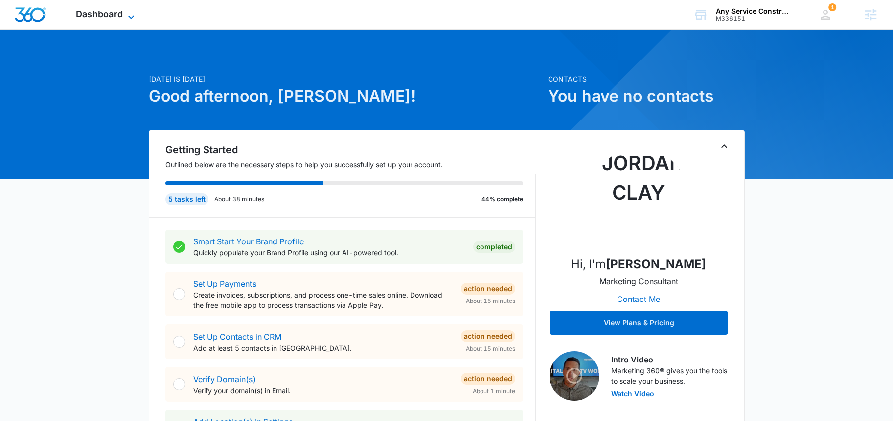
click at [129, 20] on icon at bounding box center [131, 17] width 12 height 12
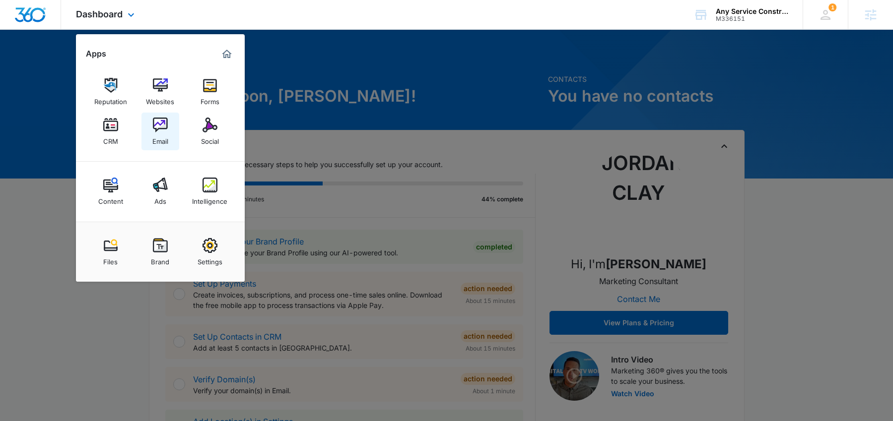
click at [158, 126] on img at bounding box center [160, 125] width 15 height 15
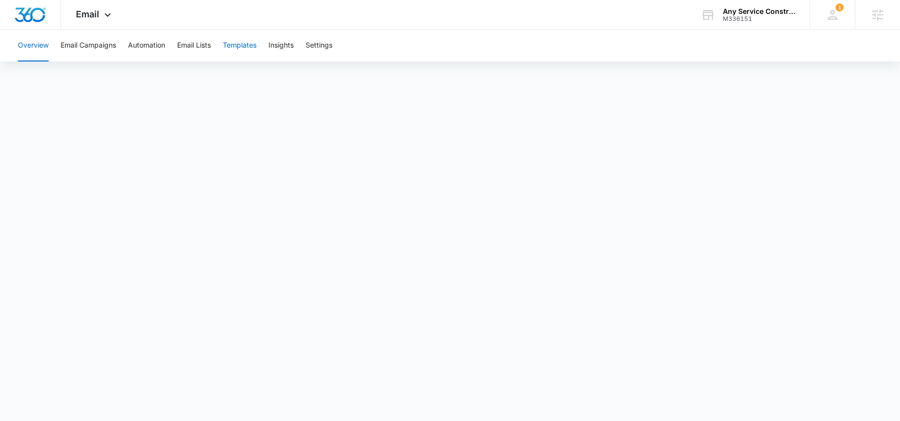
click at [249, 46] on button "Templates" at bounding box center [240, 46] width 34 height 32
click at [328, 44] on button "Settings" at bounding box center [319, 46] width 27 height 32
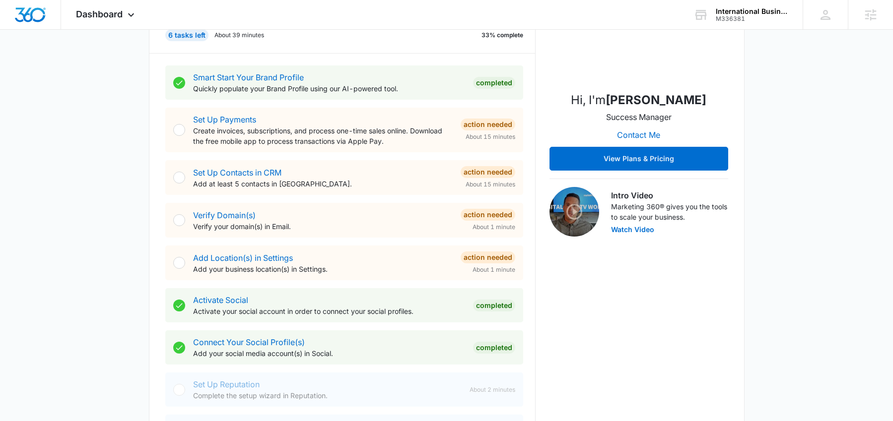
scroll to position [171, 0]
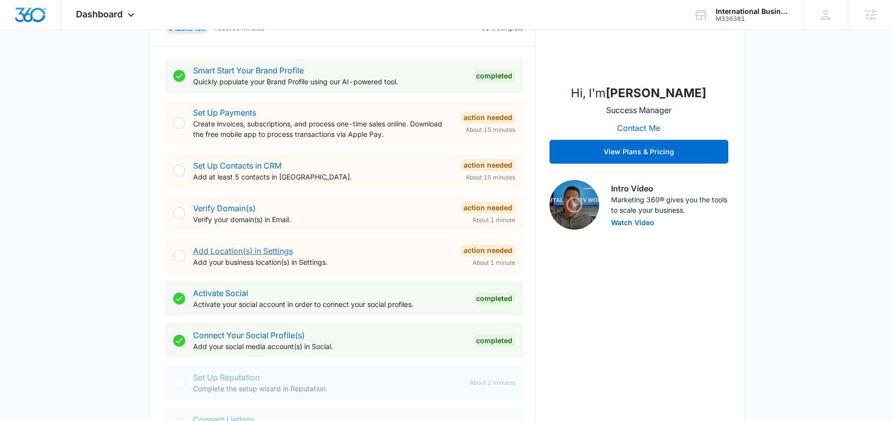
click at [267, 255] on link "Add Location(s) in Settings" at bounding box center [243, 251] width 100 height 10
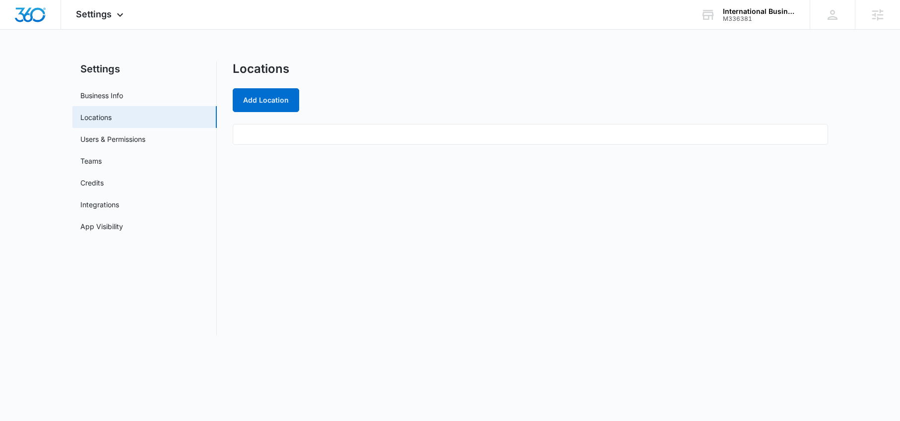
click at [264, 82] on div "Locations Add Location" at bounding box center [531, 87] width 596 height 51
click at [263, 96] on button "Add Location" at bounding box center [266, 100] width 67 height 24
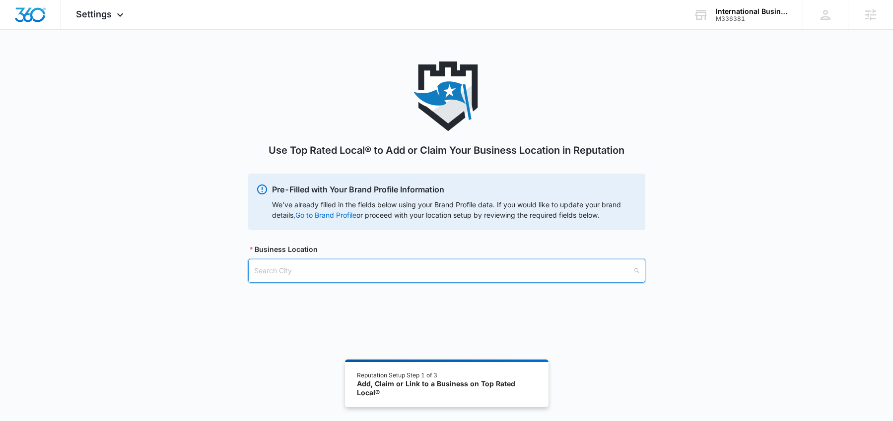
click at [281, 271] on input "search" at bounding box center [443, 271] width 378 height 23
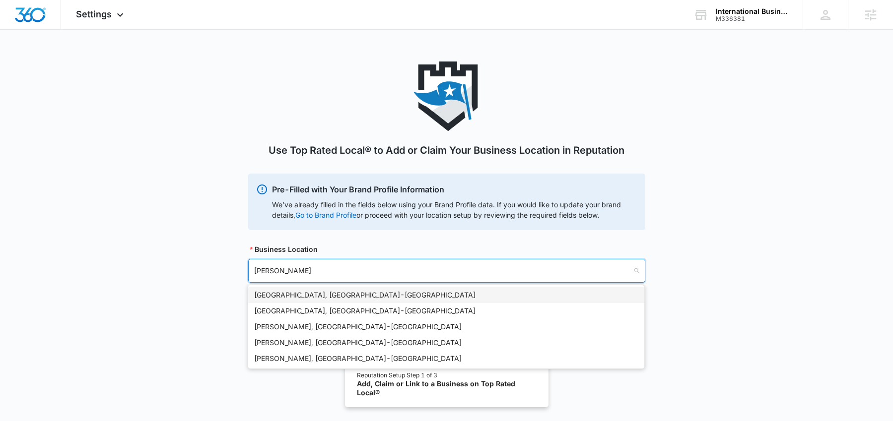
type input "Salt"
click at [324, 291] on div "[GEOGRAPHIC_DATA], [GEOGRAPHIC_DATA] - [GEOGRAPHIC_DATA]" at bounding box center [446, 295] width 384 height 11
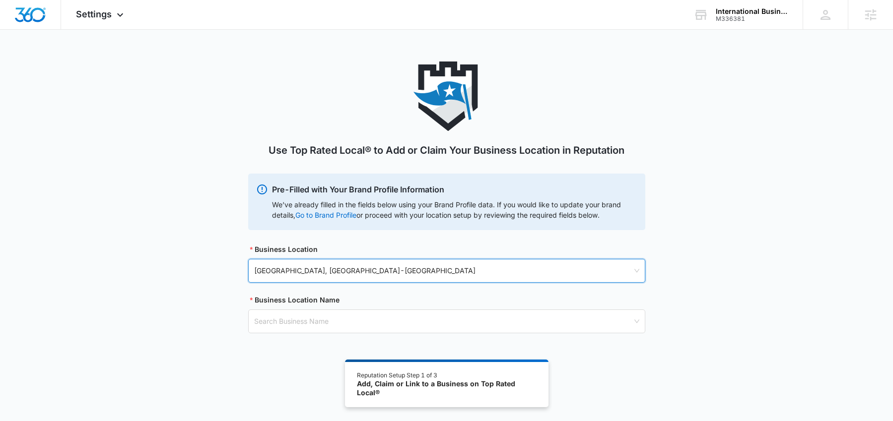
click at [741, 266] on div "Use Top Rated Local® to Add or Claim Your Business Location in Reputation Pre-F…" at bounding box center [446, 210] width 893 height 296
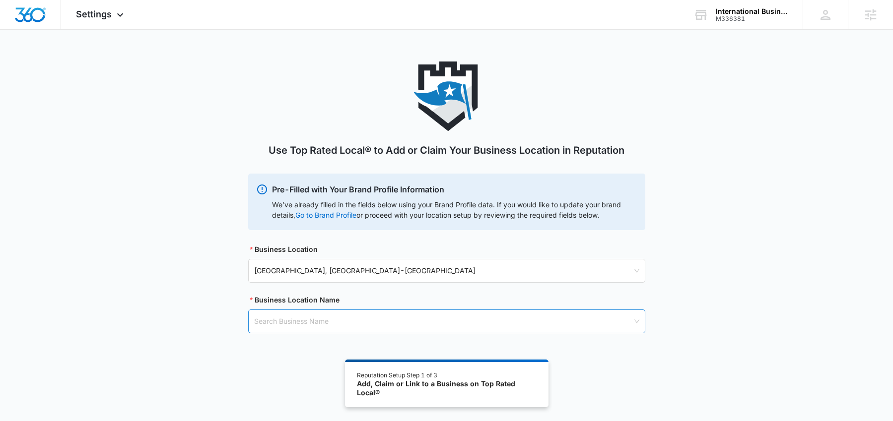
click at [301, 319] on input "search" at bounding box center [443, 321] width 378 height 23
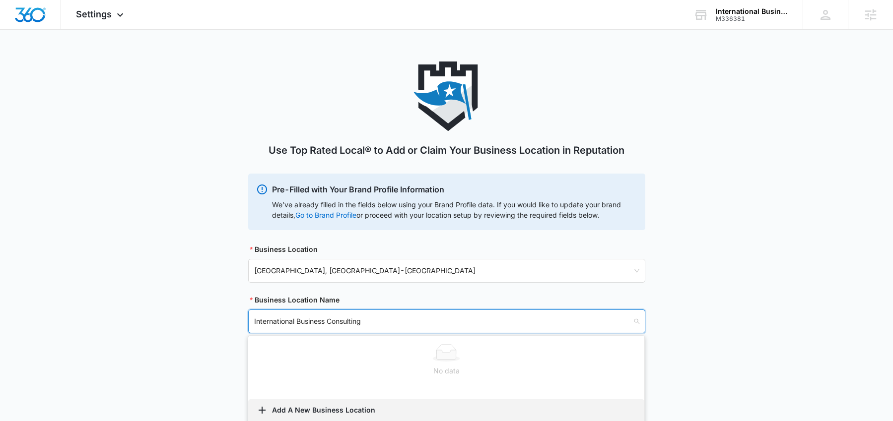
type input "International Business Consulting"
click at [313, 411] on button "Add A New Business Location" at bounding box center [446, 412] width 396 height 24
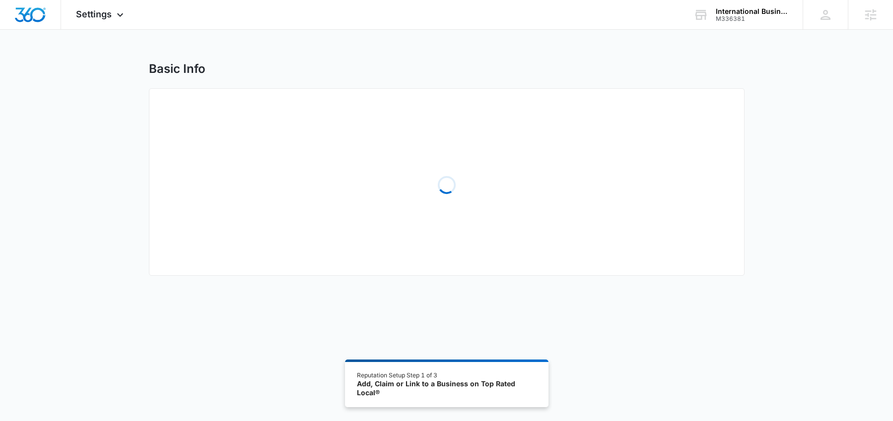
select select "Utah"
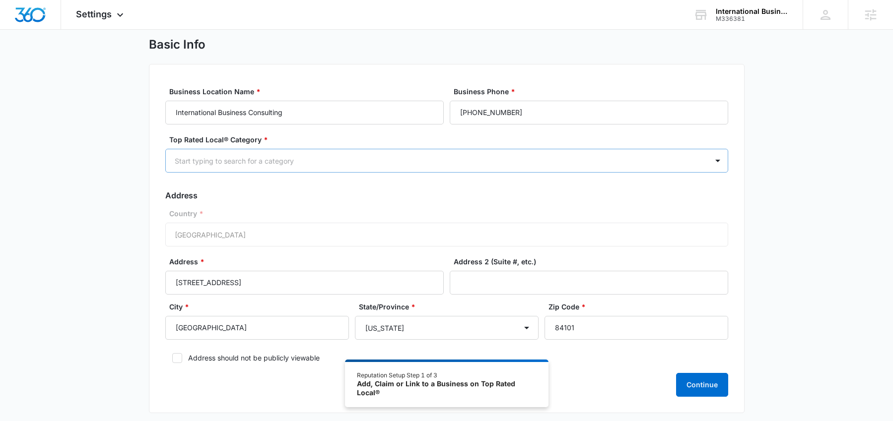
scroll to position [41, 0]
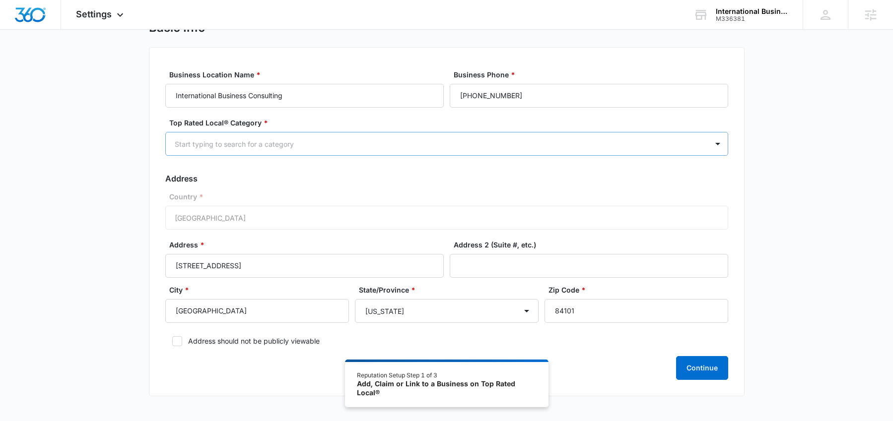
click at [333, 147] on div at bounding box center [435, 144] width 520 height 12
type input "Consul"
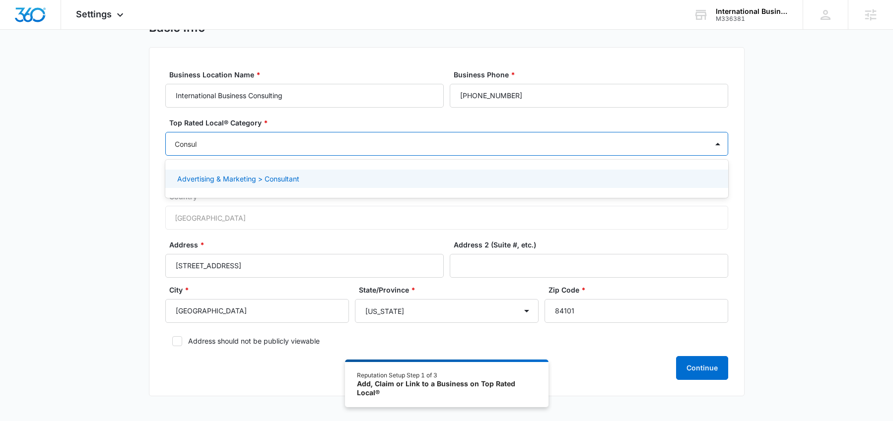
drag, startPoint x: 260, startPoint y: 178, endPoint x: 287, endPoint y: 176, distance: 27.3
click at [260, 178] on p "Advertising & Marketing > Consultant" at bounding box center [238, 179] width 122 height 10
click at [801, 229] on div "Basic Info Business Location Name * International Business Consulting Business …" at bounding box center [446, 214] width 893 height 389
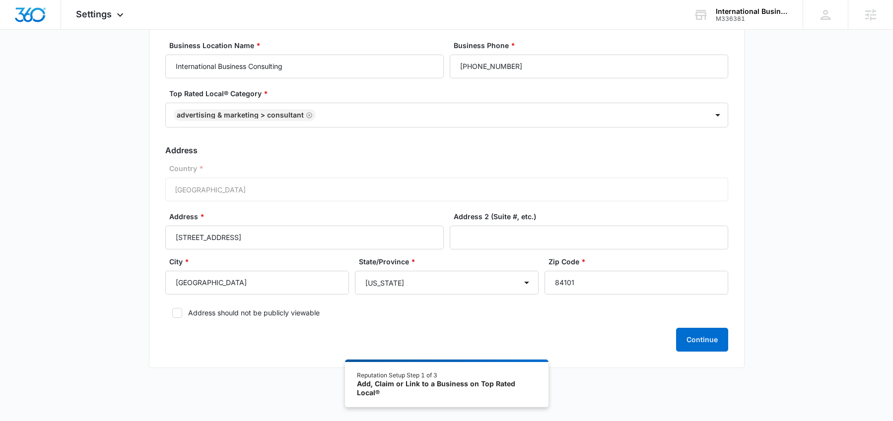
scroll to position [80, 0]
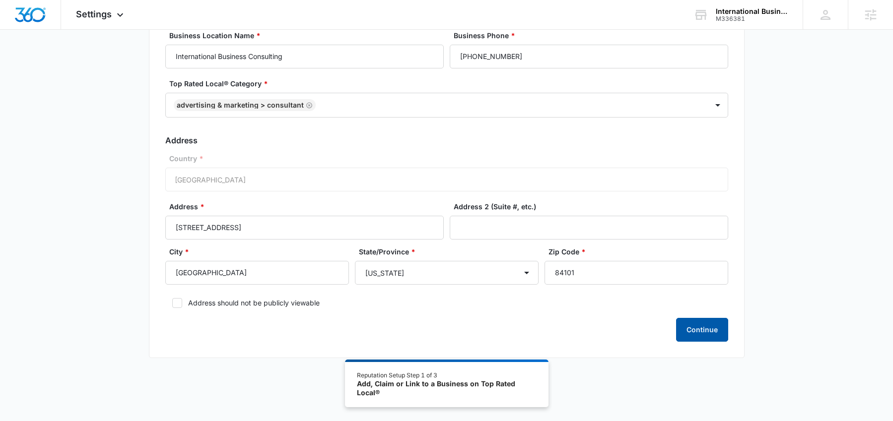
click at [716, 334] on button "Continue" at bounding box center [702, 330] width 52 height 24
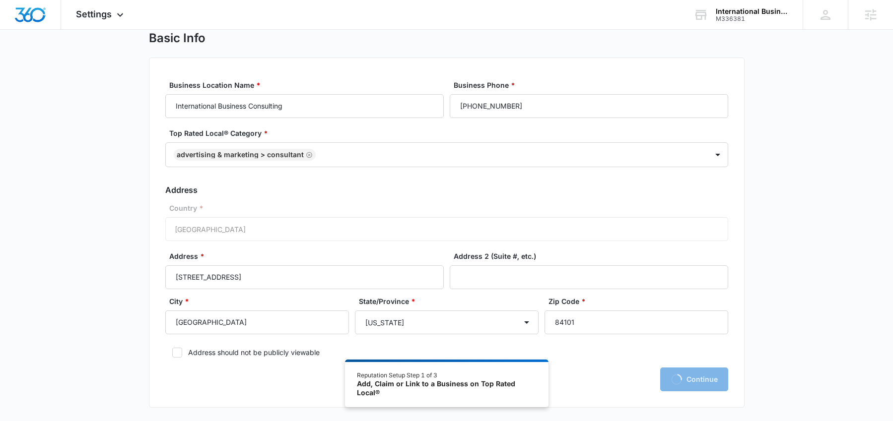
scroll to position [0, 0]
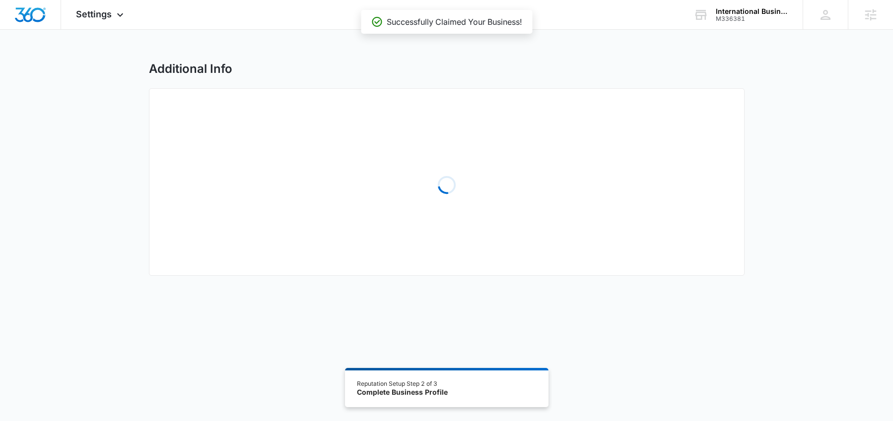
select select "2025"
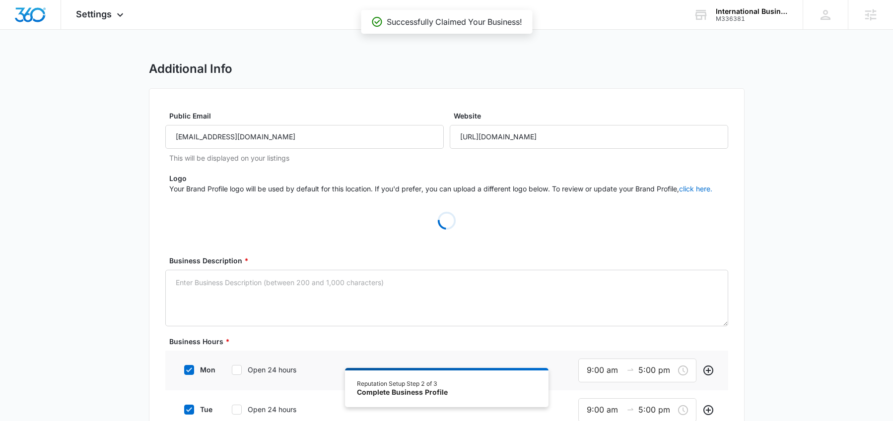
type input "HUMAN CAPITAL CONSULTING"
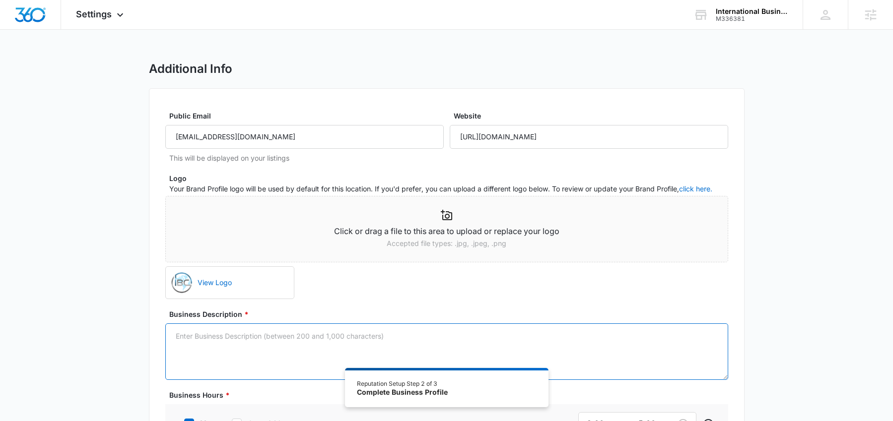
click at [238, 342] on textarea "Business Description *" at bounding box center [446, 352] width 563 height 57
paste textarea "At the heart of our consulting philosophy lies a simple principle: every busine…"
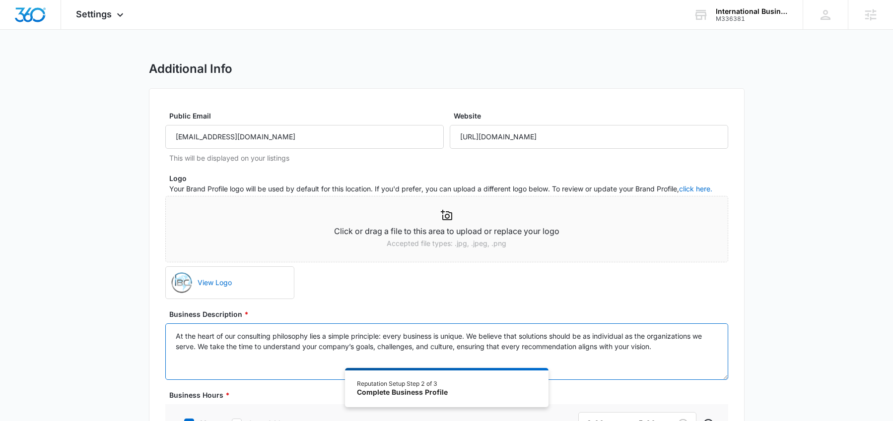
paste textarea "In today’s rapidly evolving marketplace, businesses face new challenges and opp…"
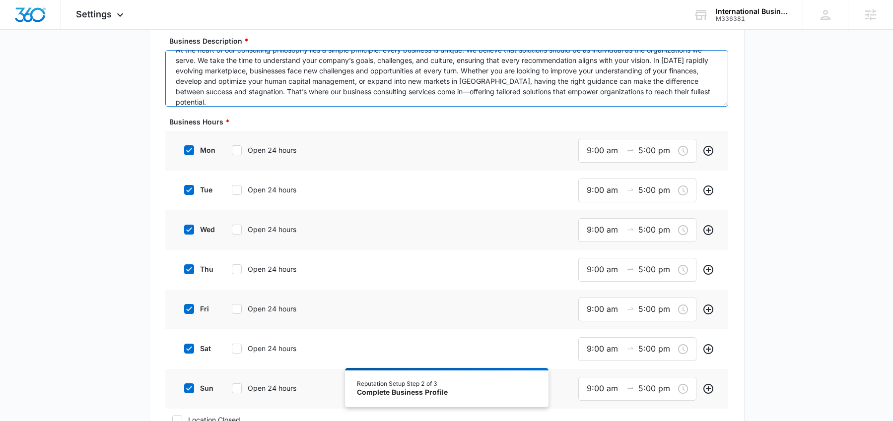
scroll to position [332, 0]
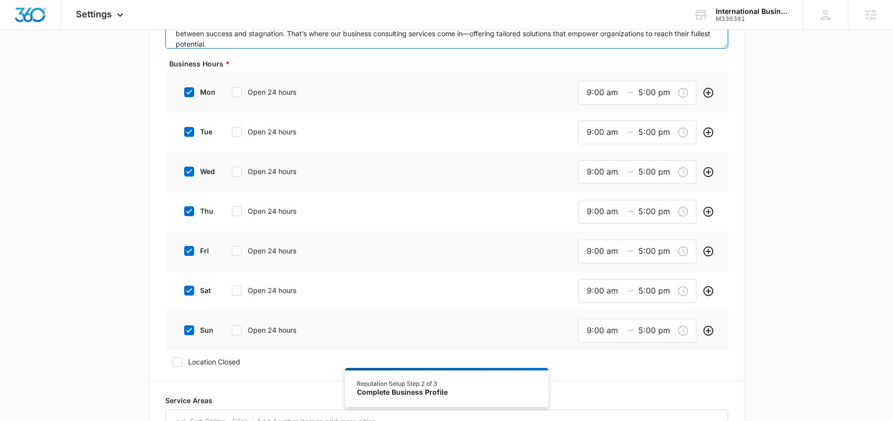
type textarea "At the heart of our consulting philosophy lies a simple principle: every busine…"
click at [192, 299] on div "sat Open 24 hours" at bounding box center [252, 290] width 150 height 22
drag, startPoint x: 187, startPoint y: 293, endPoint x: 200, endPoint y: 338, distance: 46.5
click at [188, 294] on icon at bounding box center [189, 290] width 9 height 9
click at [184, 294] on input "sat" at bounding box center [180, 290] width 7 height 7
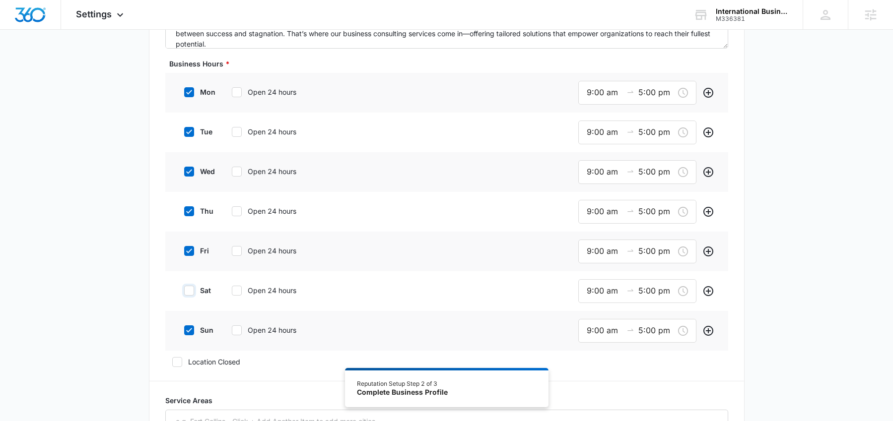
checkbox input "false"
click at [194, 335] on div "sun Open 24 hours" at bounding box center [252, 329] width 150 height 22
click at [190, 329] on icon at bounding box center [189, 329] width 9 height 9
click at [184, 329] on input "sun" at bounding box center [180, 329] width 7 height 7
checkbox input "false"
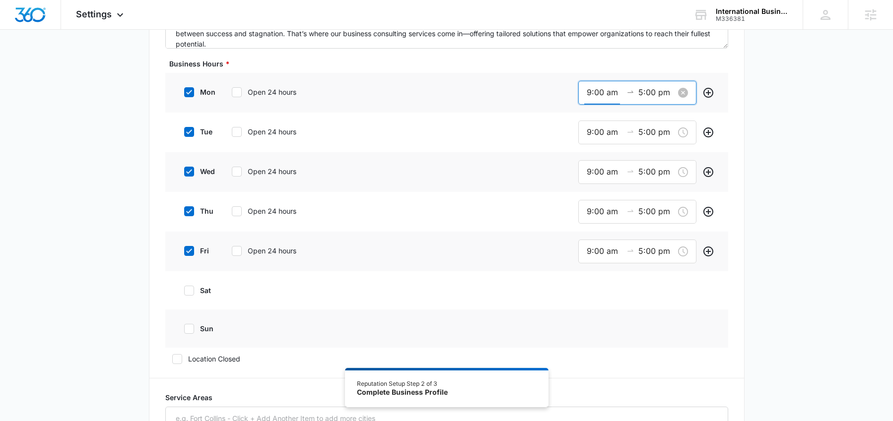
click at [587, 95] on input "9:00 am" at bounding box center [605, 92] width 36 height 12
click at [188, 93] on icon at bounding box center [189, 92] width 6 height 4
click at [184, 93] on input "mon" at bounding box center [180, 92] width 7 height 7
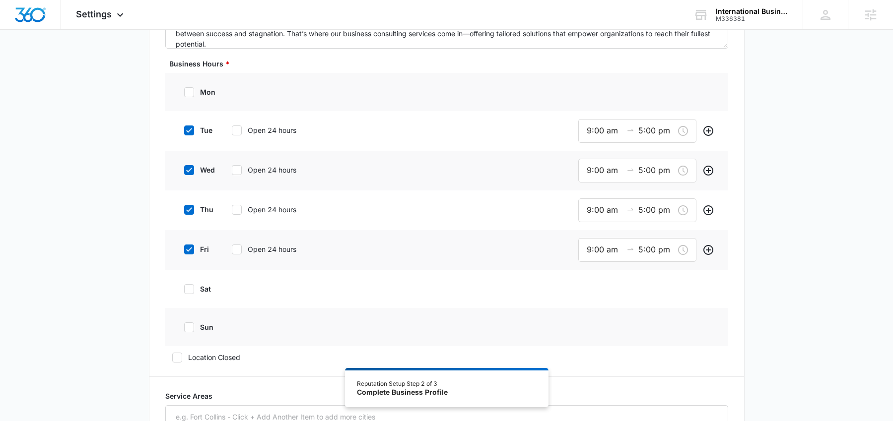
click at [188, 92] on icon at bounding box center [189, 92] width 9 height 9
click at [184, 92] on input "mon" at bounding box center [180, 92] width 7 height 7
checkbox input "true"
click at [596, 93] on input "9:00 am" at bounding box center [605, 92] width 36 height 12
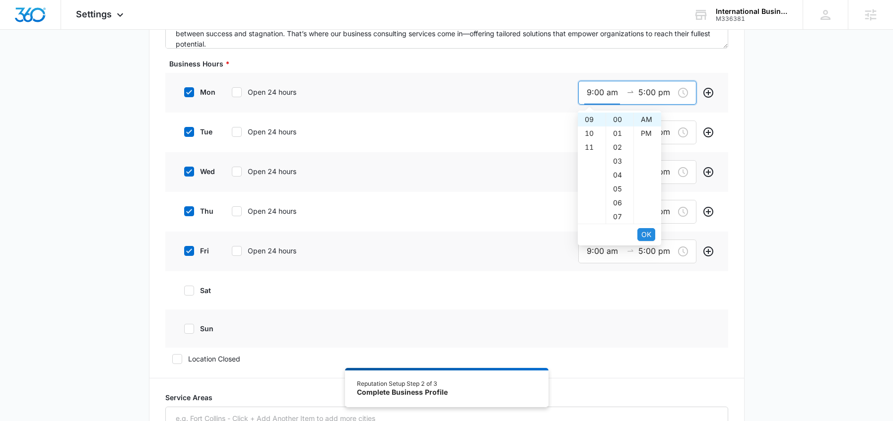
click at [643, 234] on span "OK" at bounding box center [646, 234] width 10 height 11
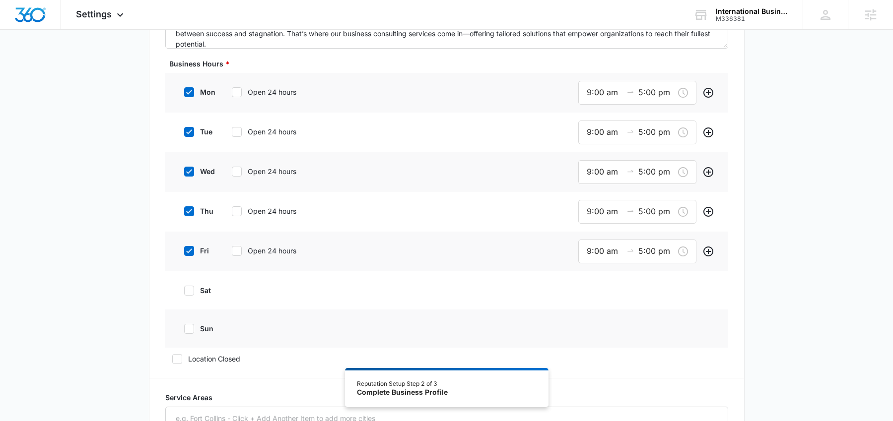
click at [186, 131] on icon at bounding box center [189, 132] width 9 height 9
click at [184, 131] on input "tue" at bounding box center [180, 132] width 7 height 7
click at [186, 131] on icon at bounding box center [189, 132] width 9 height 9
click at [184, 131] on input "tue" at bounding box center [180, 132] width 7 height 7
checkbox input "true"
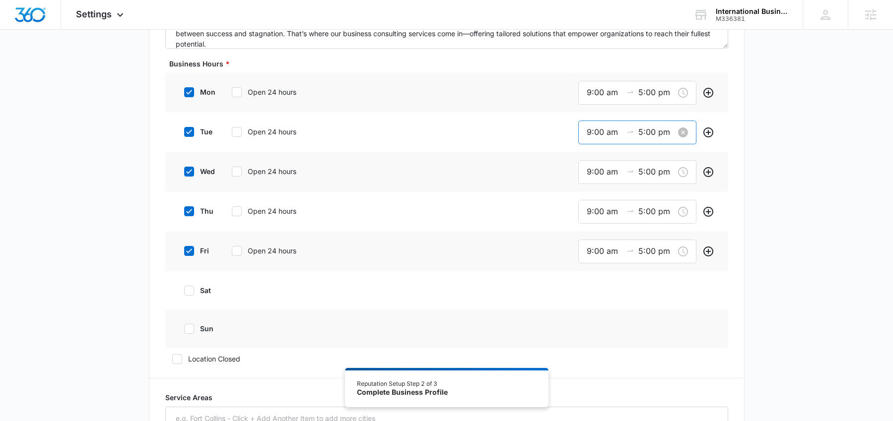
click at [608, 138] on input "9:00 am" at bounding box center [605, 132] width 36 height 12
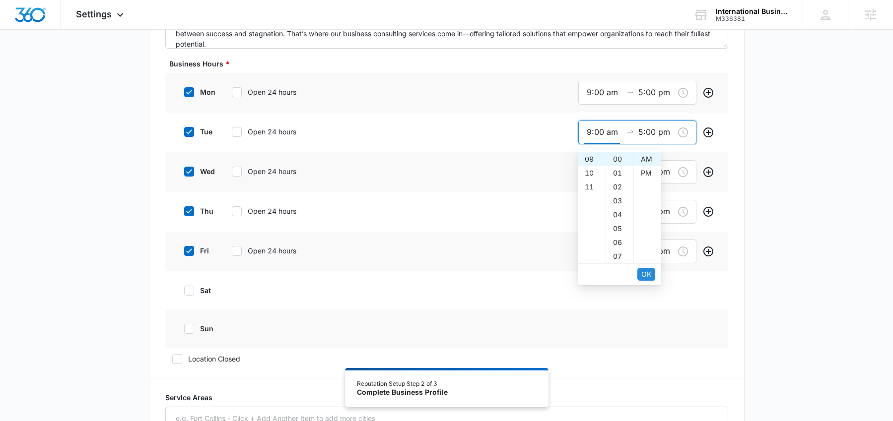
click at [643, 271] on span "OK" at bounding box center [646, 274] width 10 height 11
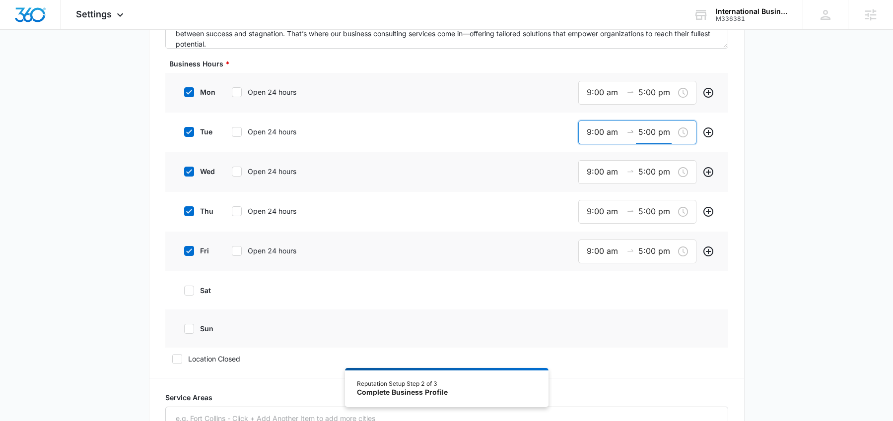
click at [189, 171] on icon at bounding box center [189, 171] width 6 height 4
click at [184, 171] on input "wed" at bounding box center [180, 171] width 7 height 7
click at [189, 171] on icon at bounding box center [189, 171] width 6 height 4
click at [184, 171] on input "wed" at bounding box center [180, 171] width 7 height 7
checkbox input "true"
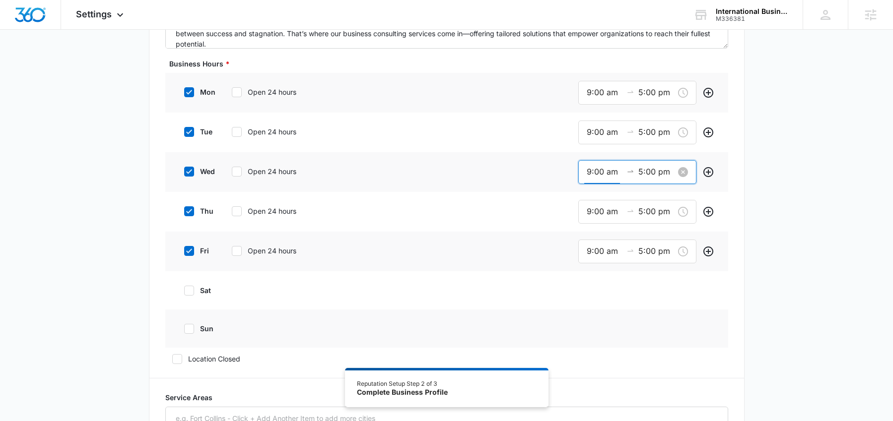
click at [598, 171] on input "9:00 am" at bounding box center [605, 172] width 36 height 12
click at [649, 315] on span "OK" at bounding box center [646, 314] width 10 height 11
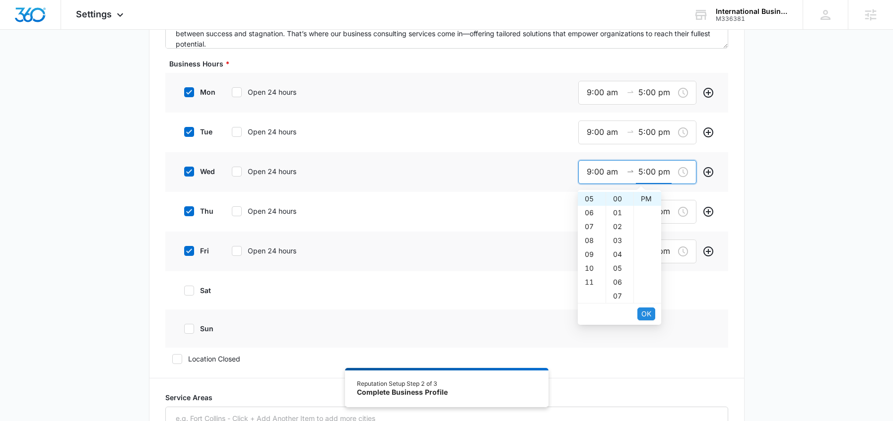
click at [649, 315] on span "OK" at bounding box center [646, 314] width 10 height 11
click at [190, 214] on icon at bounding box center [189, 211] width 9 height 9
click at [184, 214] on input "thu" at bounding box center [180, 211] width 7 height 7
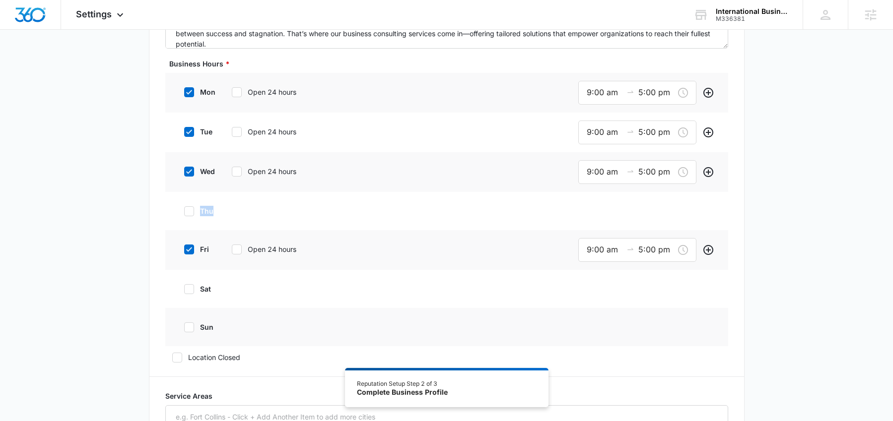
click at [190, 214] on icon at bounding box center [189, 211] width 9 height 9
click at [184, 214] on input "thu" at bounding box center [180, 211] width 7 height 7
checkbox input "true"
click at [591, 209] on input "9:00 am" at bounding box center [605, 211] width 36 height 12
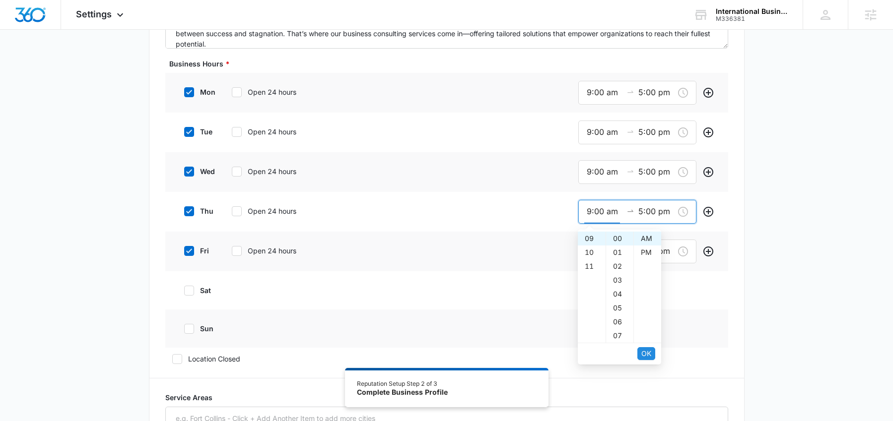
click at [648, 354] on span "OK" at bounding box center [646, 353] width 10 height 11
click at [188, 252] on icon at bounding box center [189, 251] width 6 height 4
click at [184, 252] on input "fri" at bounding box center [180, 251] width 7 height 7
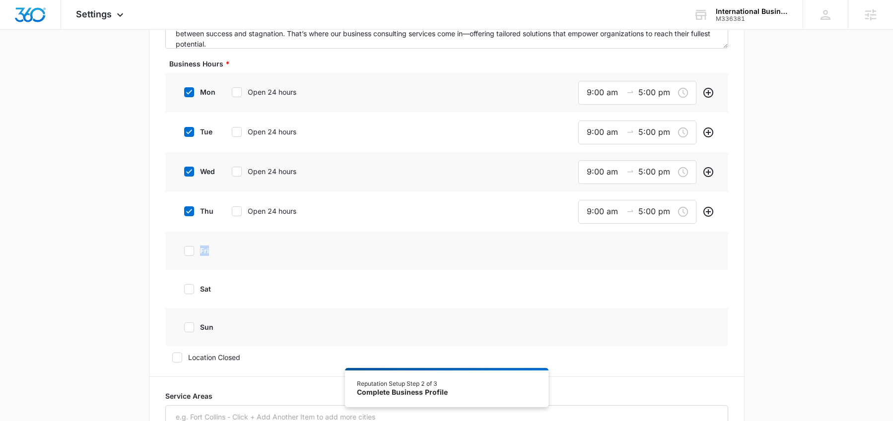
click at [188, 252] on icon at bounding box center [189, 251] width 6 height 4
click at [184, 252] on input "fri" at bounding box center [180, 251] width 7 height 7
checkbox input "true"
click at [594, 250] on input "9:00 am" at bounding box center [605, 251] width 36 height 12
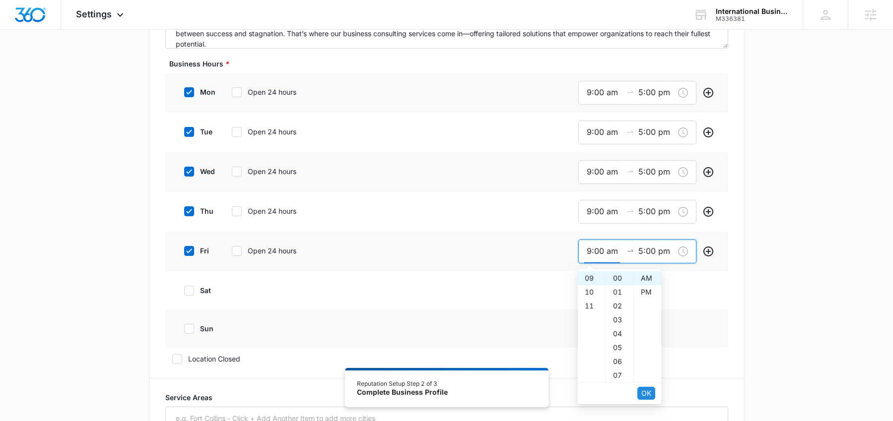
click at [651, 391] on button "OK" at bounding box center [646, 393] width 18 height 13
click at [801, 308] on div "Additional Info Public Email info@theibconsulting.com This will be displayed on…" at bounding box center [446, 276] width 893 height 1092
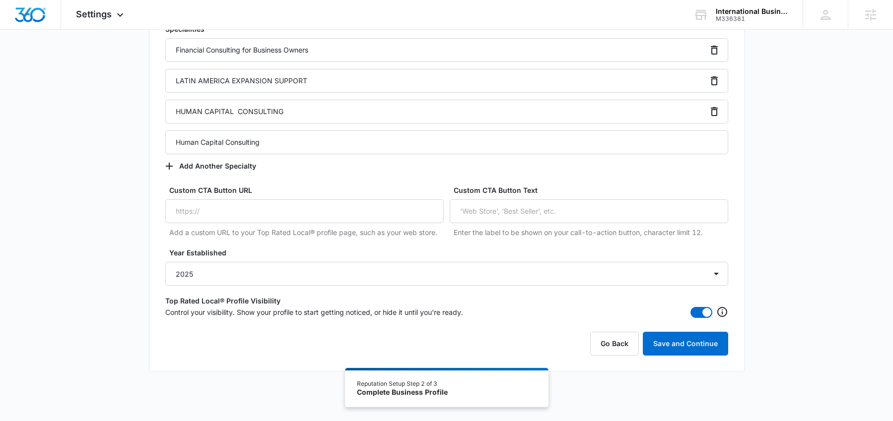
scroll to position [775, 0]
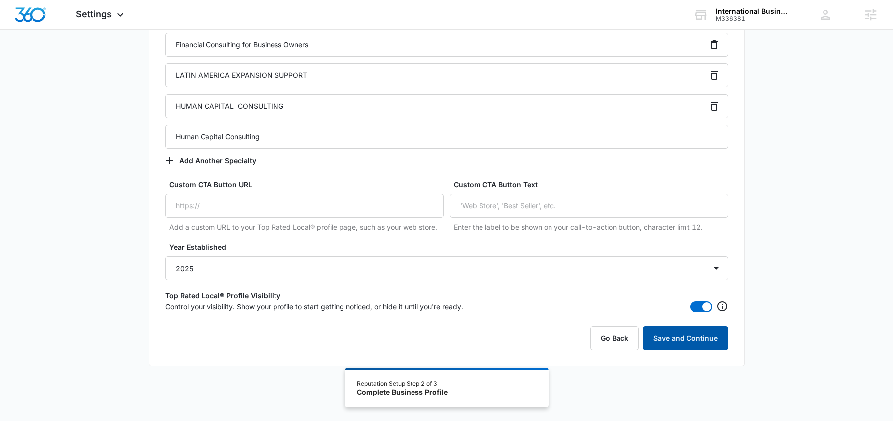
click at [699, 338] on button "Save and Continue" at bounding box center [685, 339] width 85 height 24
type input "HUMAN CAPITAL CONSULTING"
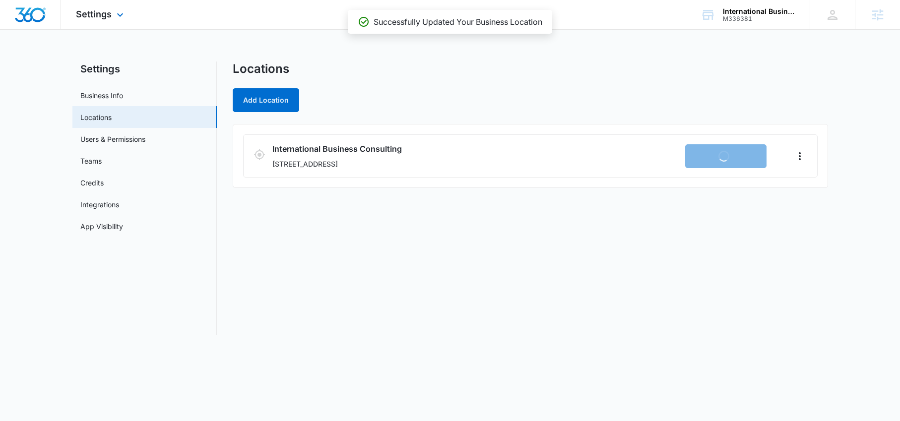
click at [106, 20] on div "Settings Apps Reputation Forms CRM Email Social Content Ads Intelligence Files …" at bounding box center [101, 14] width 80 height 29
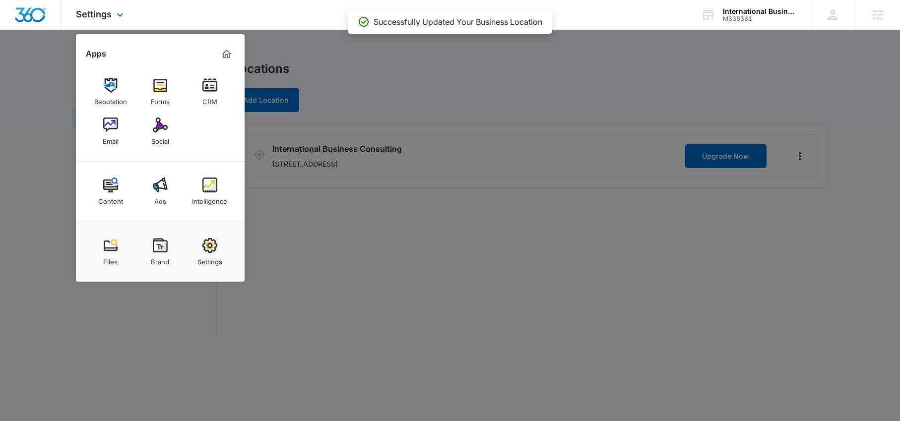
click at [106, 20] on div "Settings Apps Reputation Forms CRM Email Social Content Ads Intelligence Files …" at bounding box center [101, 14] width 80 height 29
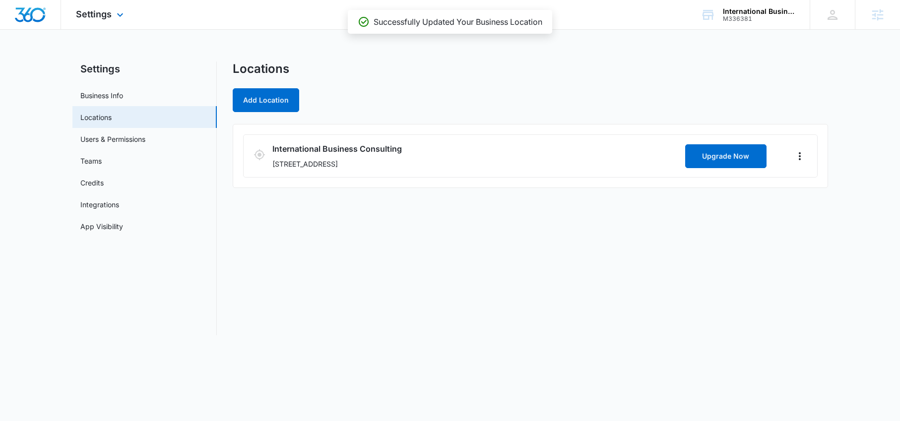
click at [29, 21] on img "Dashboard" at bounding box center [30, 14] width 32 height 15
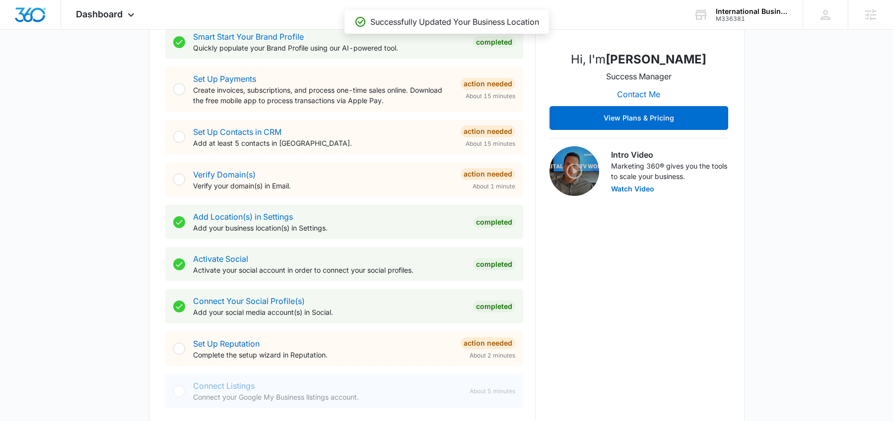
scroll to position [285, 0]
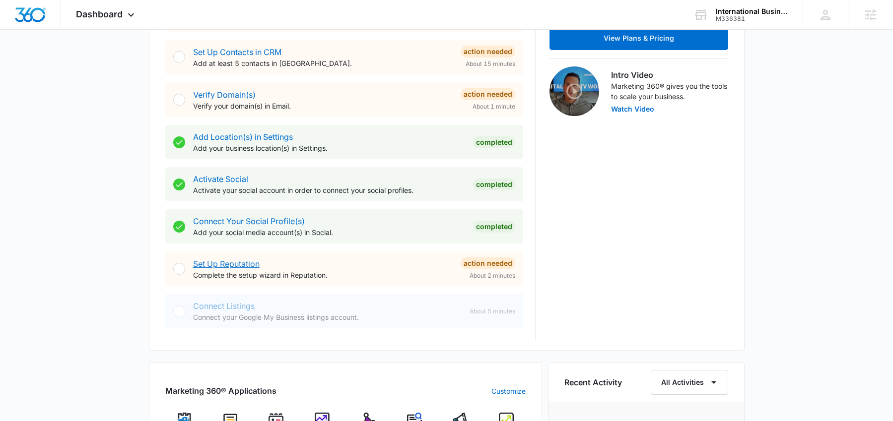
click at [231, 262] on link "Set Up Reputation" at bounding box center [226, 264] width 67 height 10
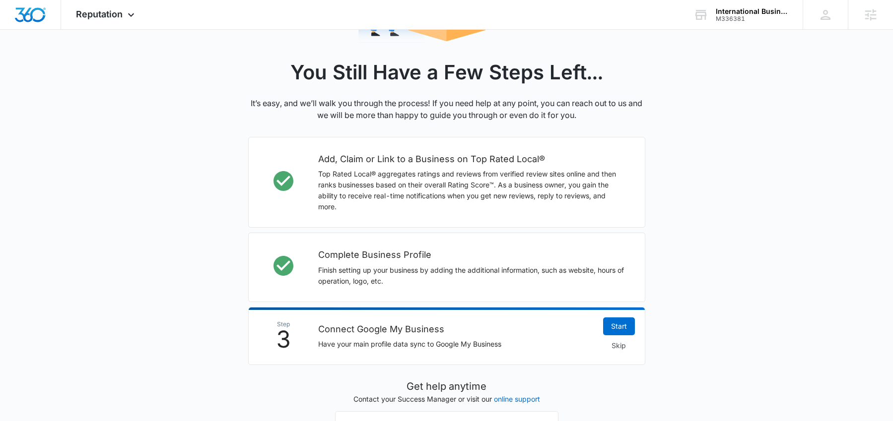
scroll to position [286, 0]
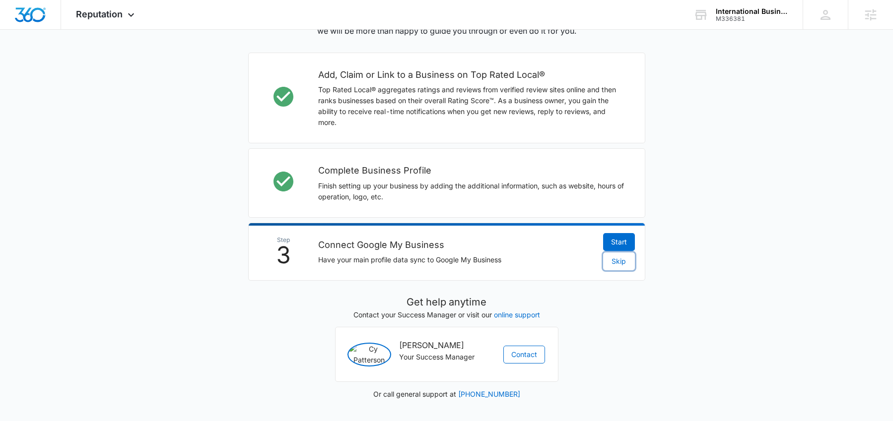
click at [624, 256] on span "Skip" at bounding box center [619, 261] width 14 height 11
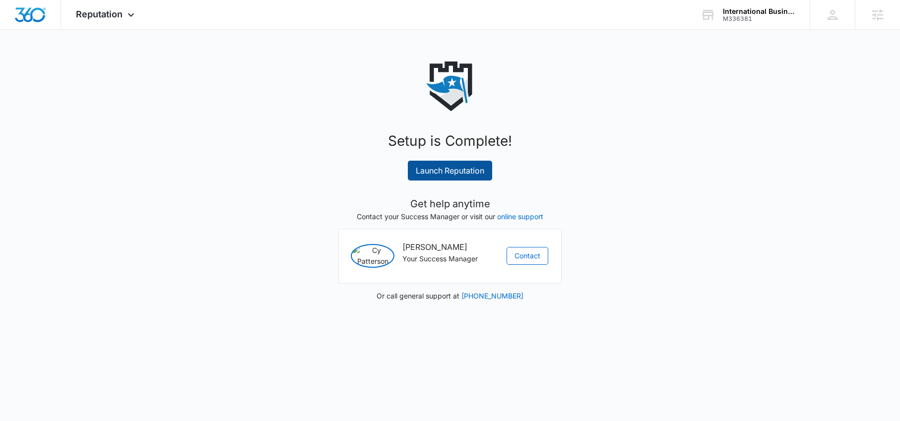
click at [459, 172] on link "Launch Reputation" at bounding box center [450, 171] width 84 height 20
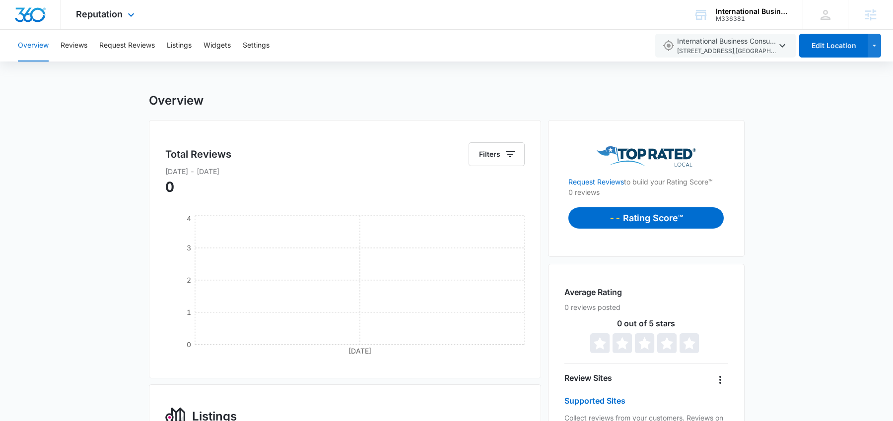
click at [26, 16] on img "Dashboard" at bounding box center [30, 14] width 32 height 15
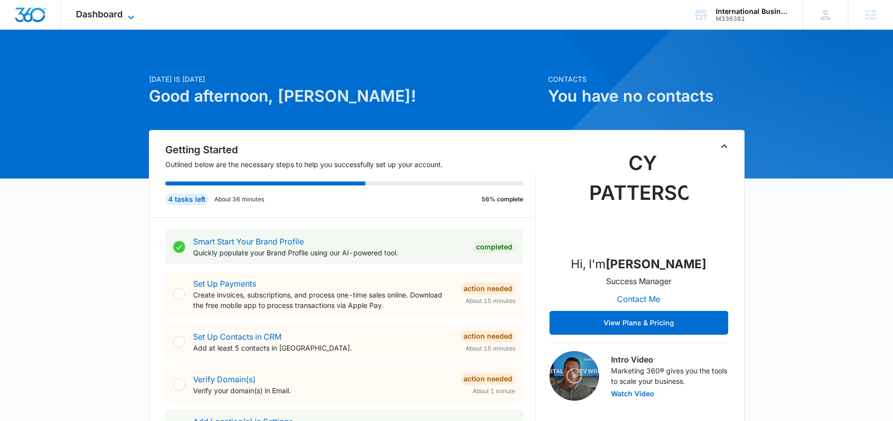
click at [112, 16] on span "Dashboard" at bounding box center [99, 14] width 47 height 10
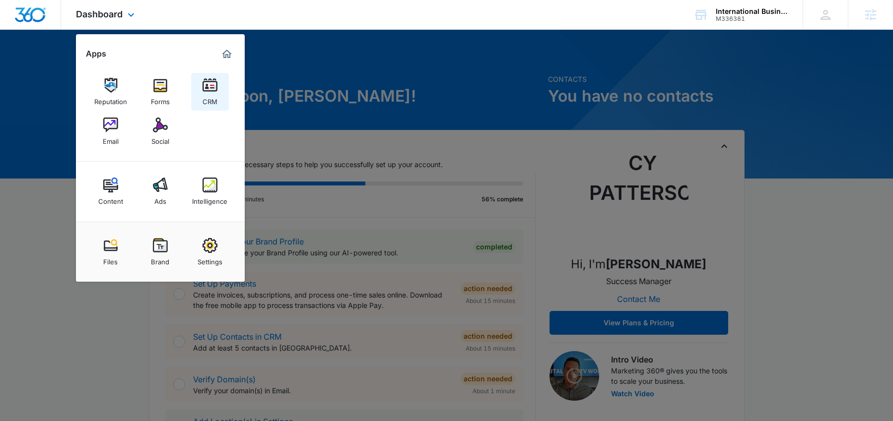
click at [208, 89] on img at bounding box center [210, 85] width 15 height 15
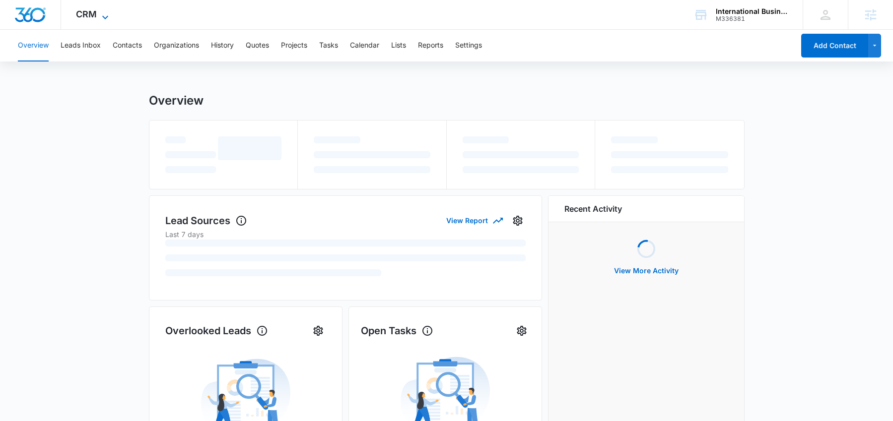
click at [90, 16] on span "CRM" at bounding box center [86, 14] width 21 height 10
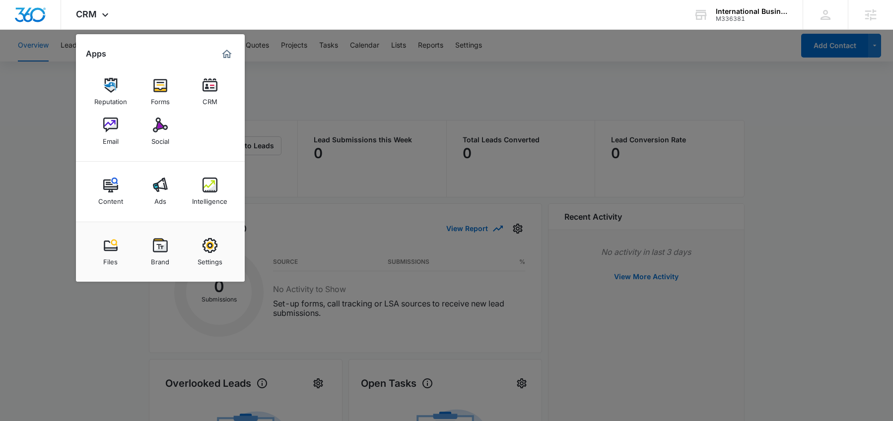
click at [115, 128] on img at bounding box center [110, 125] width 15 height 15
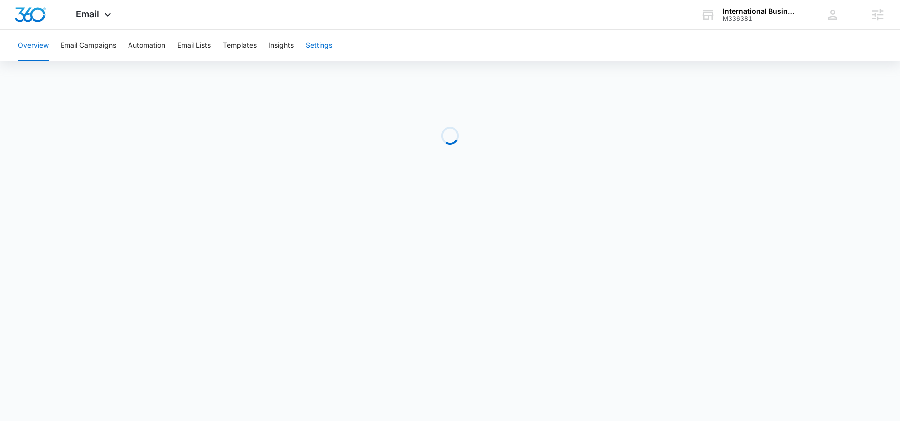
click at [327, 45] on button "Settings" at bounding box center [319, 46] width 27 height 32
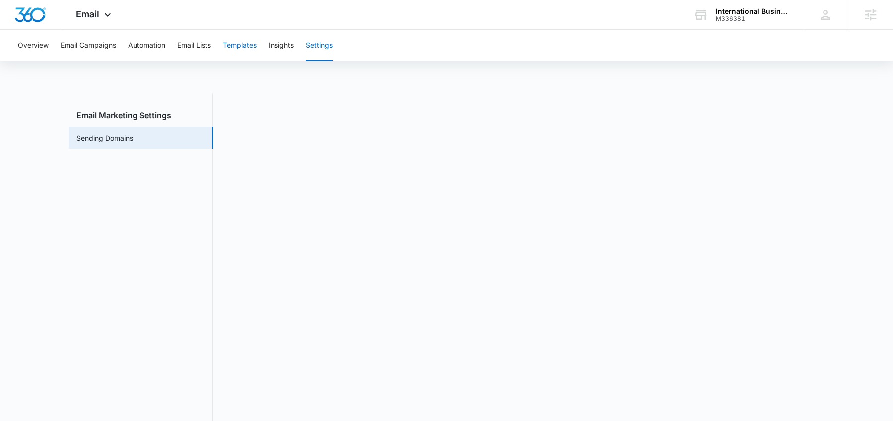
click at [245, 47] on button "Templates" at bounding box center [240, 46] width 34 height 32
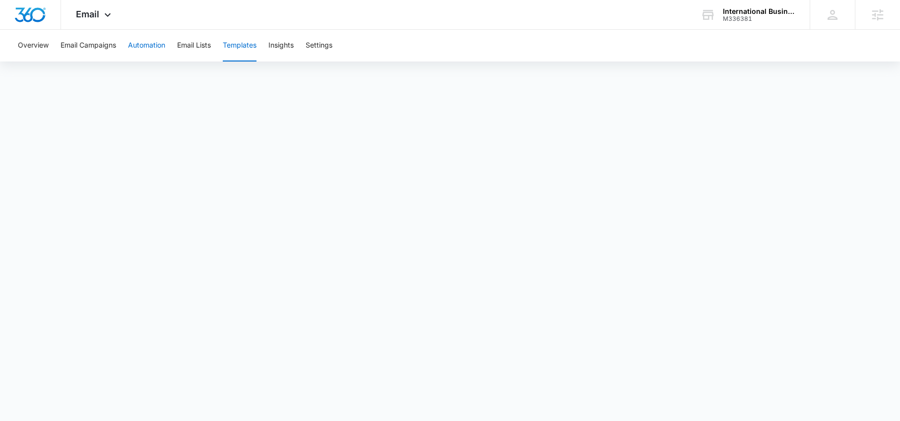
click at [141, 45] on button "Automation" at bounding box center [146, 46] width 37 height 32
click at [247, 42] on button "Templates" at bounding box center [240, 46] width 34 height 32
click at [34, 15] on img "Dashboard" at bounding box center [30, 14] width 32 height 15
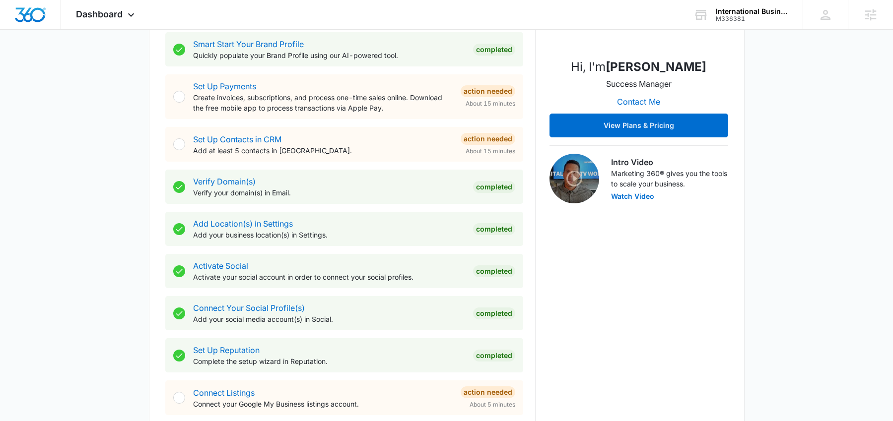
scroll to position [97, 0]
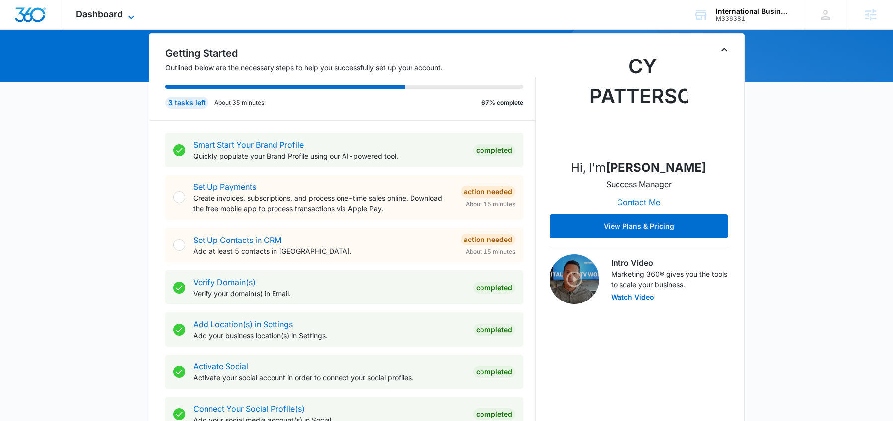
click at [107, 12] on span "Dashboard" at bounding box center [99, 14] width 47 height 10
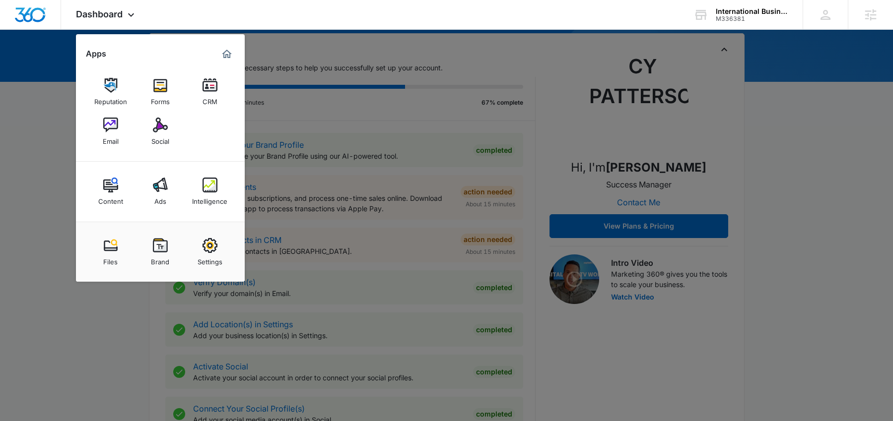
click at [623, 330] on div at bounding box center [446, 210] width 893 height 421
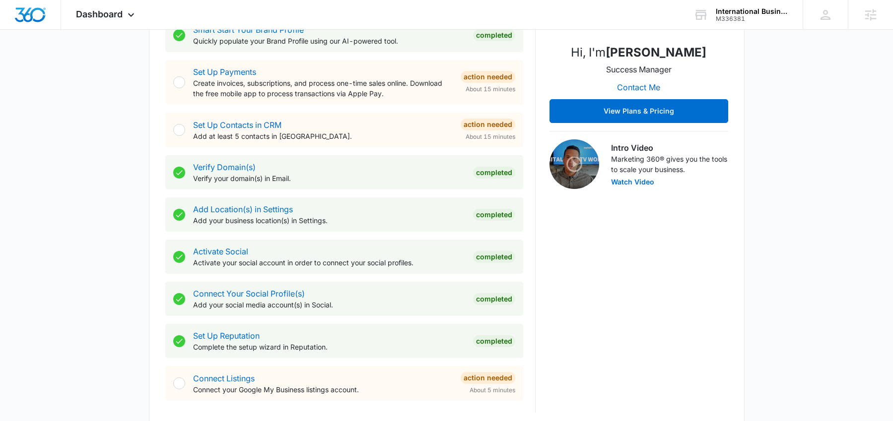
scroll to position [0, 0]
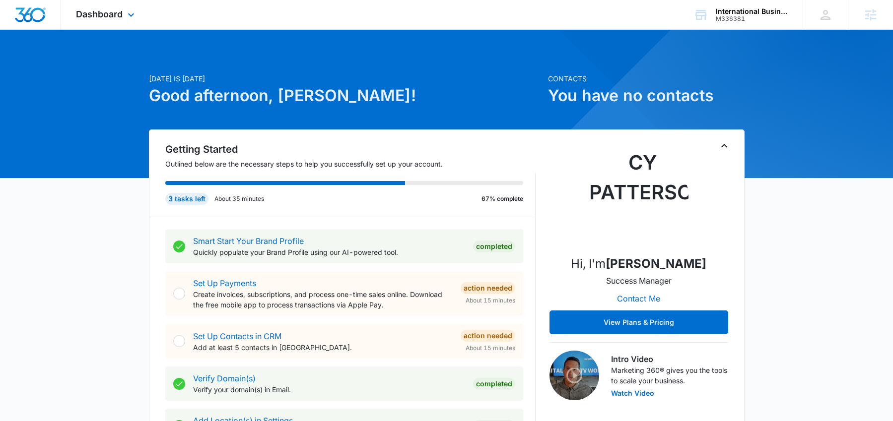
click at [98, 24] on div "Dashboard Apps Reputation Forms CRM Email Social Content Ads Intelligence Files…" at bounding box center [106, 14] width 91 height 29
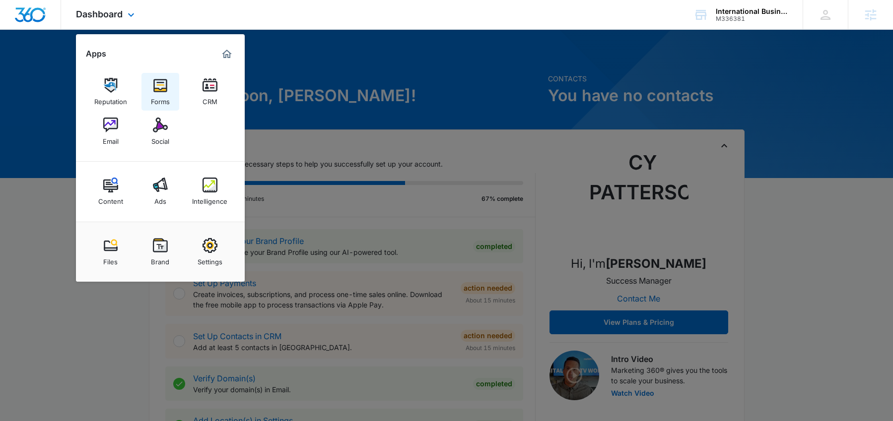
click at [156, 88] on img at bounding box center [160, 85] width 15 height 15
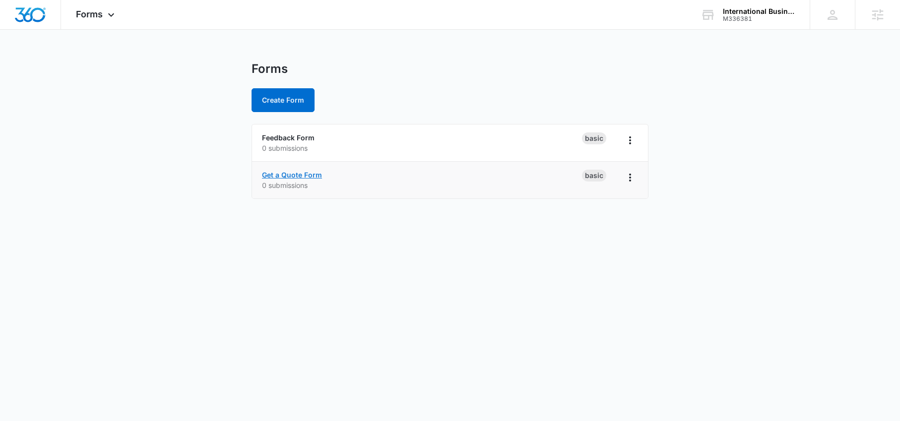
click at [298, 171] on link "Get a Quote Form" at bounding box center [292, 175] width 60 height 8
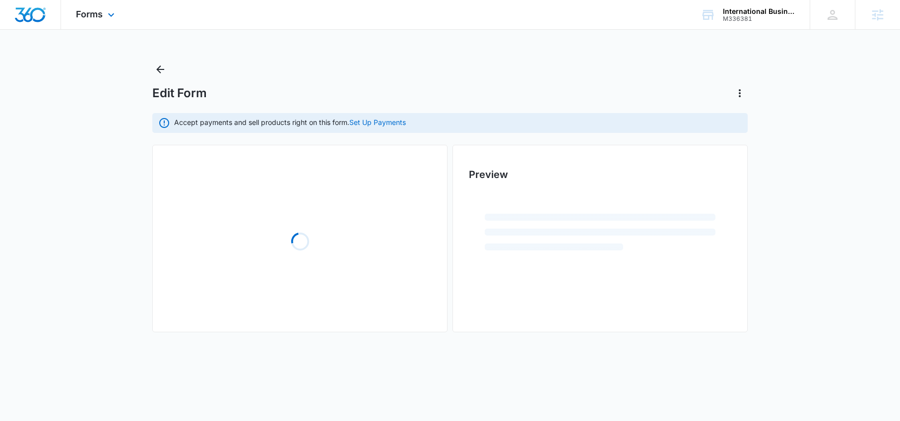
click at [104, 21] on div "Forms Apps Reputation Forms CRM Email Social Content Ads Intelligence Files Bra…" at bounding box center [96, 14] width 71 height 29
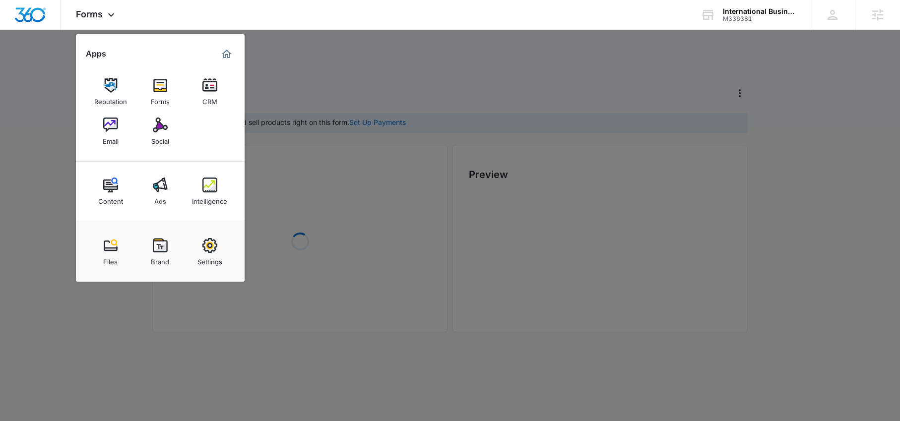
click at [214, 83] on img at bounding box center [210, 85] width 15 height 15
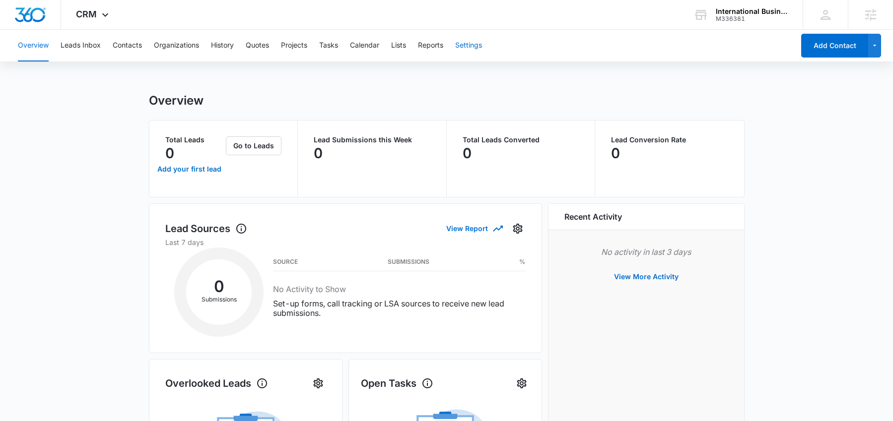
click at [468, 46] on button "Settings" at bounding box center [468, 46] width 27 height 32
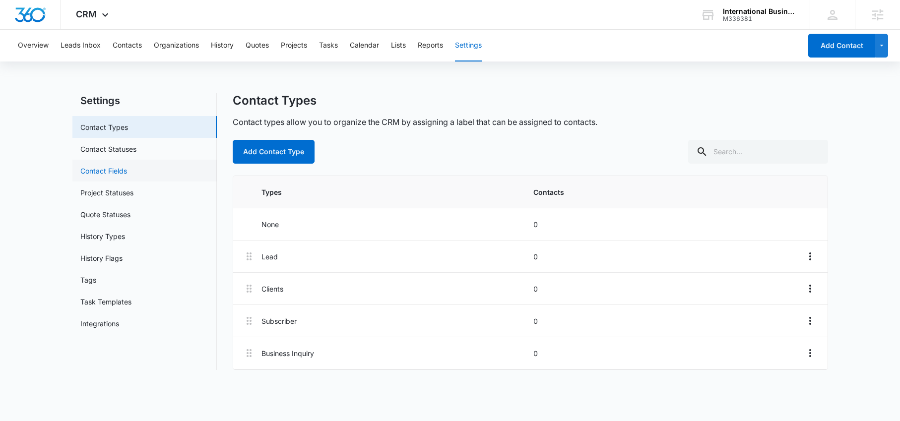
click at [127, 166] on link "Contact Fields" at bounding box center [103, 171] width 47 height 10
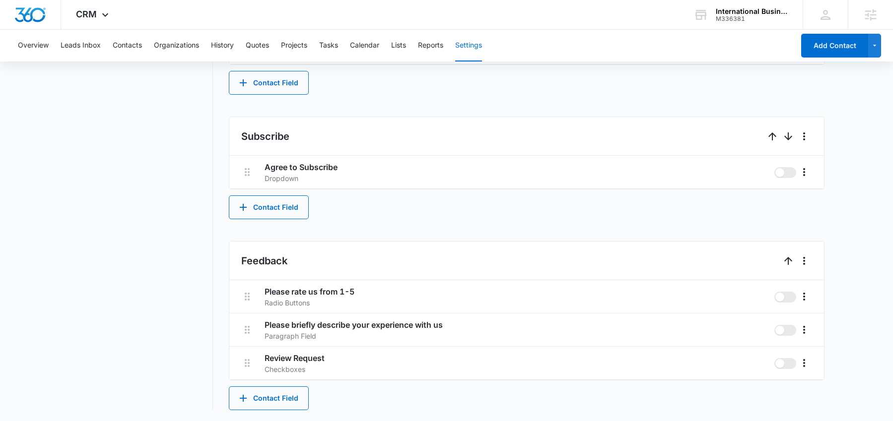
scroll to position [509, 0]
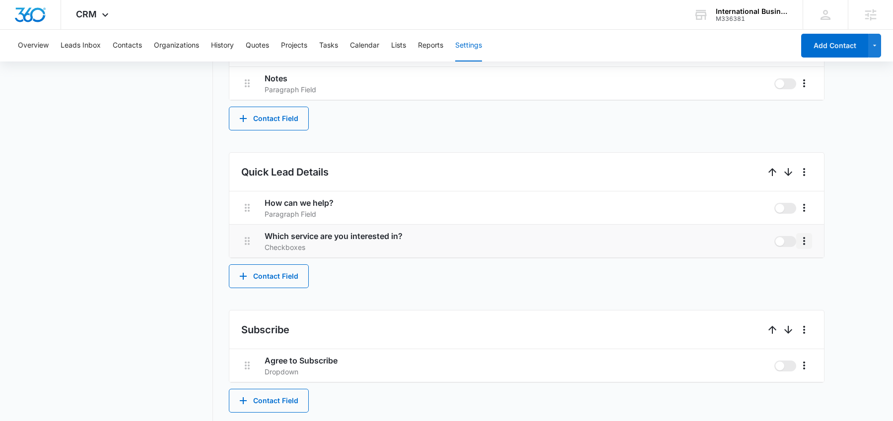
click at [802, 245] on icon "More" at bounding box center [804, 241] width 12 height 12
click at [811, 263] on button "Edit" at bounding box center [825, 269] width 57 height 15
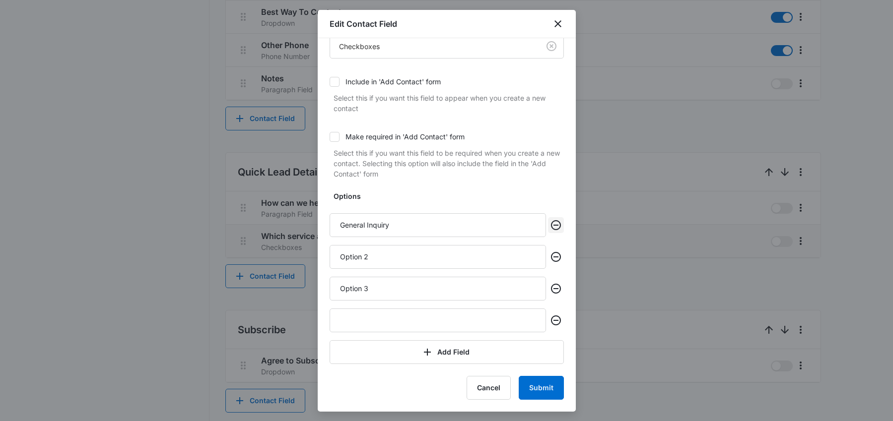
click at [550, 224] on icon "Remove" at bounding box center [556, 225] width 12 height 12
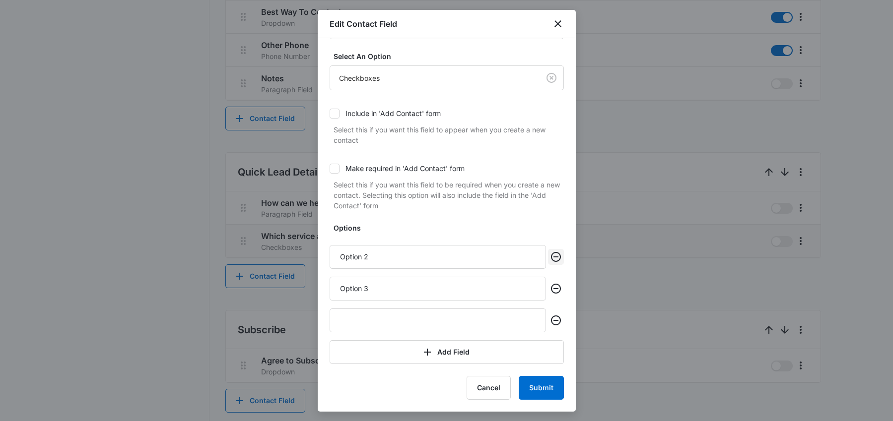
click at [551, 257] on icon "Remove" at bounding box center [556, 257] width 10 height 10
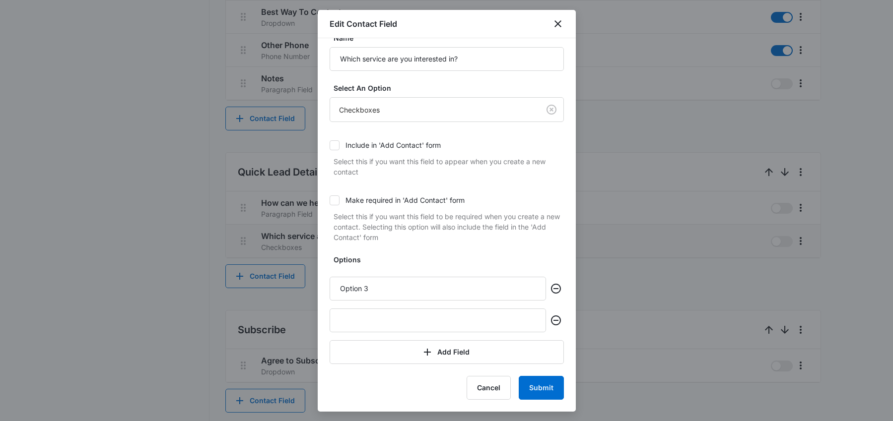
scroll to position [17, 0]
click at [550, 294] on icon "Remove" at bounding box center [556, 289] width 12 height 12
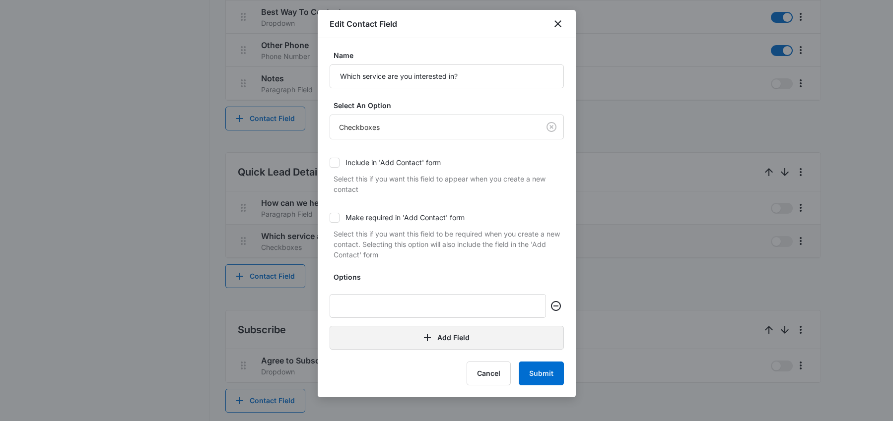
scroll to position [0, 0]
click at [559, 308] on icon "Remove" at bounding box center [556, 306] width 10 height 10
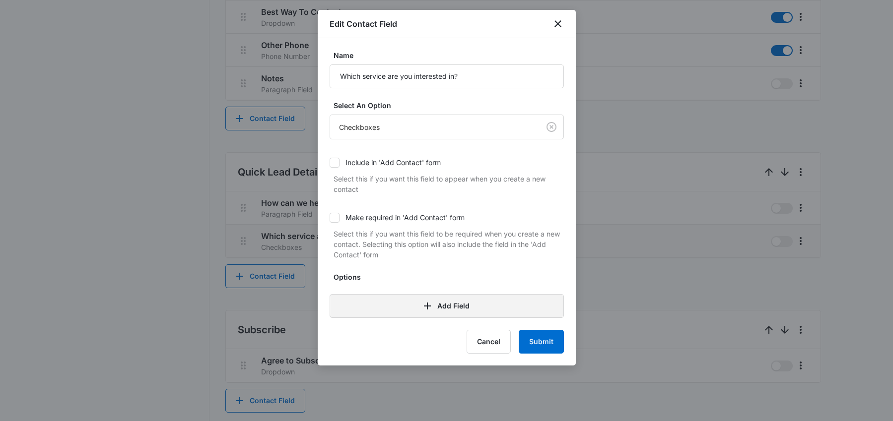
click at [429, 307] on icon "button" at bounding box center [427, 306] width 12 height 12
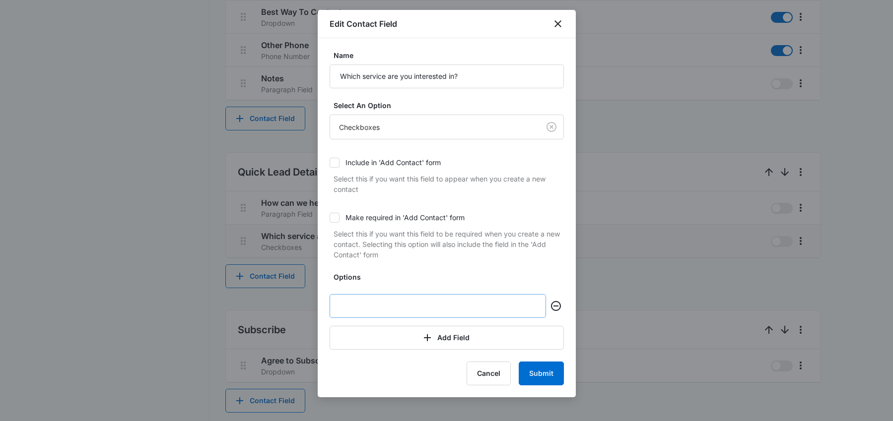
click at [422, 310] on input "text" at bounding box center [438, 306] width 216 height 24
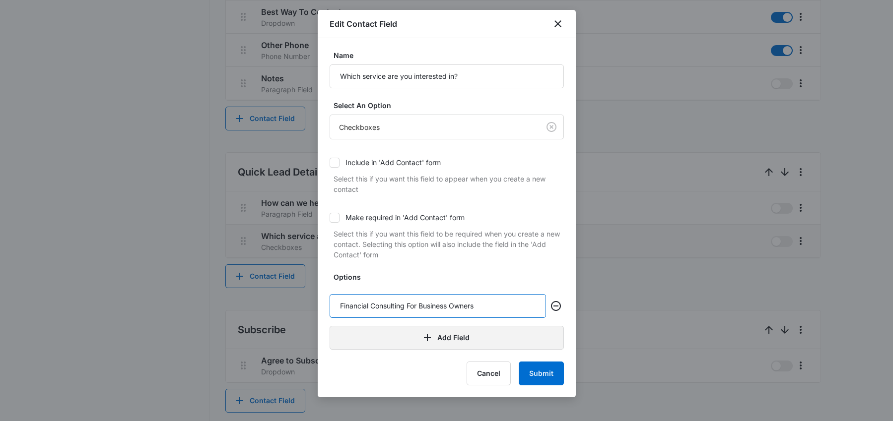
type input "Financial Consulting For Business Owners"
click at [430, 340] on icon "button" at bounding box center [427, 338] width 12 height 12
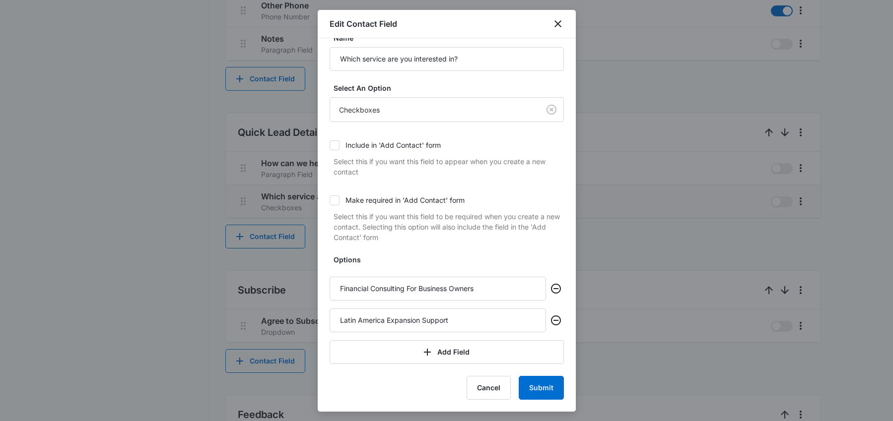
scroll to position [687, 0]
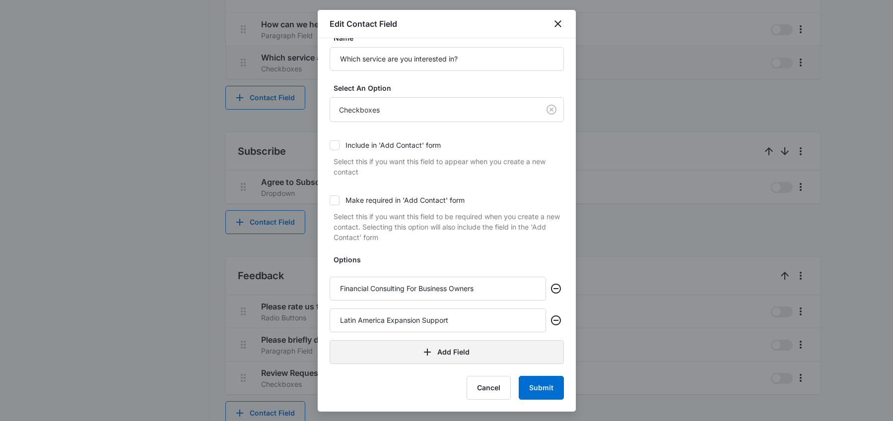
type input "Latin America Expansion Support"
click at [444, 356] on button "Add Field" at bounding box center [447, 353] width 234 height 24
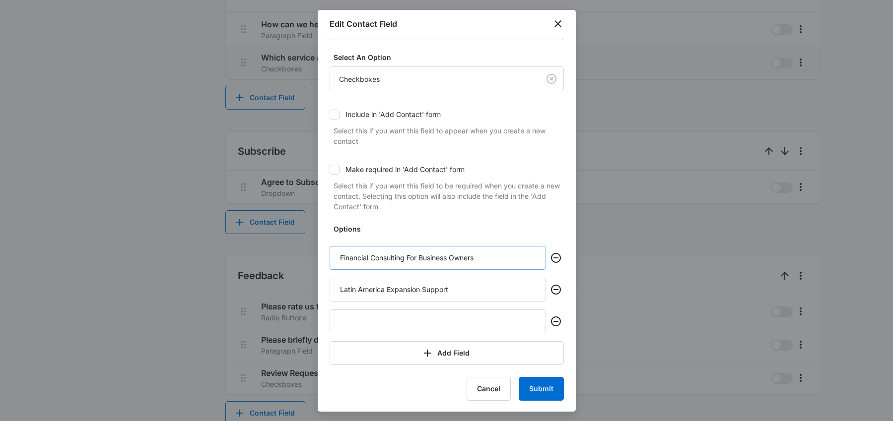
scroll to position [49, 0]
type input "Human Capital Consulting"
click at [532, 383] on button "Submit" at bounding box center [541, 388] width 45 height 24
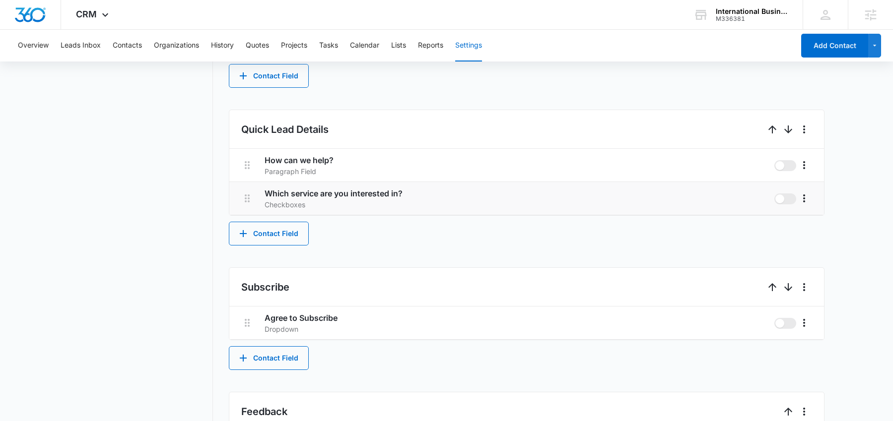
scroll to position [540, 0]
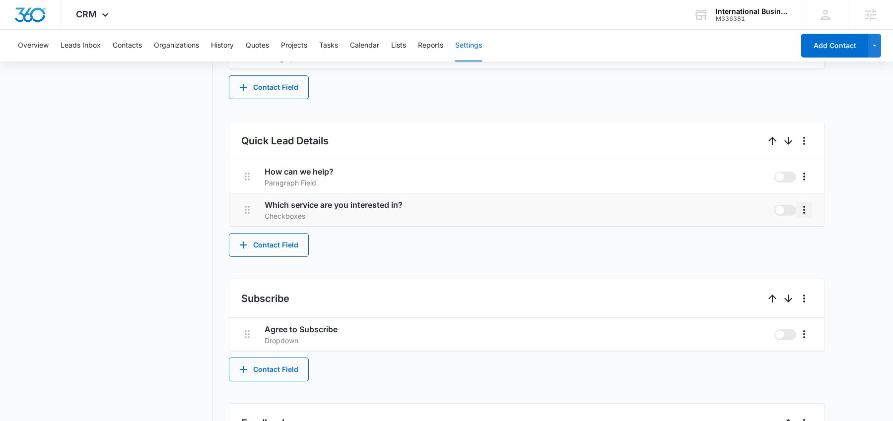
click at [804, 214] on icon "More" at bounding box center [804, 210] width 12 height 12
click at [810, 235] on div "Edit" at bounding box center [819, 237] width 21 height 7
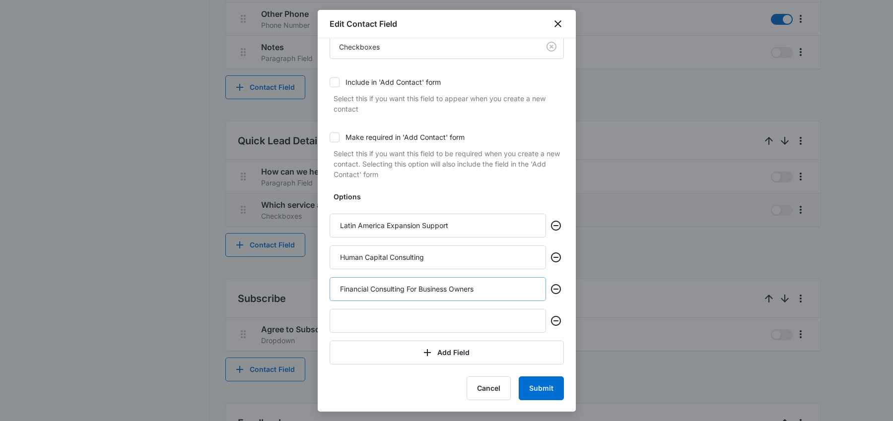
scroll to position [81, 0]
click at [416, 323] on input "text" at bounding box center [438, 321] width 216 height 24
type input "General Inquiry"
click at [552, 386] on button "Submit" at bounding box center [541, 388] width 45 height 24
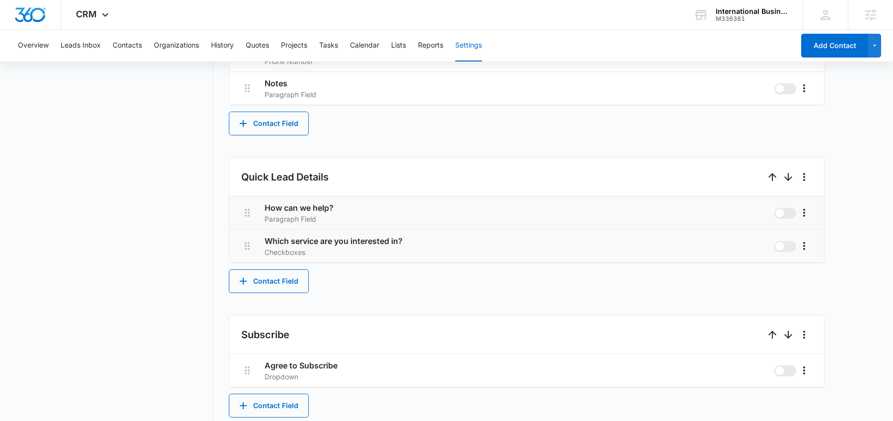
scroll to position [502, 0]
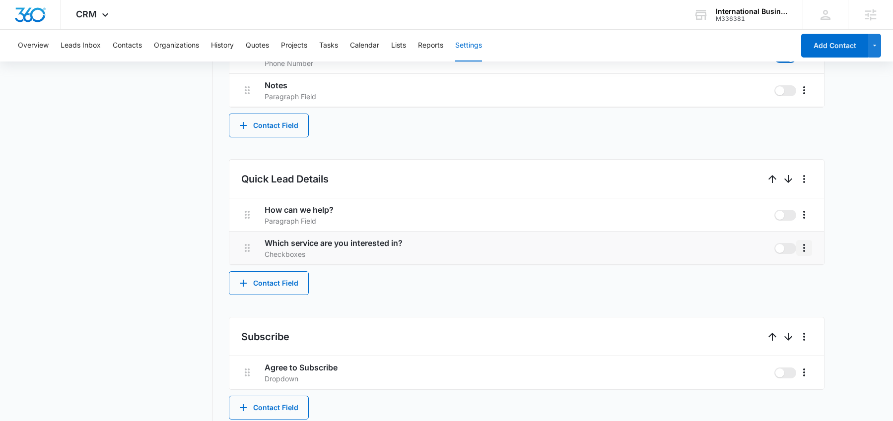
click at [809, 251] on icon "More" at bounding box center [804, 248] width 12 height 12
click at [814, 266] on div "Edit Delete" at bounding box center [825, 283] width 58 height 47
click at [807, 247] on icon "More" at bounding box center [804, 248] width 12 height 12
click at [814, 275] on div "Edit" at bounding box center [819, 276] width 21 height 7
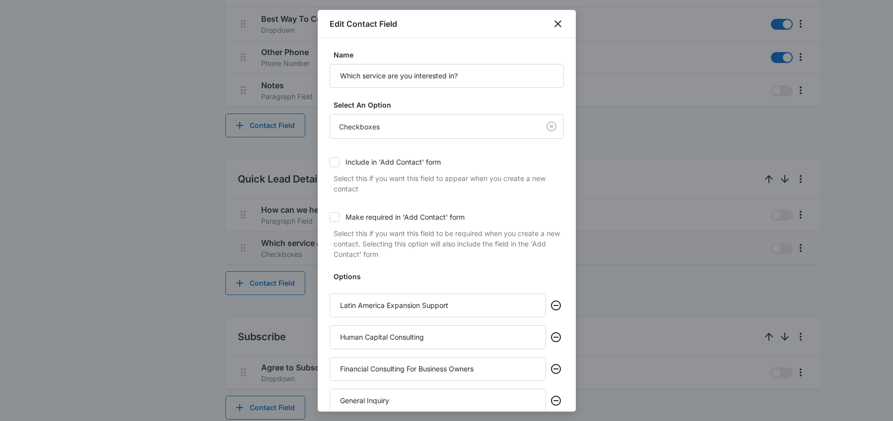
scroll to position [0, 0]
click at [203, 123] on div at bounding box center [446, 210] width 893 height 421
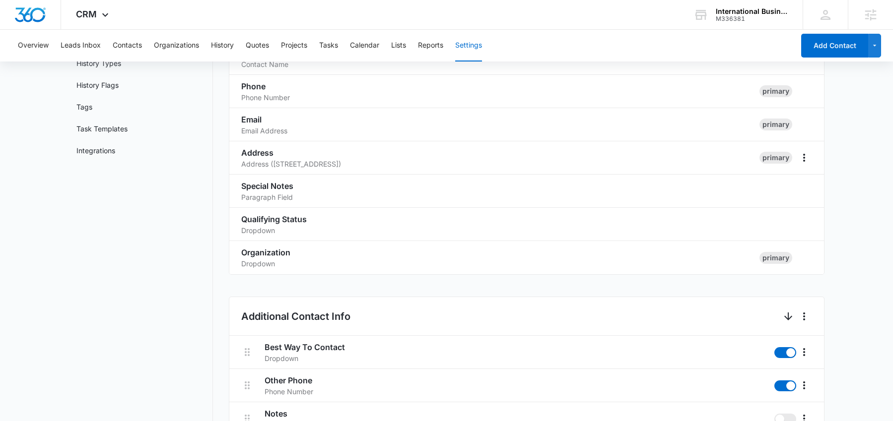
scroll to position [9, 0]
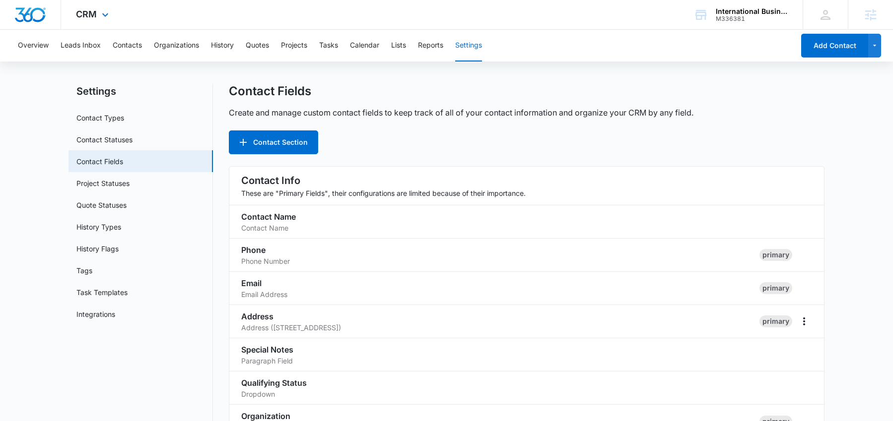
click at [99, 24] on div "CRM Apps Reputation Forms CRM Email Social Content Ads Intelligence Files Brand…" at bounding box center [93, 14] width 65 height 29
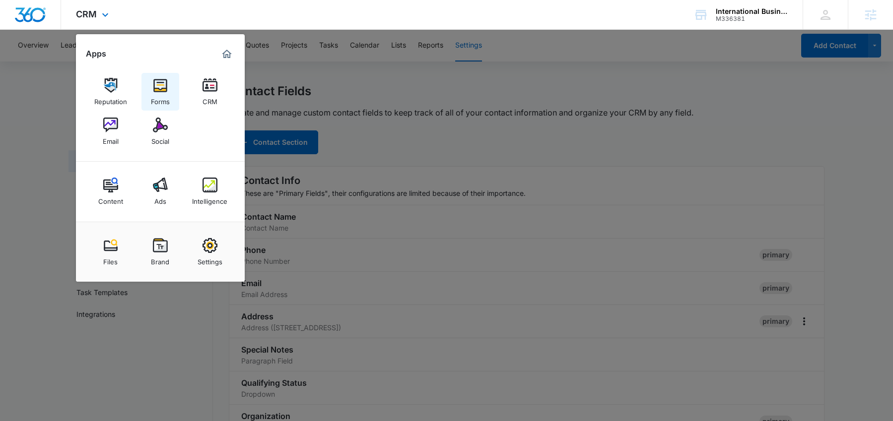
click at [159, 80] on img at bounding box center [160, 85] width 15 height 15
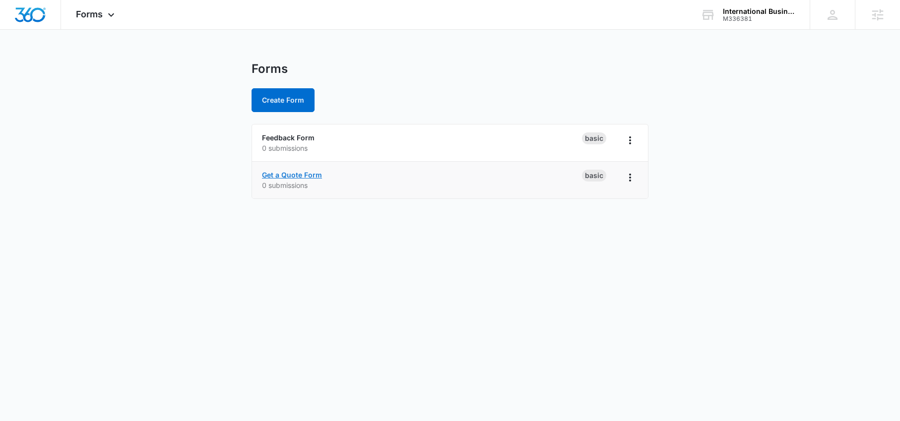
click at [289, 175] on link "Get a Quote Form" at bounding box center [292, 175] width 60 height 8
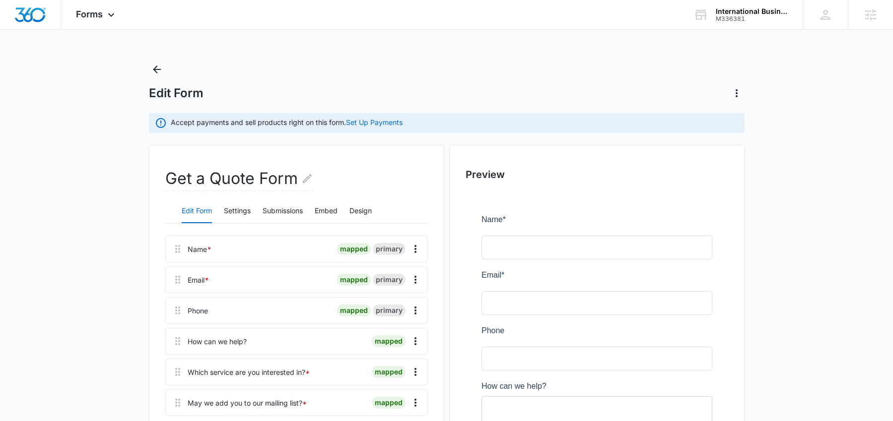
scroll to position [205, 0]
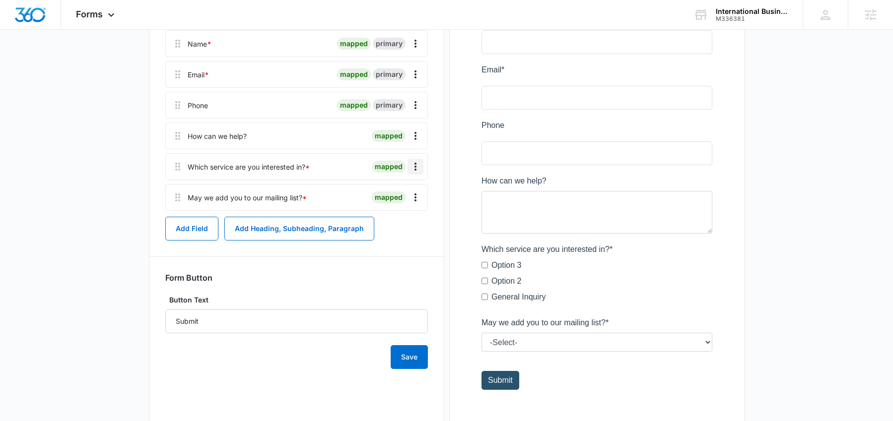
click at [416, 164] on icon "Overflow Menu" at bounding box center [416, 167] width 12 height 12
click at [385, 191] on div "Edit" at bounding box center [388, 194] width 21 height 7
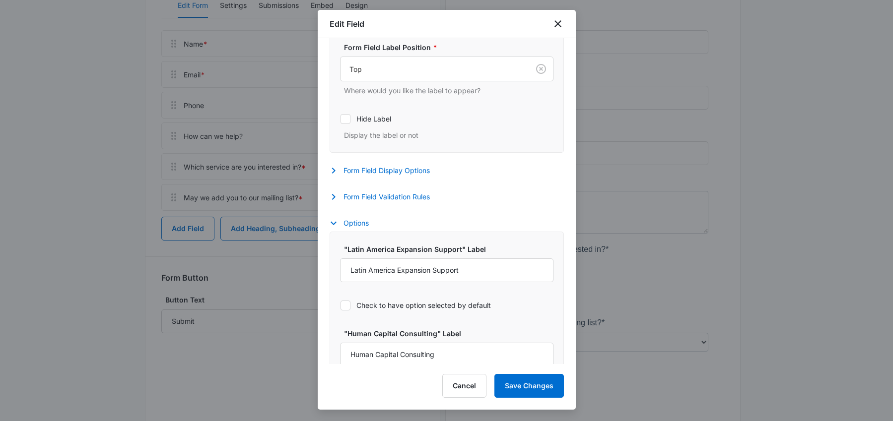
select select "350"
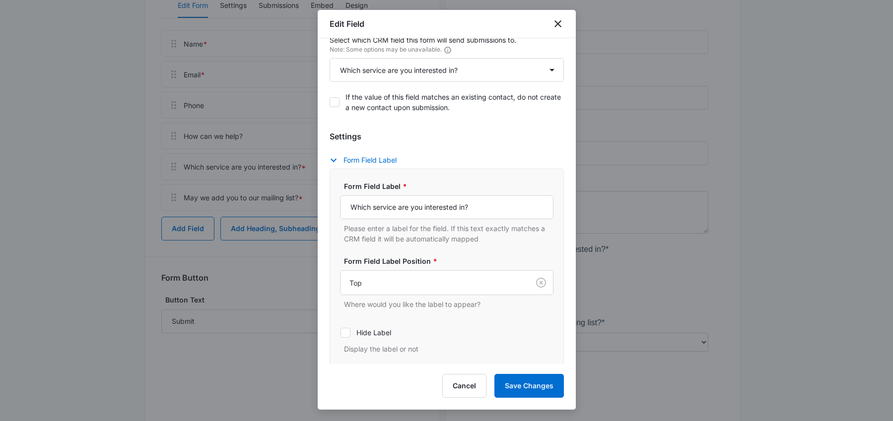
scroll to position [0, 0]
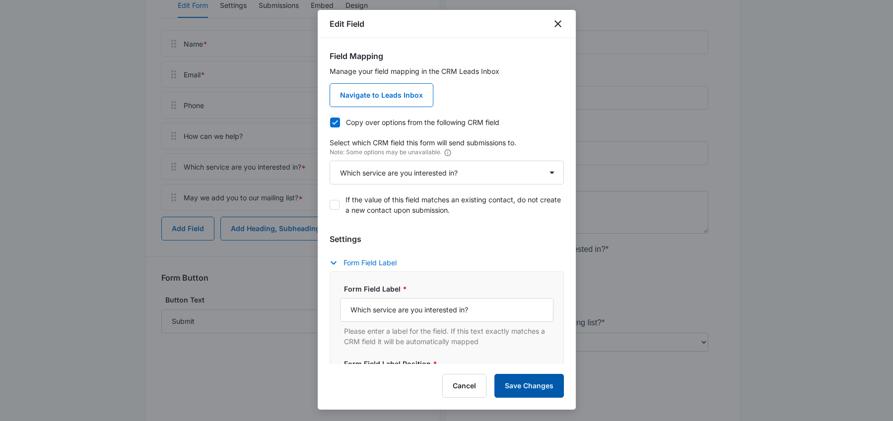
click at [522, 382] on button "Save Changes" at bounding box center [528, 386] width 69 height 24
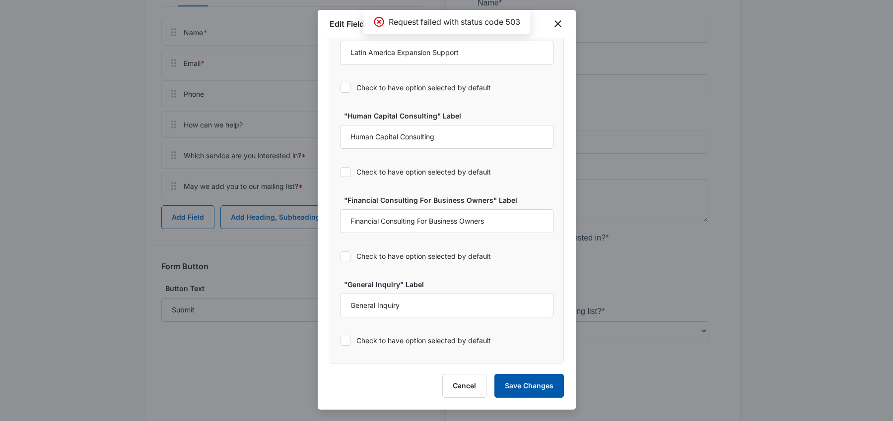
scroll to position [223, 0]
click at [538, 384] on button "Save Changes" at bounding box center [528, 386] width 69 height 24
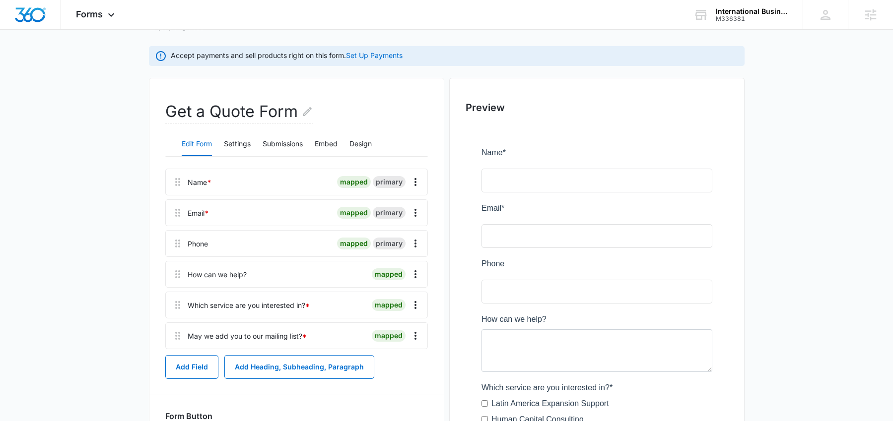
scroll to position [0, 0]
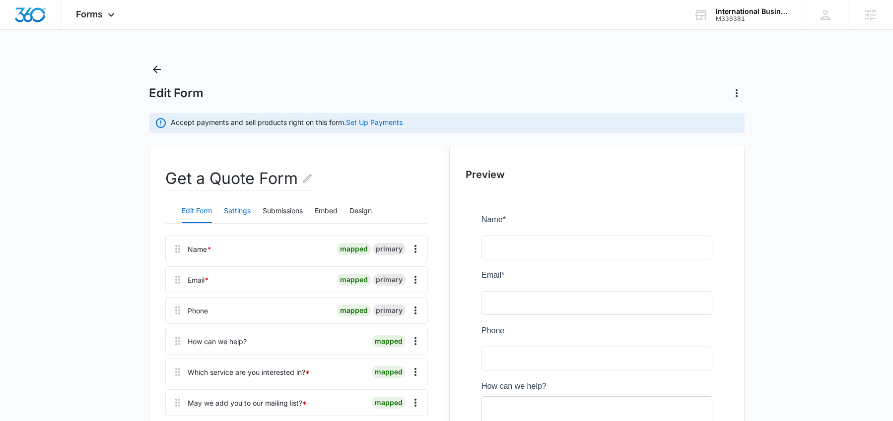
click at [234, 208] on button "Settings" at bounding box center [237, 212] width 27 height 24
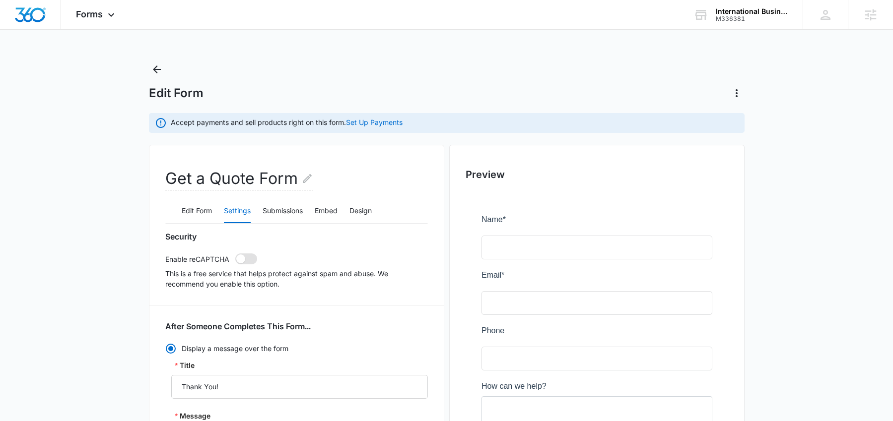
click at [242, 260] on span at bounding box center [240, 259] width 9 height 9
click at [235, 254] on input "checkbox" at bounding box center [235, 253] width 0 height 0
checkbox input "true"
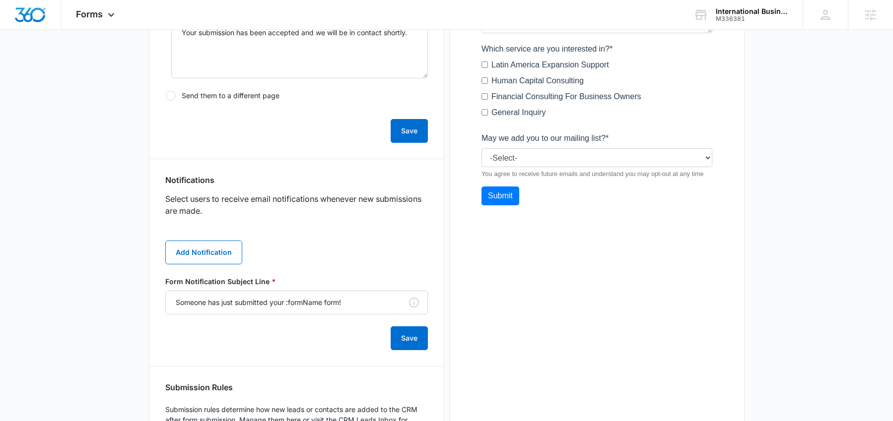
scroll to position [409, 0]
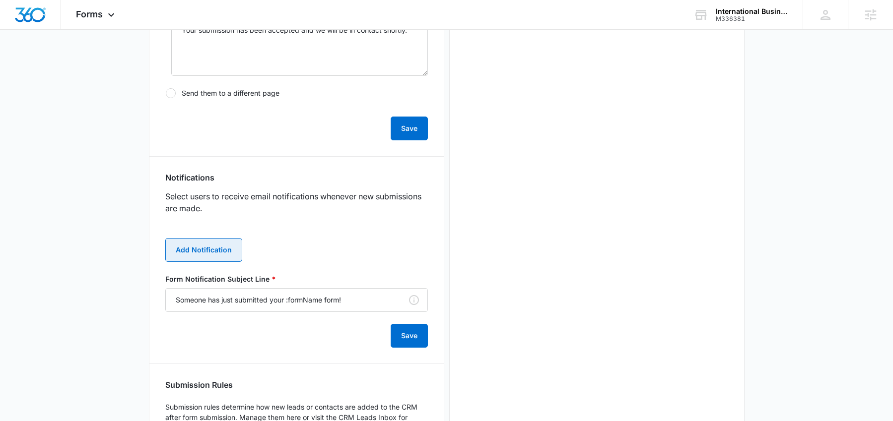
click at [214, 250] on button "Add Notification" at bounding box center [203, 250] width 77 height 24
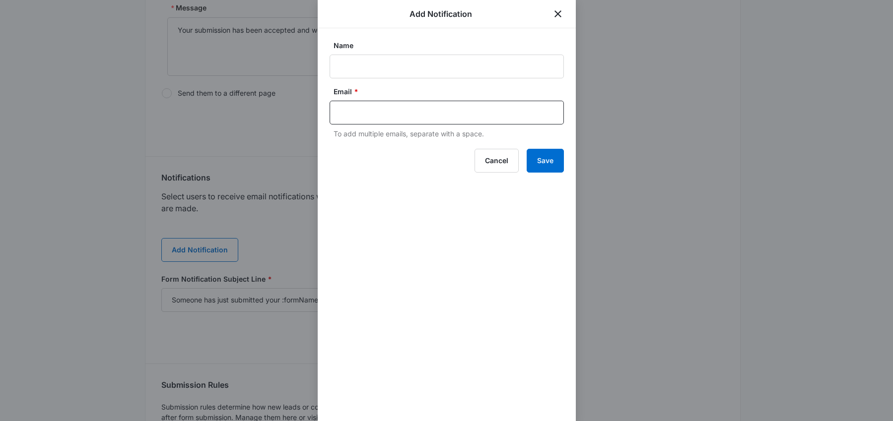
scroll to position [0, 0]
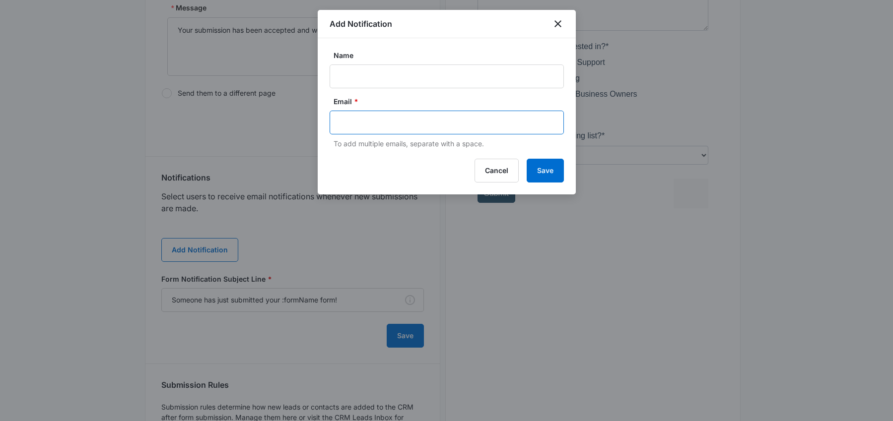
click at [429, 118] on input "text" at bounding box center [447, 122] width 215 height 15
paste input "enrique@theibconsulting.com"
click at [356, 122] on input "enrique@theibconsulting.com" at bounding box center [447, 122] width 215 height 15
click at [448, 123] on input "enrique@theibconsulting.com" at bounding box center [447, 122] width 215 height 15
type input "enrique@theibconsulting.com"
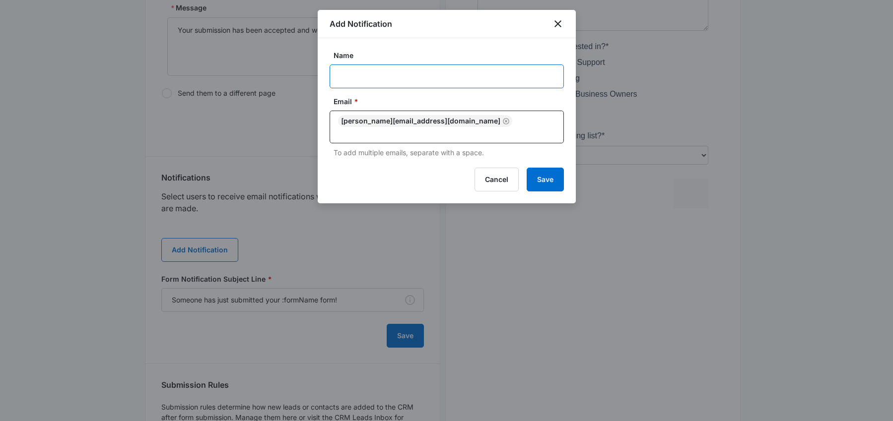
click at [391, 81] on input "Name" at bounding box center [447, 77] width 234 height 24
type input "Enrique"
click at [533, 169] on button "Save" at bounding box center [545, 180] width 37 height 24
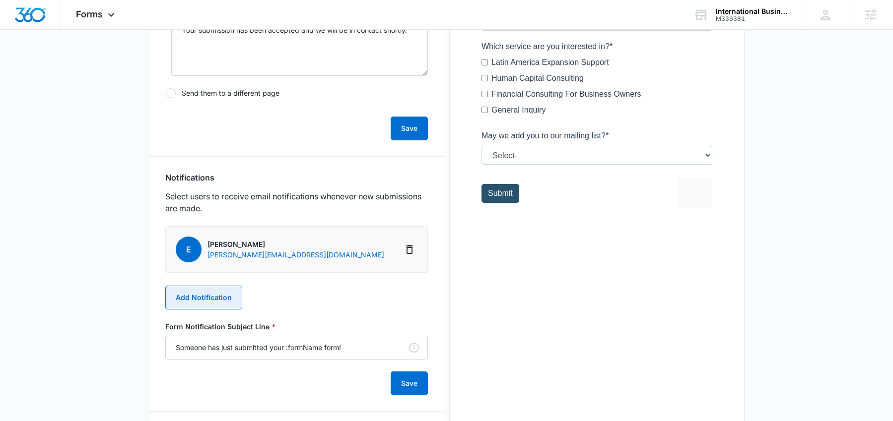
click at [222, 296] on button "Add Notification" at bounding box center [203, 298] width 77 height 24
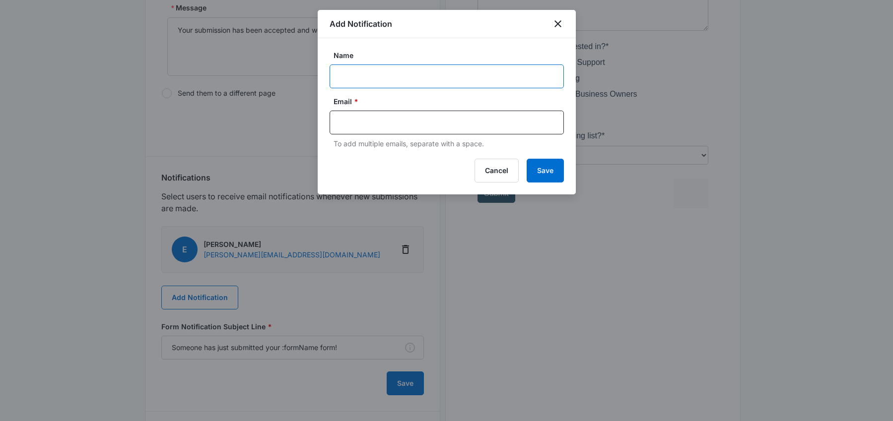
click at [381, 76] on input "Name" at bounding box center [447, 77] width 234 height 24
paste input "M336381"
paste input "International Business Consulting"
paste input "cy.patterson@madwire.com"
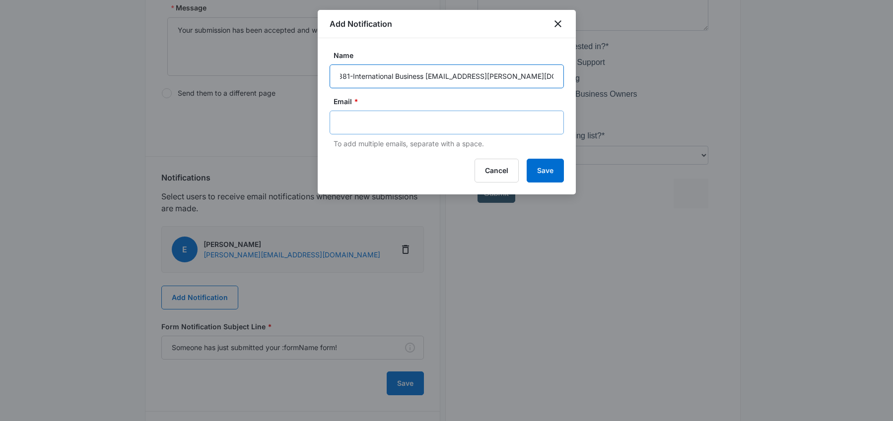
type input "M336381-International Business Consulting"
click at [470, 128] on input "text" at bounding box center [447, 122] width 215 height 15
paste input "cy.patterson@madwire.com"
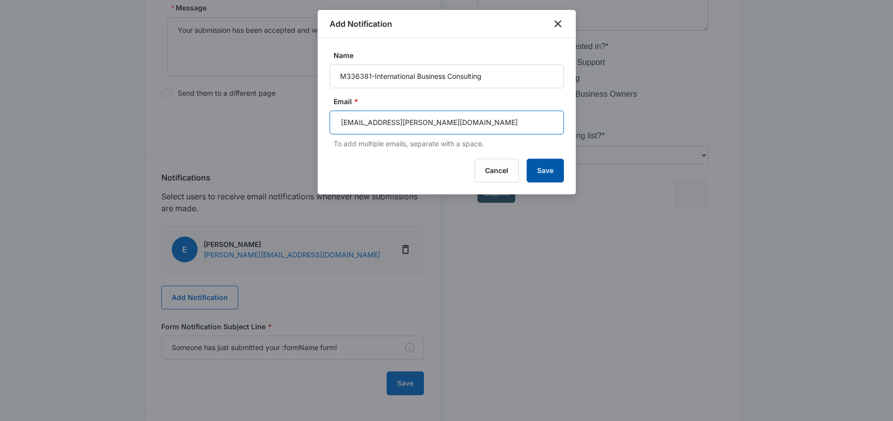
type input "cy.patterson@madwire.com"
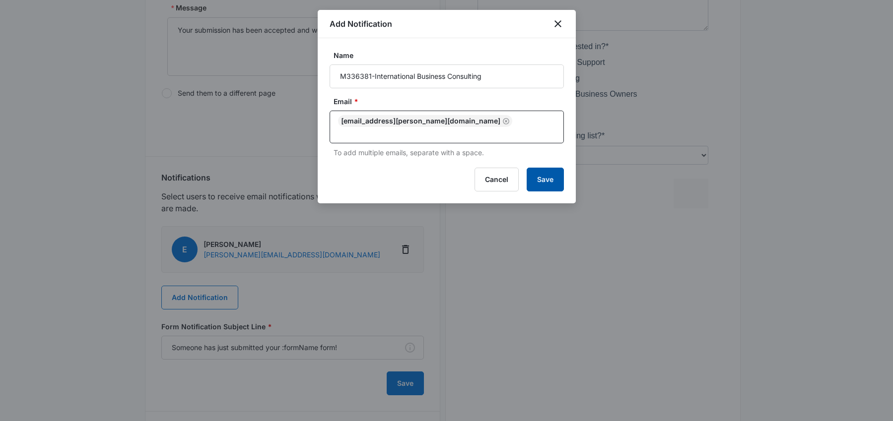
click at [552, 168] on button "Save" at bounding box center [545, 180] width 37 height 24
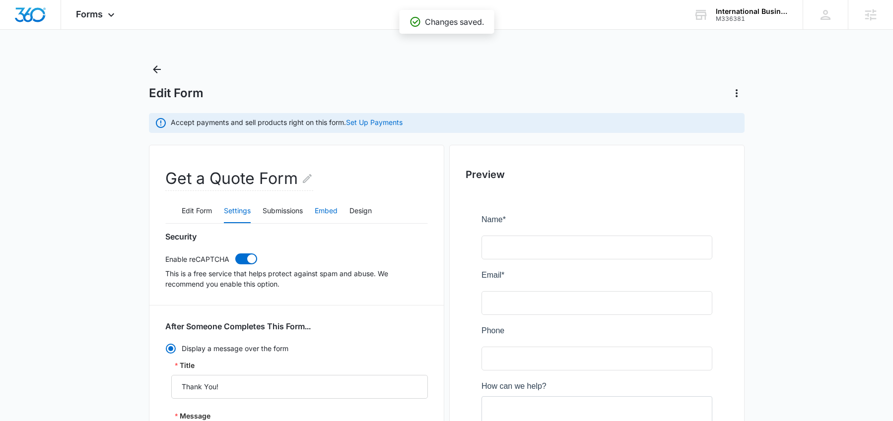
click at [328, 211] on button "Embed" at bounding box center [326, 212] width 23 height 24
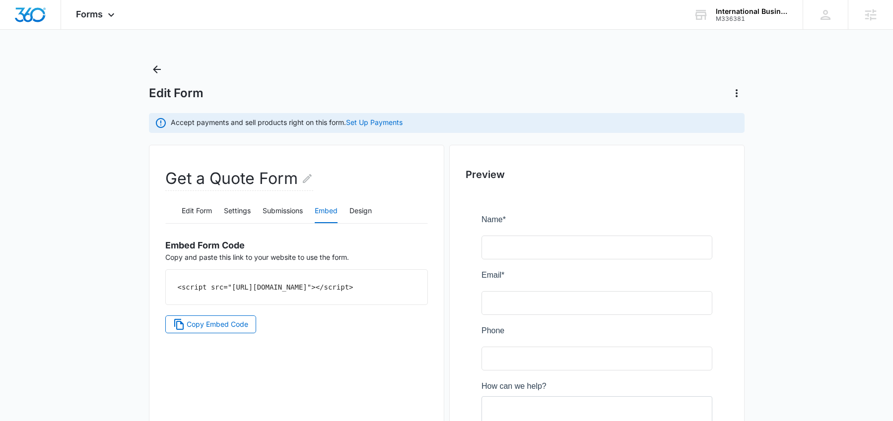
drag, startPoint x: 229, startPoint y: 286, endPoint x: 150, endPoint y: 267, distance: 81.6
click at [150, 267] on div "Get a Quote Form Edit Form Settings Submissions Embed Design Embed Form Code Co…" at bounding box center [296, 402] width 295 height 514
copy code "<script src="https://forms.marketing360.com/load.js?id=689c961488b5729a040c5ba3…"
click at [406, 262] on p "Embed Form Code Copy and paste this link to your website to use the form." at bounding box center [296, 247] width 263 height 31
click at [164, 66] on button "Back" at bounding box center [157, 70] width 16 height 16
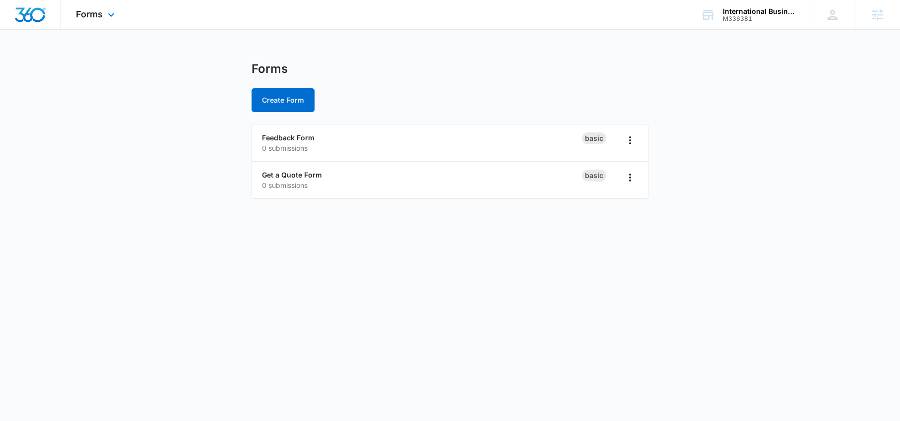
click at [101, 19] on div "Forms Apps Reputation Forms CRM Email Social Content Ads Intelligence Files Bra…" at bounding box center [96, 14] width 71 height 29
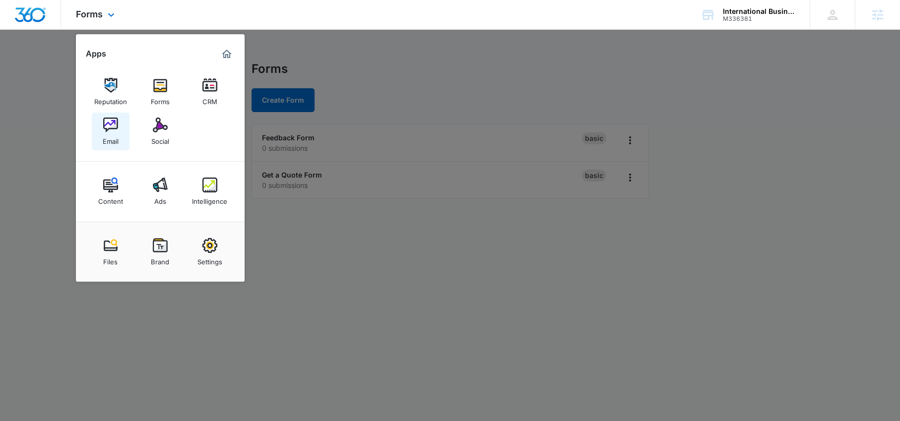
click at [116, 128] on img at bounding box center [110, 125] width 15 height 15
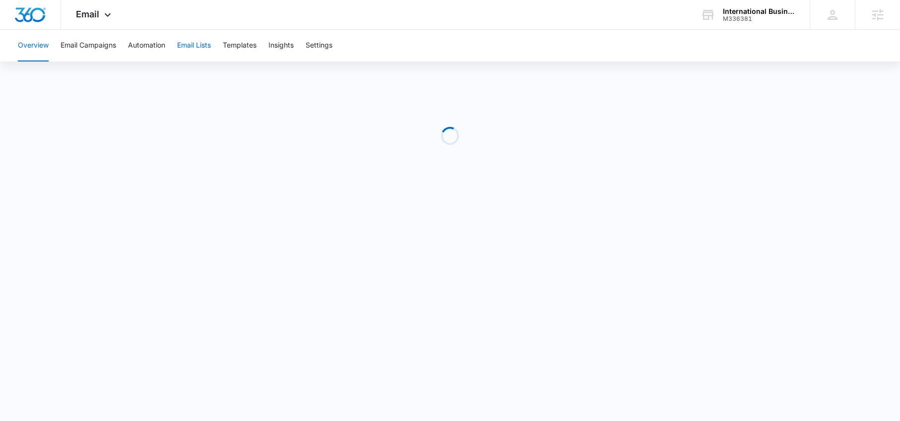
click at [200, 47] on button "Email Lists" at bounding box center [194, 46] width 34 height 32
click at [147, 46] on button "Automation" at bounding box center [146, 46] width 37 height 32
click at [92, 19] on div "Email Apps Reputation Forms CRM Email Social Content Ads Intelligence Files Bra…" at bounding box center [95, 14] width 68 height 29
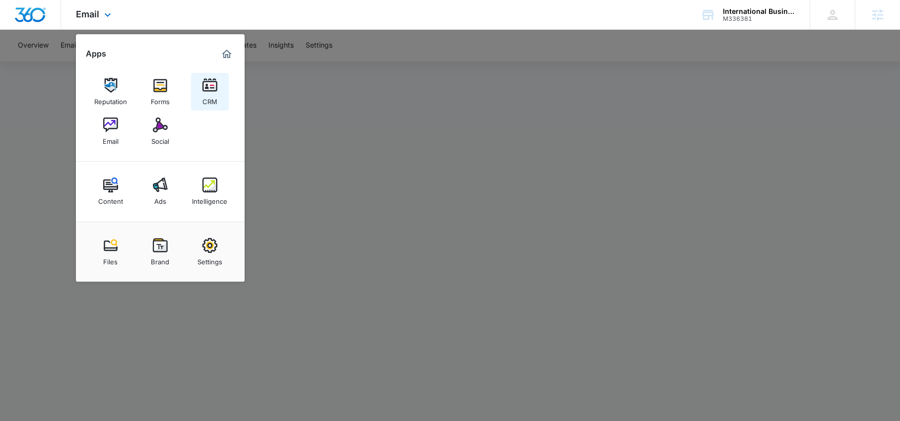
click at [207, 87] on img at bounding box center [210, 85] width 15 height 15
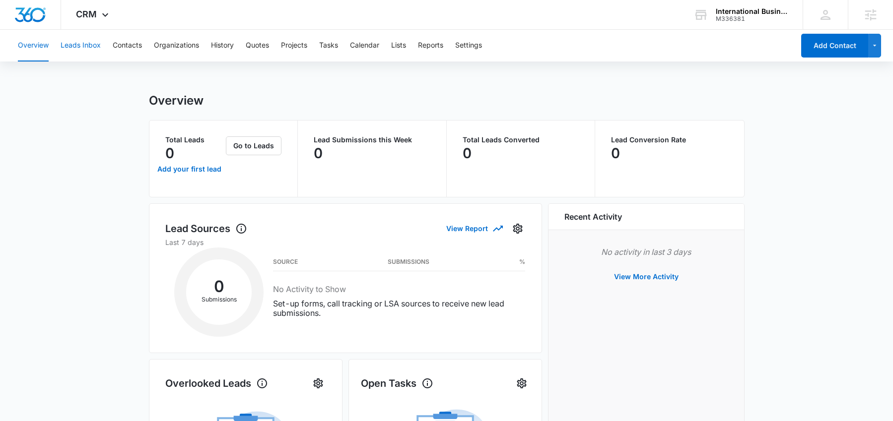
click at [78, 46] on button "Leads Inbox" at bounding box center [81, 46] width 40 height 32
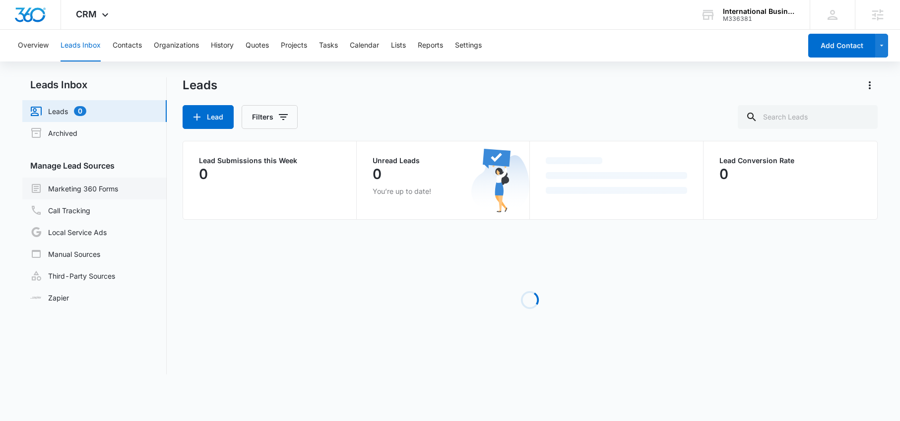
click at [87, 190] on link "Marketing 360 Forms" at bounding box center [74, 189] width 88 height 12
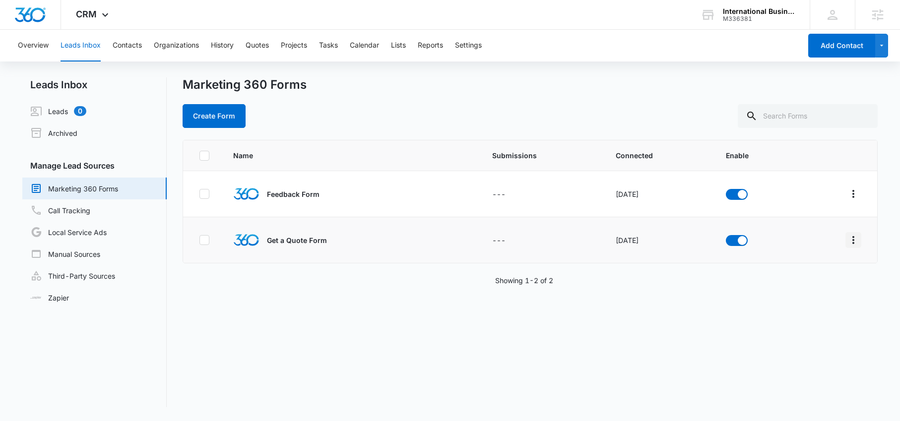
click at [851, 241] on icon "Overflow Menu" at bounding box center [854, 240] width 12 height 12
click at [792, 294] on div "Field Mapping" at bounding box center [802, 297] width 56 height 7
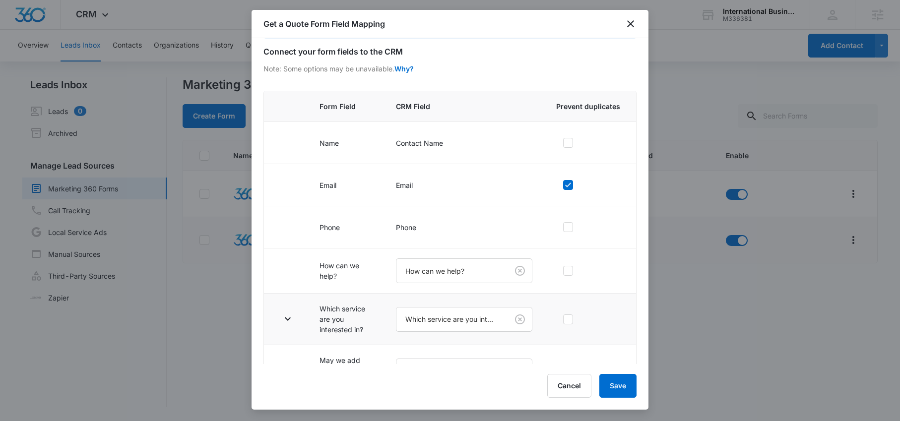
scroll to position [76, 0]
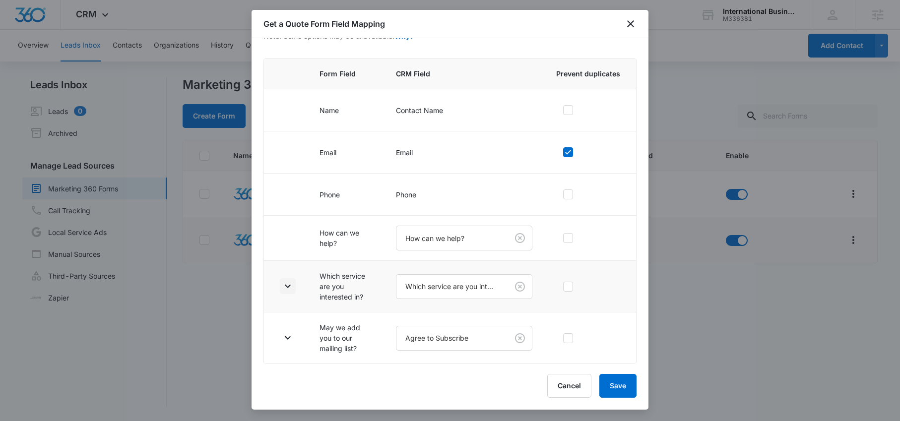
drag, startPoint x: 286, startPoint y: 286, endPoint x: 298, endPoint y: 292, distance: 13.3
click at [286, 286] on icon "button" at bounding box center [288, 286] width 6 height 3
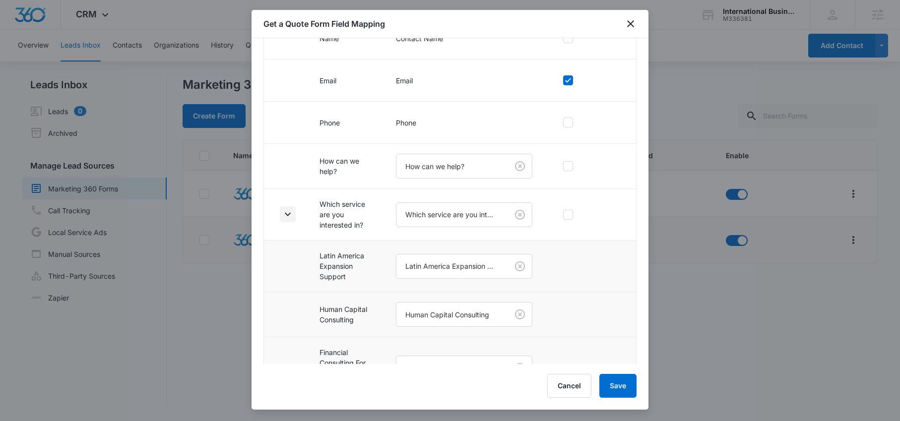
scroll to position [280, 0]
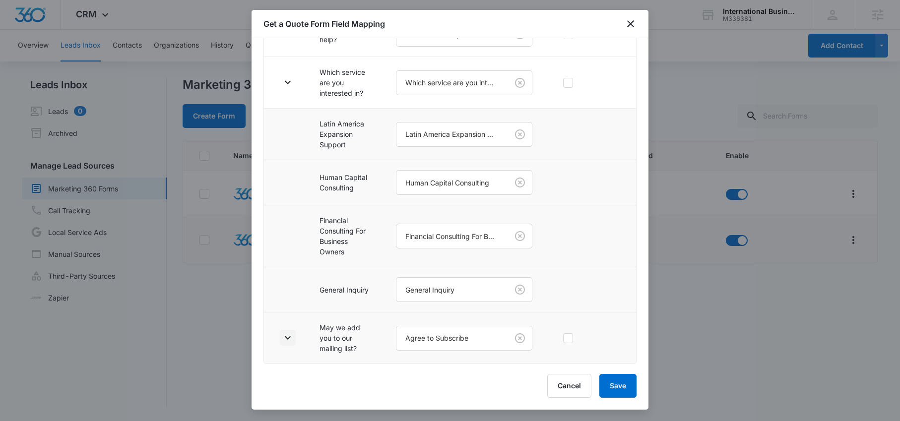
click at [284, 338] on icon "button" at bounding box center [288, 338] width 12 height 12
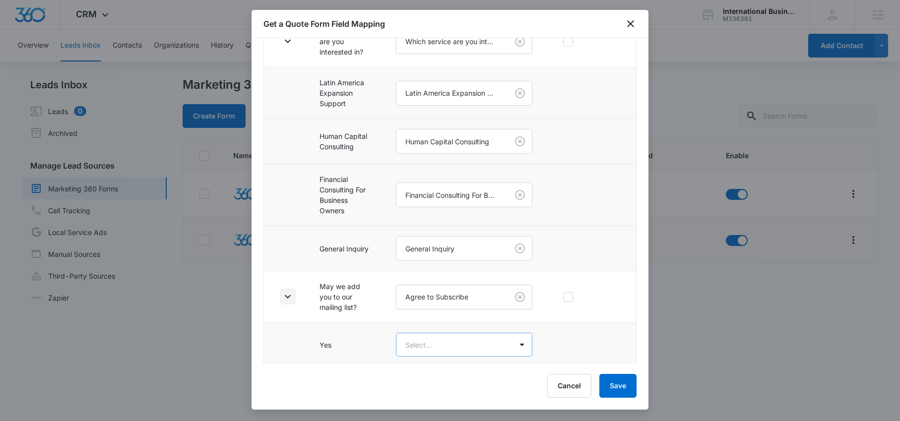
scroll to position [368, 0]
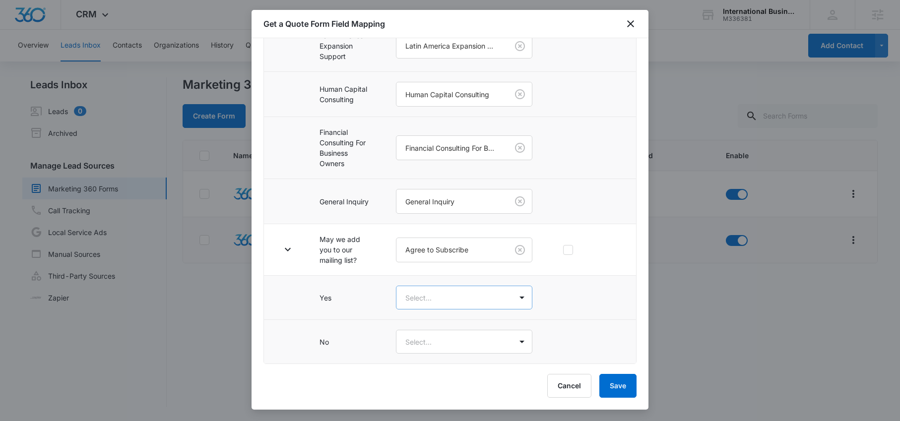
click at [448, 302] on body "CRM Apps Reputation Forms CRM Email Social Content Ads Intelligence Files Brand…" at bounding box center [450, 210] width 900 height 421
click at [424, 332] on div "Yes" at bounding box center [460, 333] width 105 height 10
click at [431, 340] on body "CRM Apps Reputation Forms CRM Email Social Content Ads Intelligence Files Brand…" at bounding box center [450, 210] width 900 height 421
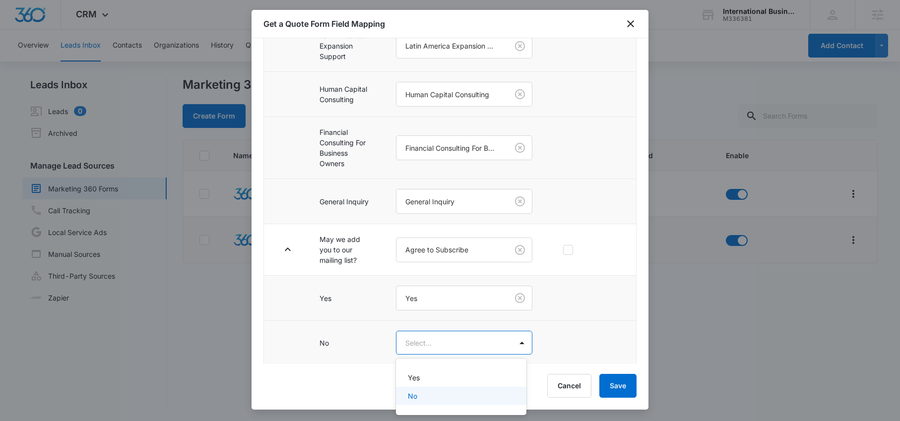
click at [457, 397] on div "No" at bounding box center [460, 396] width 105 height 10
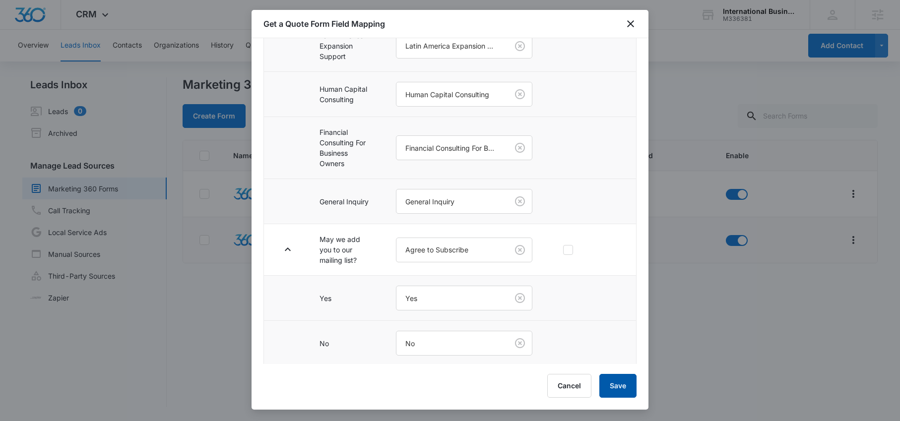
click at [619, 383] on button "Save" at bounding box center [618, 386] width 37 height 24
click at [632, 27] on icon "close" at bounding box center [631, 24] width 12 height 12
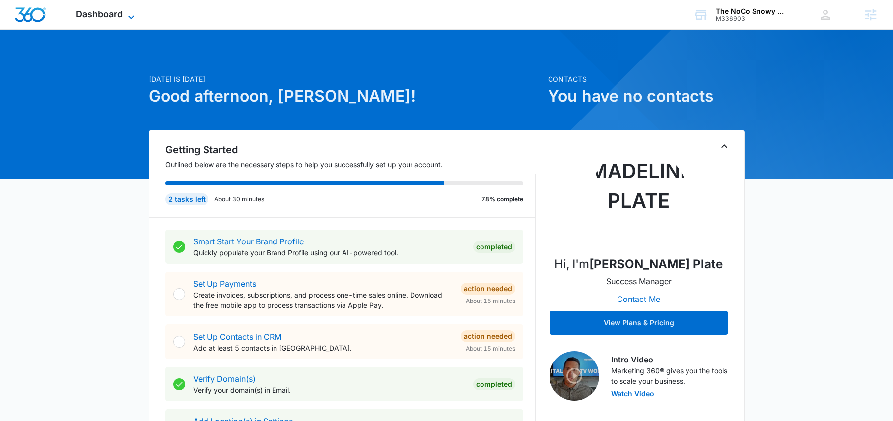
click at [101, 13] on span "Dashboard" at bounding box center [99, 14] width 47 height 10
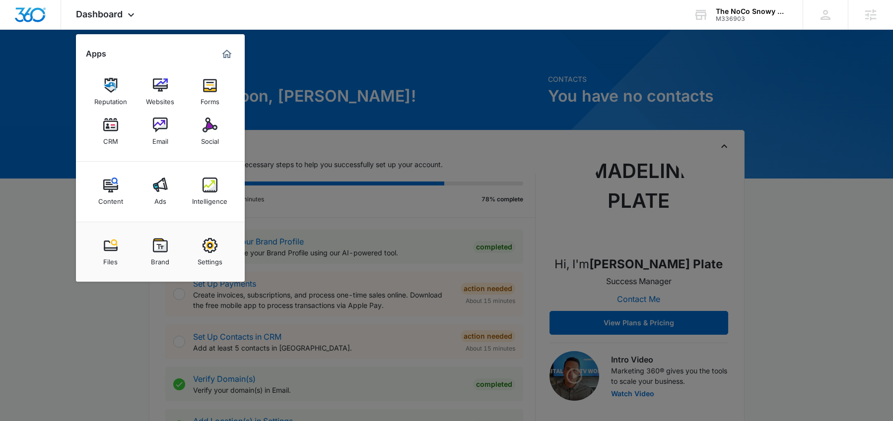
click at [338, 47] on div at bounding box center [446, 210] width 893 height 421
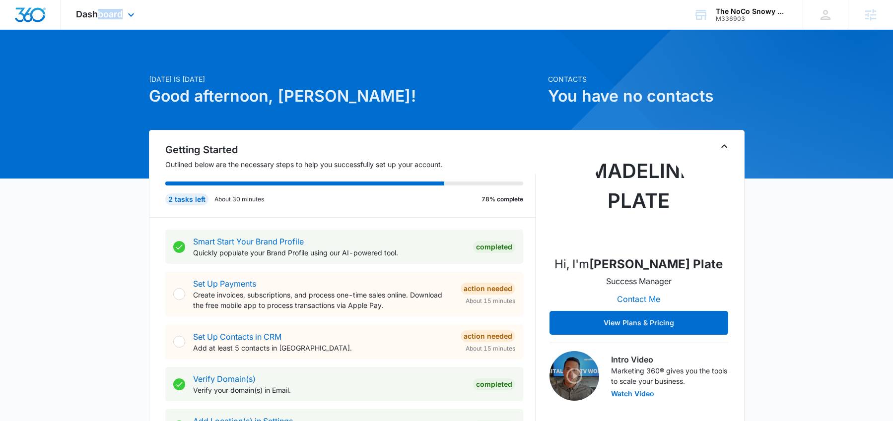
click at [99, 19] on div "Dashboard Apps Reputation Websites Forms CRM Email Social Content Ads Intellige…" at bounding box center [106, 14] width 91 height 29
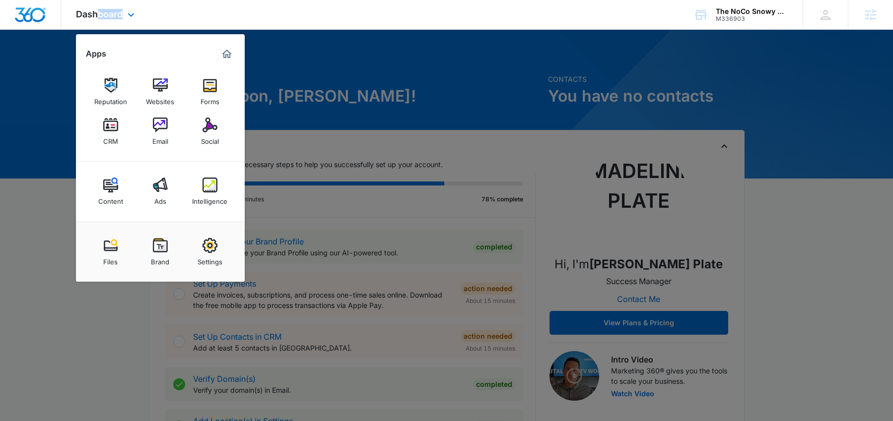
click at [99, 19] on div "Dashboard Apps Reputation Websites Forms CRM Email Social Content Ads Intellige…" at bounding box center [106, 14] width 91 height 29
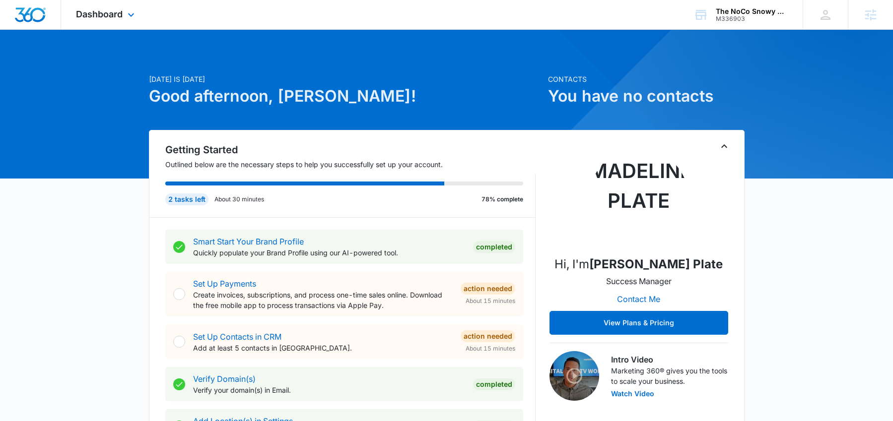
drag, startPoint x: 105, startPoint y: 15, endPoint x: 111, endPoint y: 26, distance: 12.0
click at [105, 15] on span "Dashboard" at bounding box center [99, 14] width 47 height 10
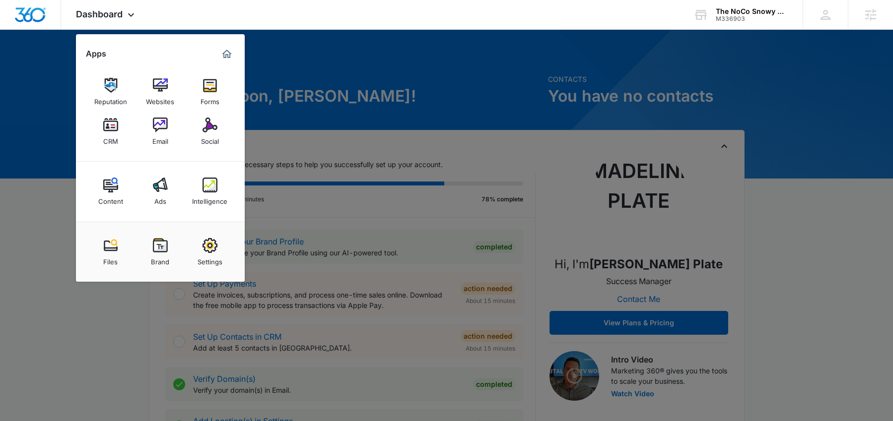
click at [387, 76] on div at bounding box center [446, 210] width 893 height 421
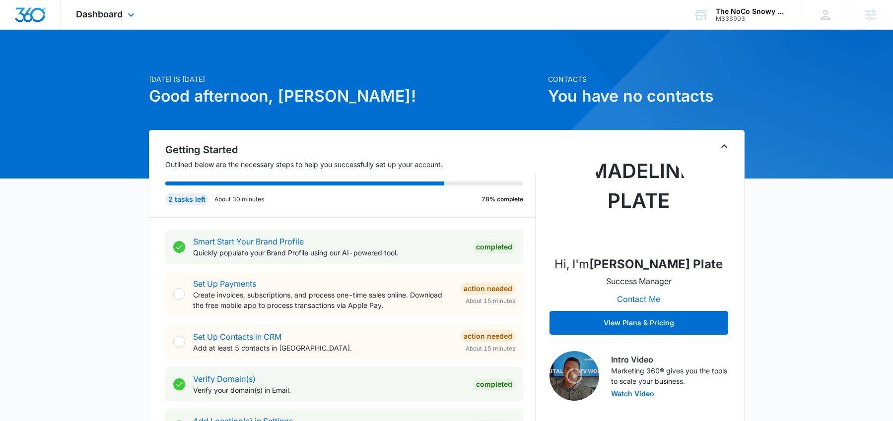
click at [120, 3] on div "Dashboard Apps Reputation Websites Forms CRM Email Social Content Ads Intellige…" at bounding box center [106, 14] width 91 height 29
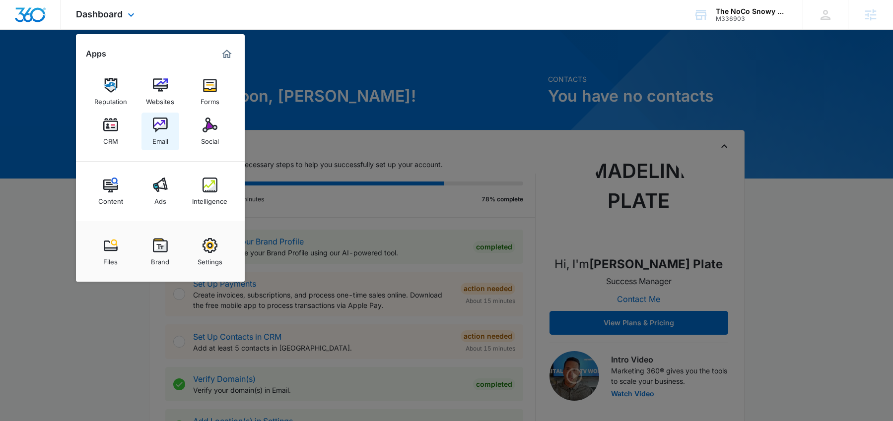
click at [160, 126] on img at bounding box center [160, 125] width 15 height 15
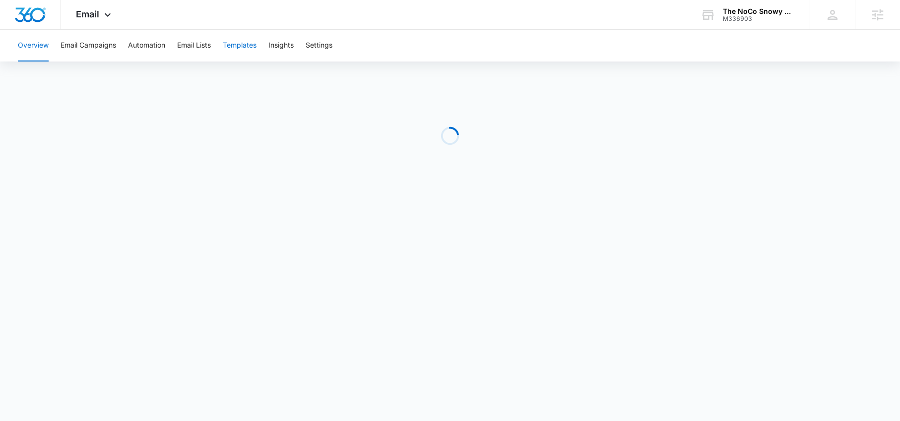
click at [256, 43] on button "Templates" at bounding box center [240, 46] width 34 height 32
click at [152, 53] on button "Automation" at bounding box center [146, 46] width 37 height 32
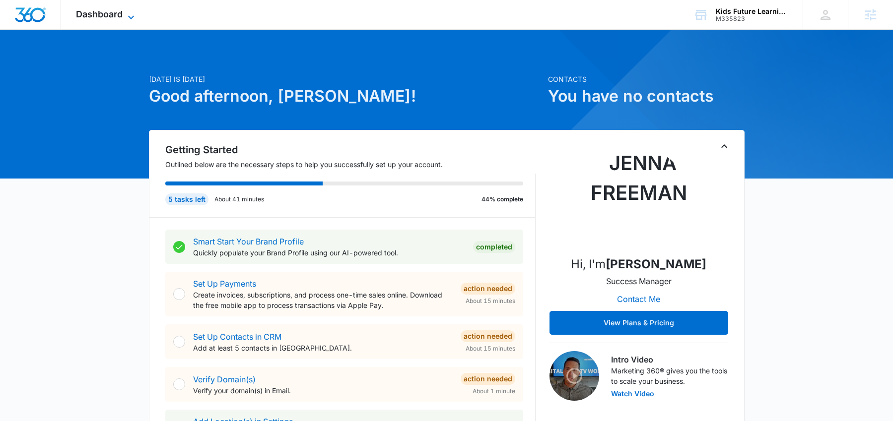
click at [113, 18] on span "Dashboard" at bounding box center [99, 14] width 47 height 10
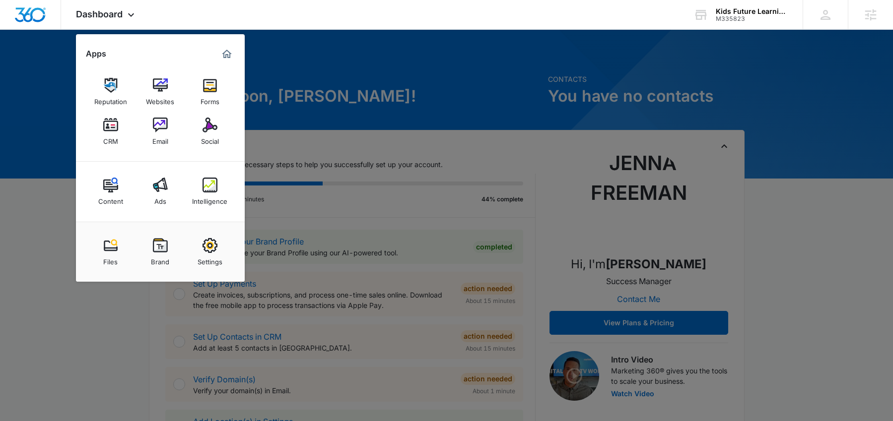
click at [405, 81] on div at bounding box center [446, 210] width 893 height 421
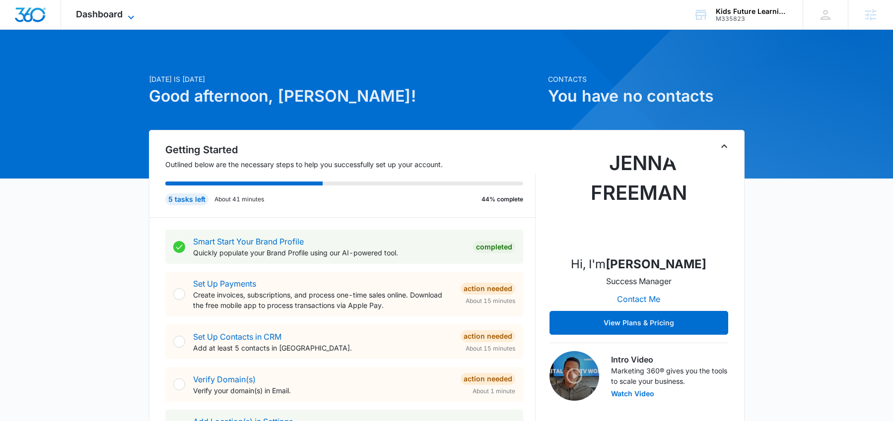
click at [126, 15] on icon at bounding box center [131, 17] width 12 height 12
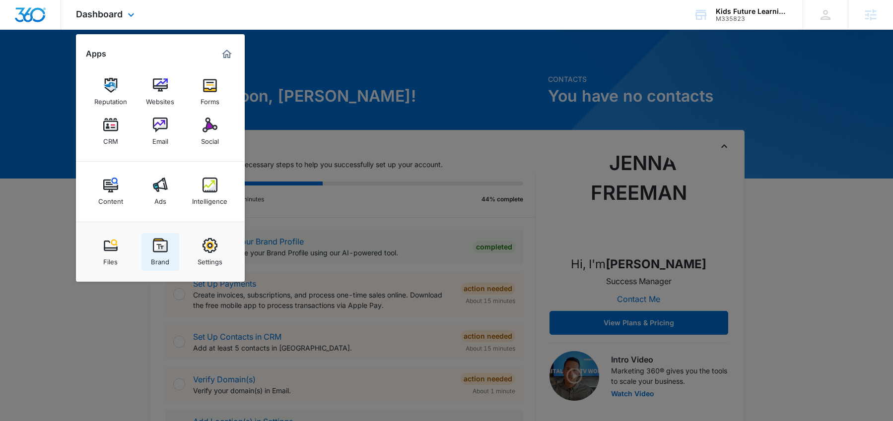
click at [157, 242] on img at bounding box center [160, 245] width 15 height 15
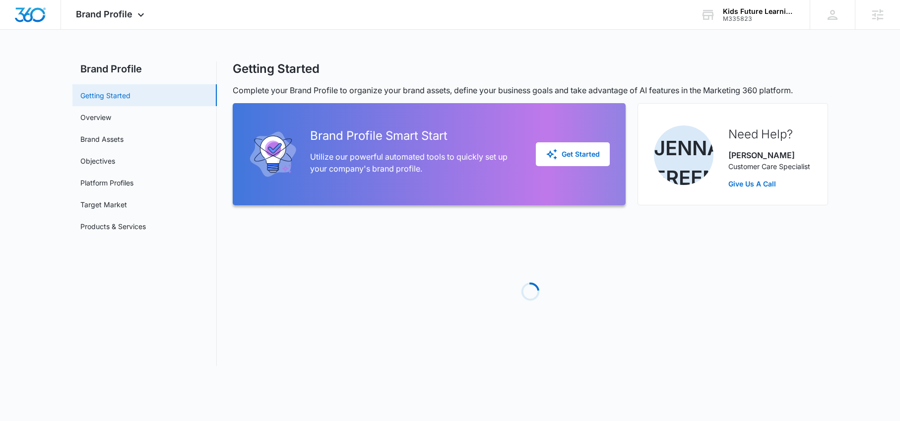
click at [109, 100] on link "Getting Started" at bounding box center [105, 95] width 50 height 10
click at [104, 122] on link "Overview" at bounding box center [95, 117] width 31 height 10
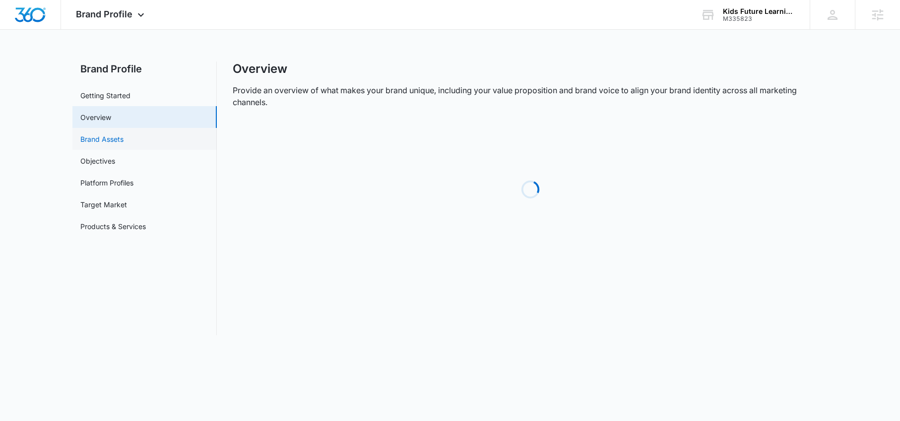
click at [111, 137] on link "Brand Assets" at bounding box center [101, 139] width 43 height 10
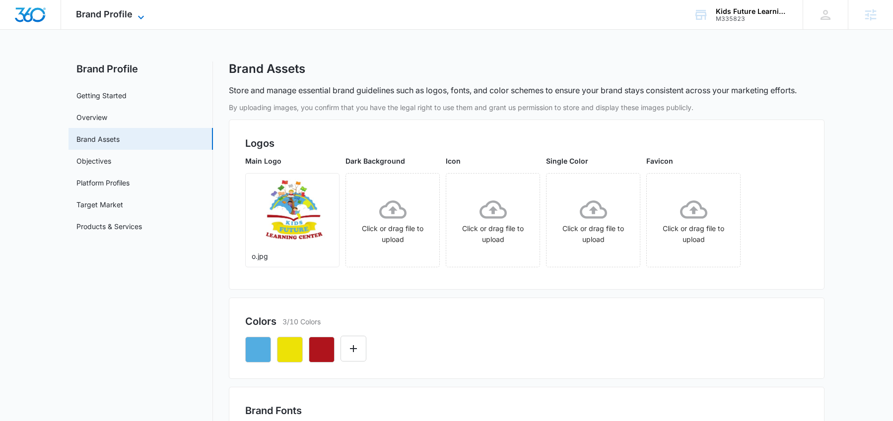
click at [117, 9] on span "Brand Profile" at bounding box center [104, 14] width 57 height 10
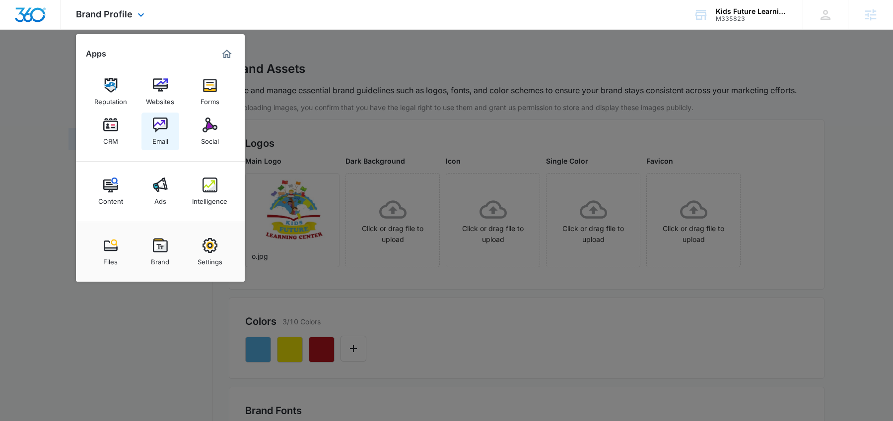
click at [157, 135] on div "Email" at bounding box center [160, 139] width 16 height 13
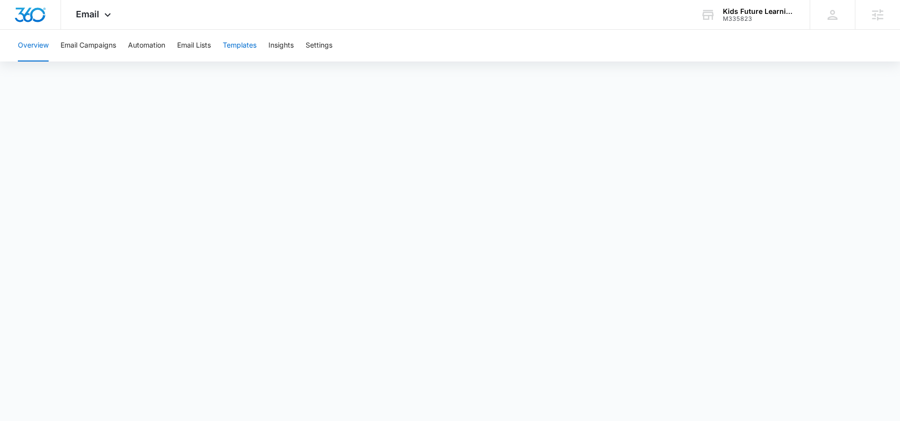
click at [246, 51] on button "Templates" at bounding box center [240, 46] width 34 height 32
click at [323, 48] on button "Settings" at bounding box center [319, 46] width 27 height 32
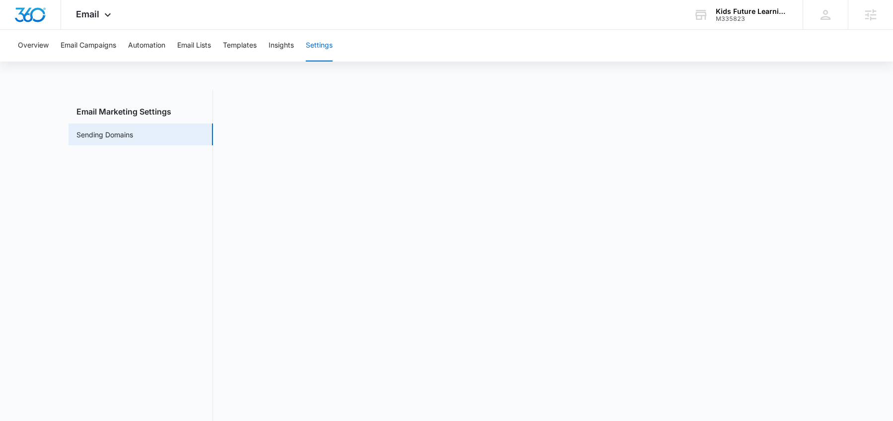
scroll to position [4, 0]
drag, startPoint x: 32, startPoint y: 12, endPoint x: 33, endPoint y: 24, distance: 11.5
click at [32, 12] on img "Dashboard" at bounding box center [30, 14] width 32 height 15
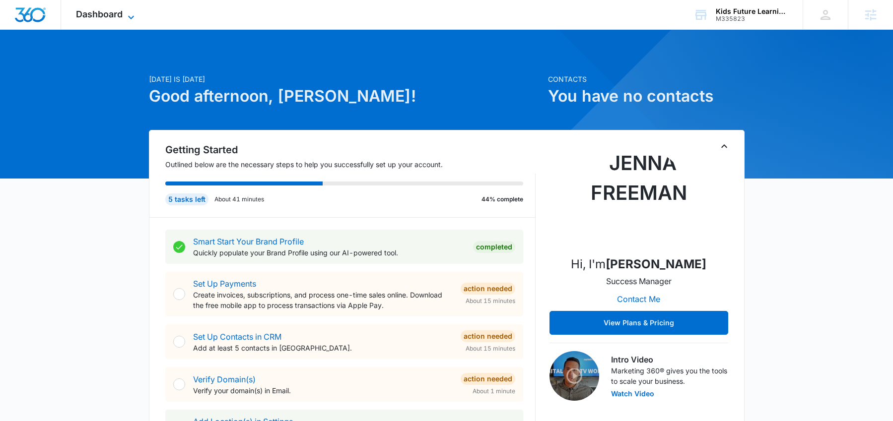
click at [121, 12] on span "Dashboard" at bounding box center [99, 14] width 47 height 10
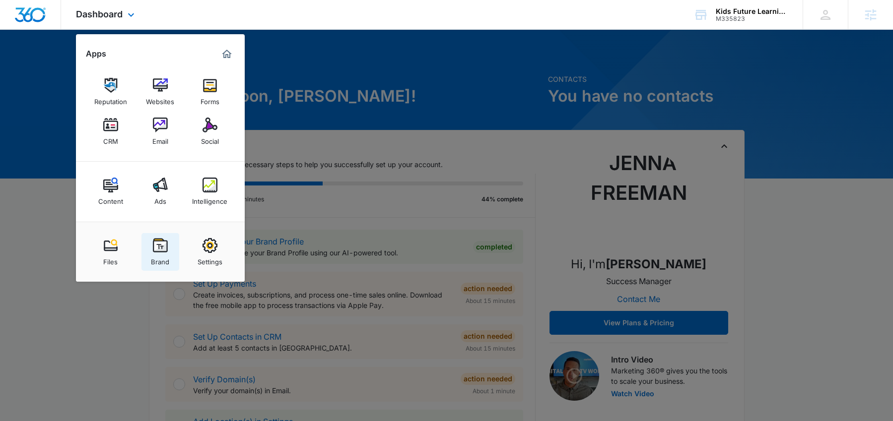
click at [159, 244] on img at bounding box center [160, 245] width 15 height 15
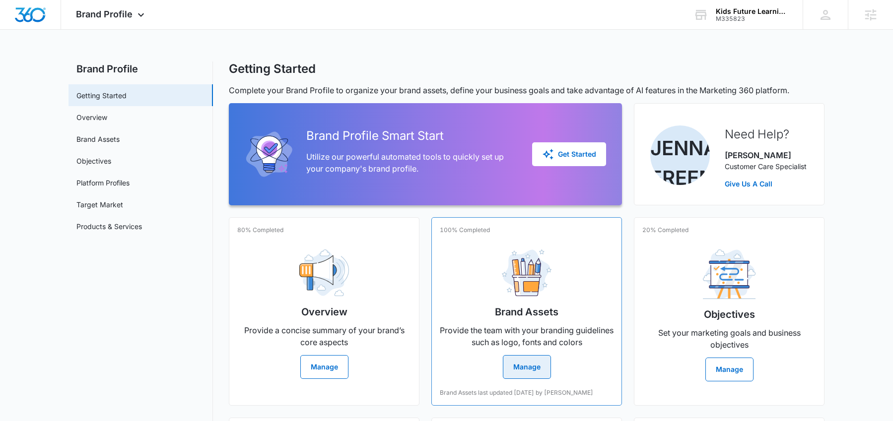
click at [524, 366] on button "Manage" at bounding box center [527, 367] width 48 height 24
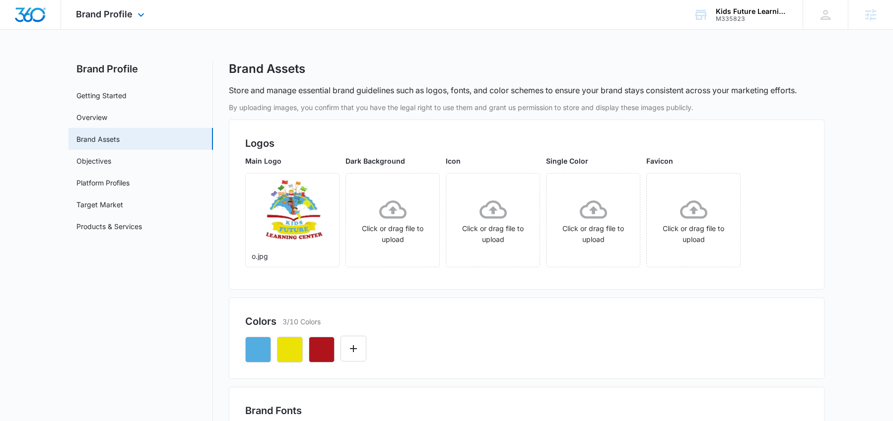
click at [31, 15] on img "Dashboard" at bounding box center [30, 14] width 32 height 15
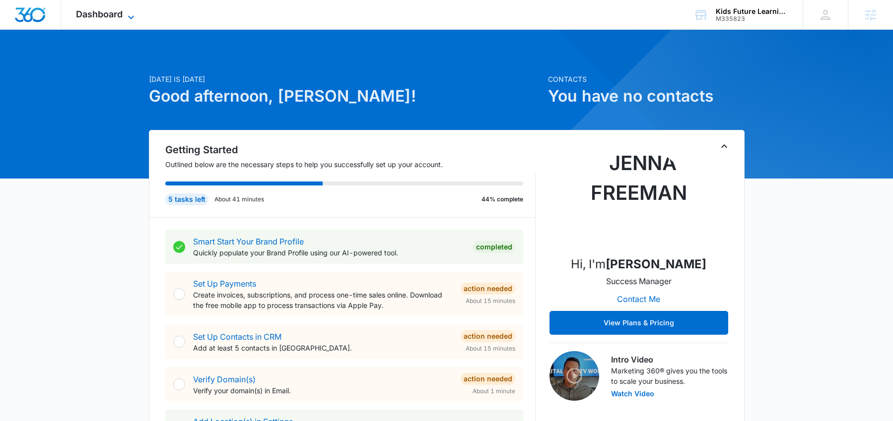
click at [98, 16] on span "Dashboard" at bounding box center [99, 14] width 47 height 10
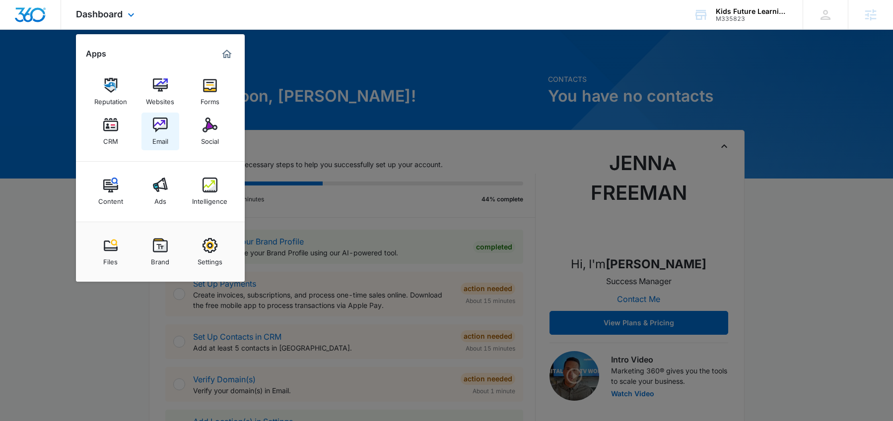
click at [158, 126] on img at bounding box center [160, 125] width 15 height 15
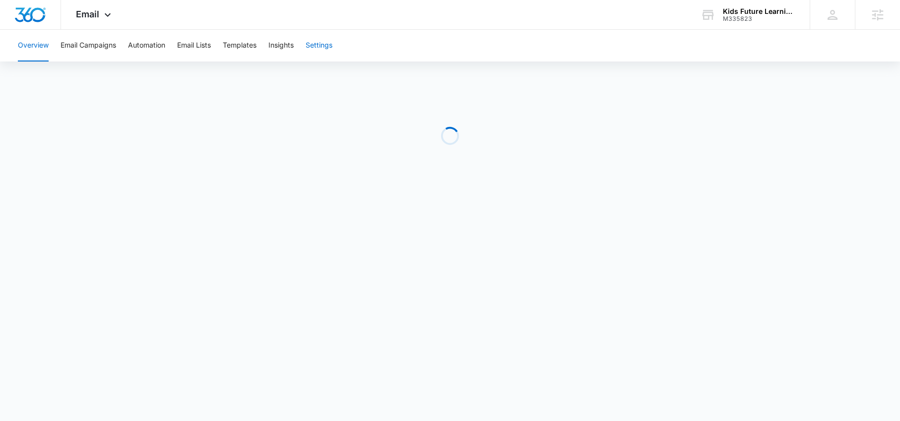
click at [324, 41] on button "Settings" at bounding box center [319, 46] width 27 height 32
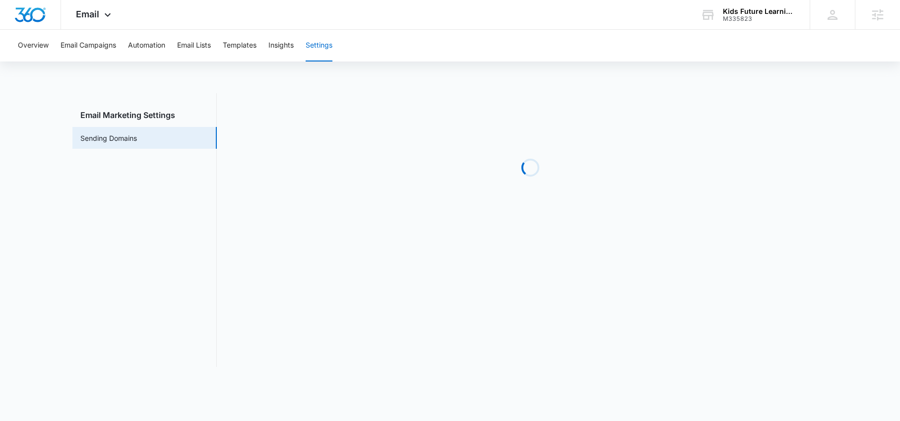
click at [322, 45] on button "Settings" at bounding box center [319, 46] width 27 height 32
click at [20, 53] on button "Overview" at bounding box center [33, 46] width 31 height 32
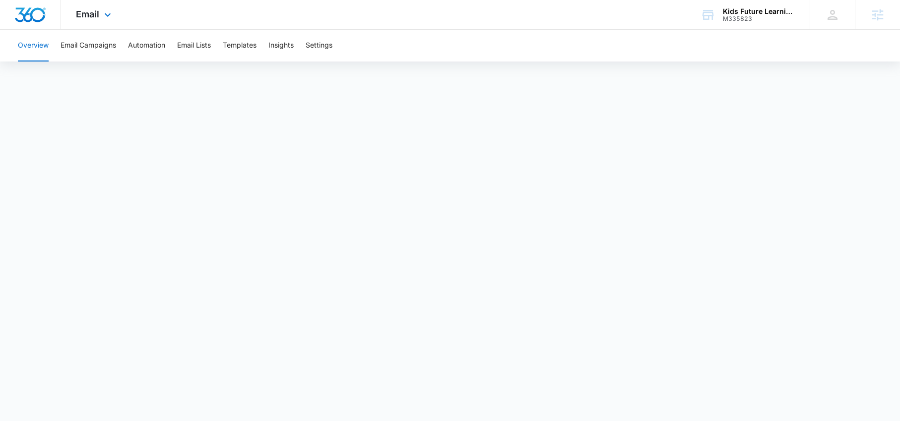
click at [32, 14] on img "Dashboard" at bounding box center [30, 14] width 32 height 15
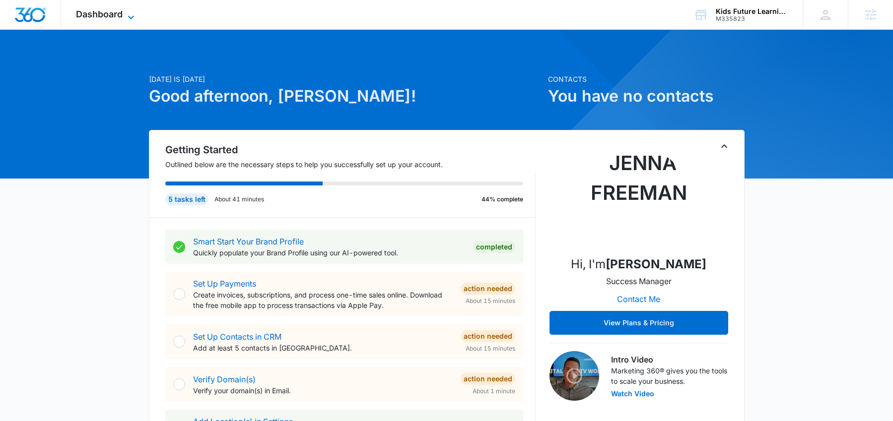
click at [104, 19] on span "Dashboard" at bounding box center [99, 14] width 47 height 10
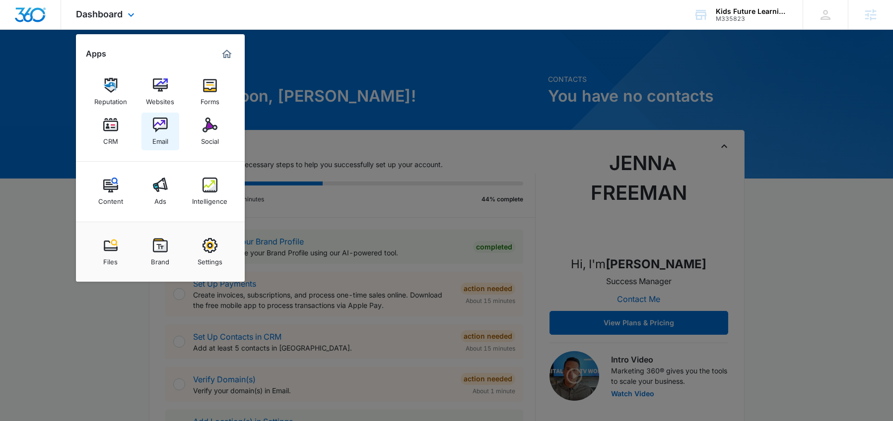
click at [161, 130] on img at bounding box center [160, 125] width 15 height 15
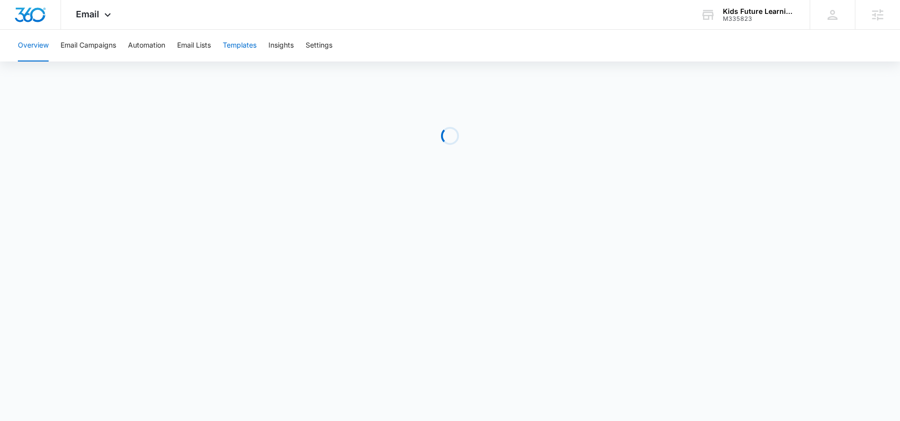
click at [242, 48] on button "Templates" at bounding box center [240, 46] width 34 height 32
click at [144, 43] on button "Automation" at bounding box center [146, 46] width 37 height 32
click at [82, 10] on span "Email" at bounding box center [87, 14] width 23 height 10
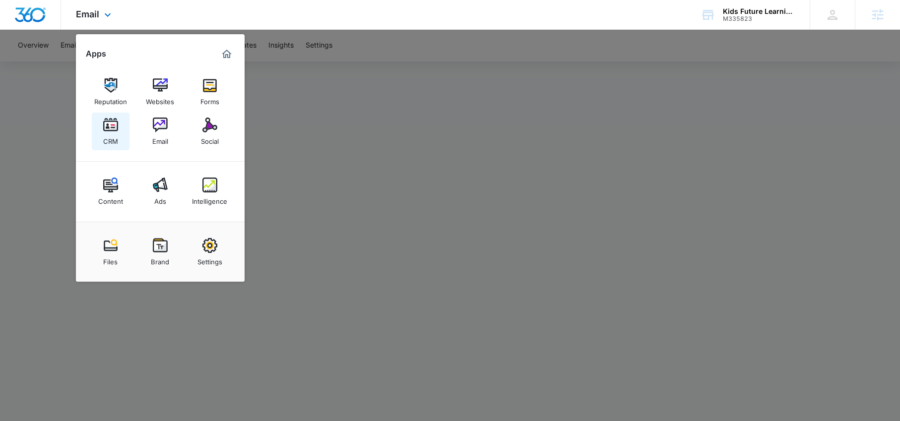
click at [116, 130] on img at bounding box center [110, 125] width 15 height 15
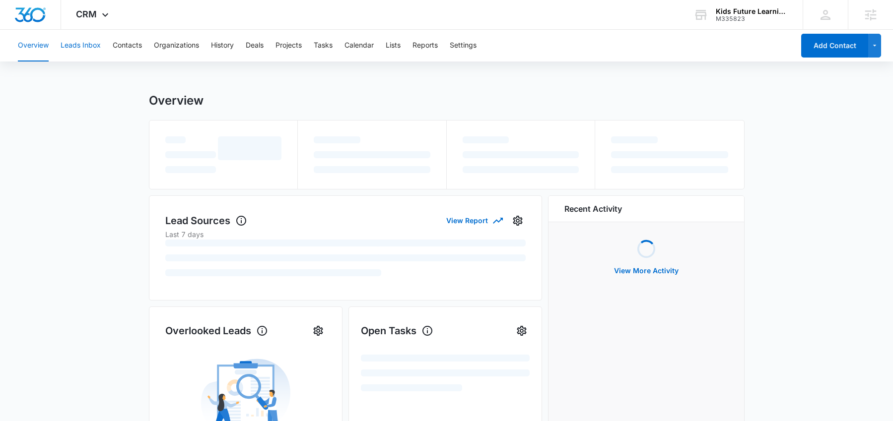
click at [89, 46] on button "Leads Inbox" at bounding box center [81, 46] width 40 height 32
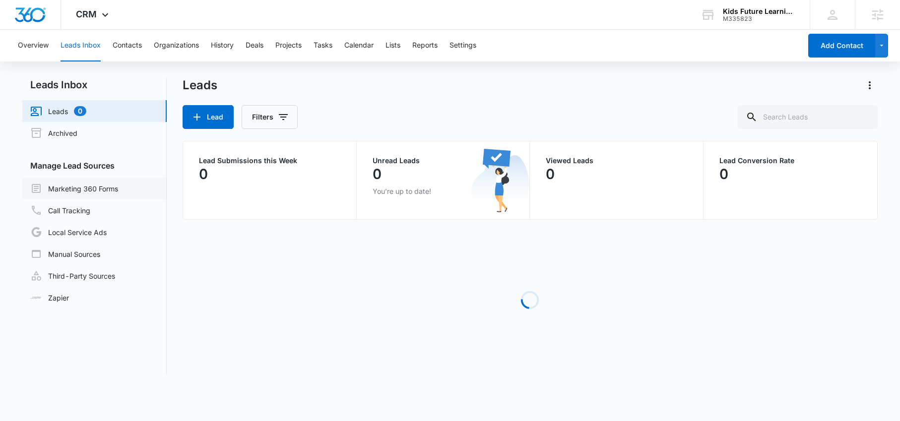
click at [78, 195] on link "Marketing 360 Forms" at bounding box center [74, 189] width 88 height 12
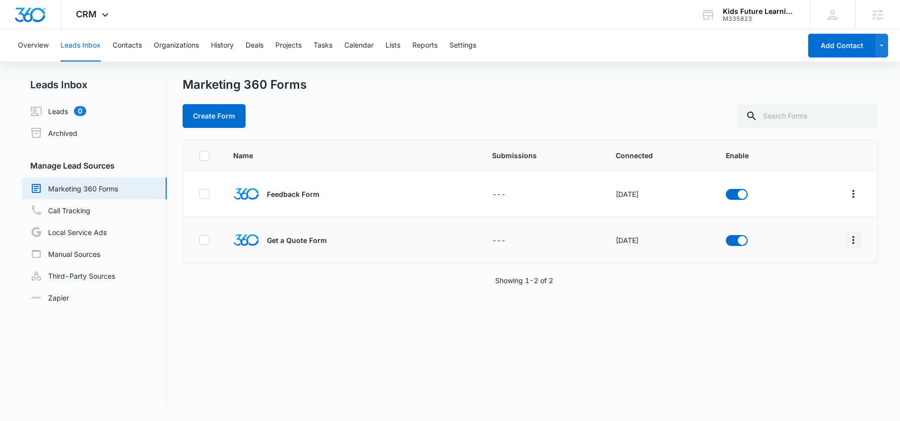
click at [848, 245] on icon "Overflow Menu" at bounding box center [854, 240] width 12 height 12
click at [813, 295] on div "Field Mapping" at bounding box center [802, 297] width 56 height 7
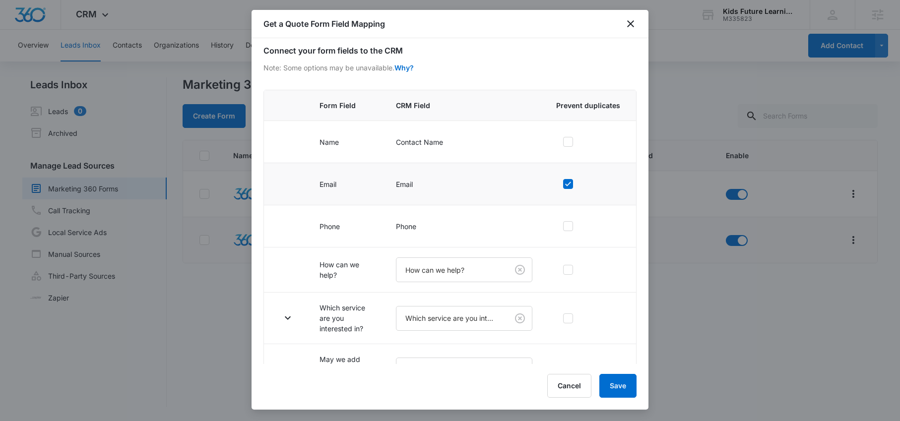
scroll to position [76, 0]
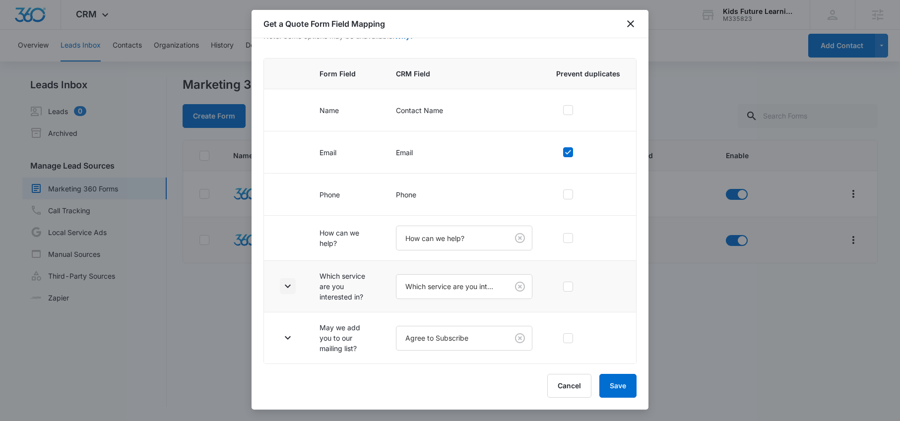
click at [286, 285] on icon "button" at bounding box center [288, 286] width 6 height 3
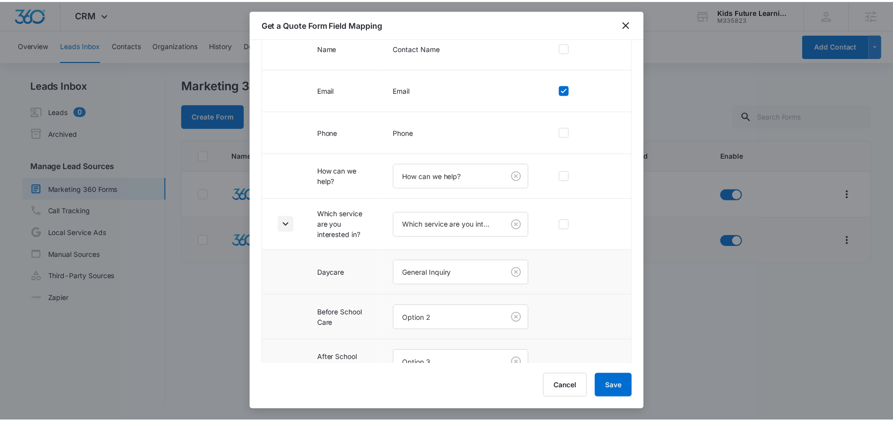
scroll to position [211, 0]
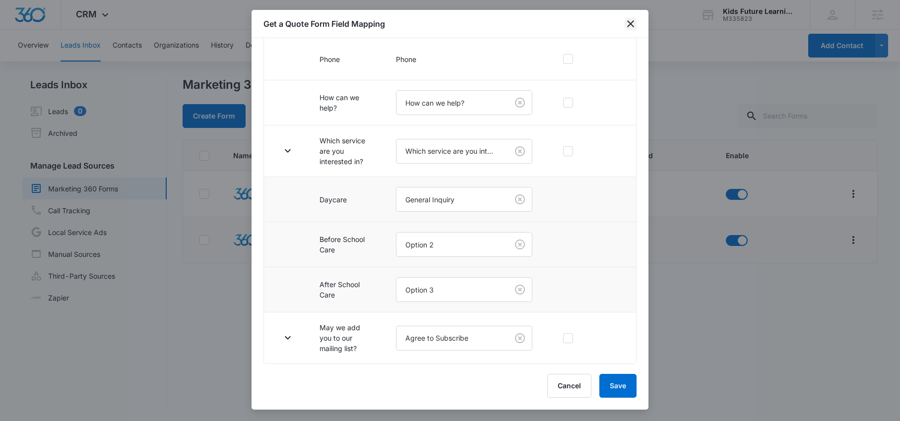
click at [629, 28] on icon "close" at bounding box center [631, 24] width 12 height 12
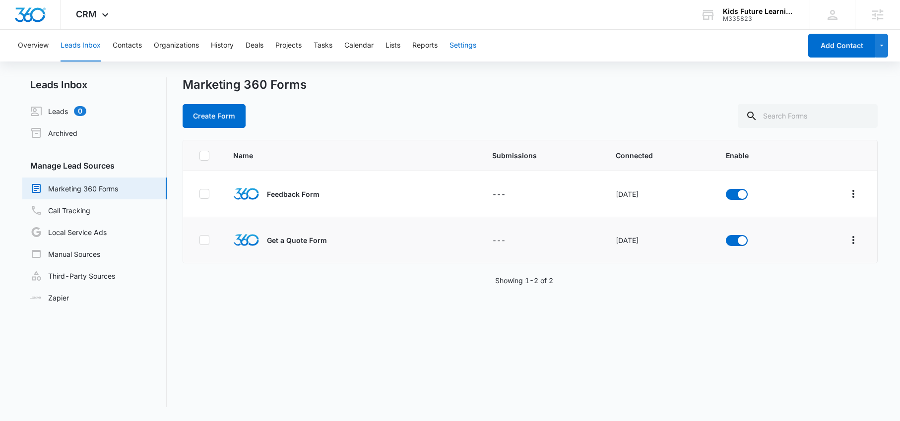
click at [467, 46] on button "Settings" at bounding box center [463, 46] width 27 height 32
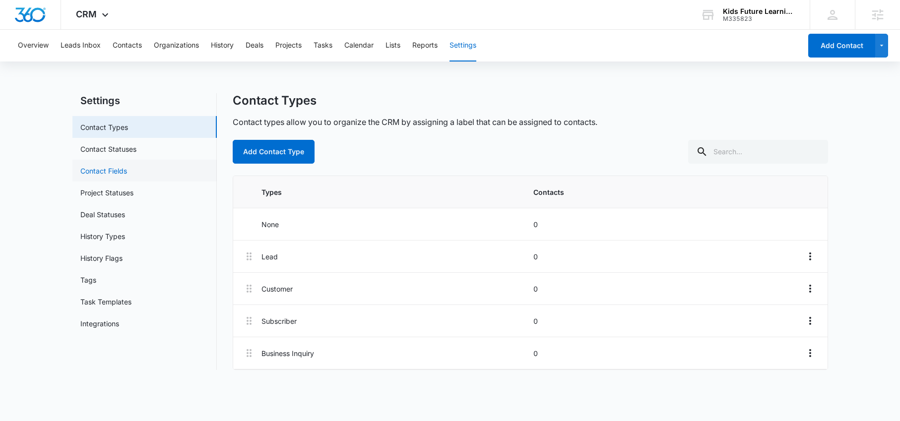
click at [126, 176] on link "Contact Fields" at bounding box center [103, 171] width 47 height 10
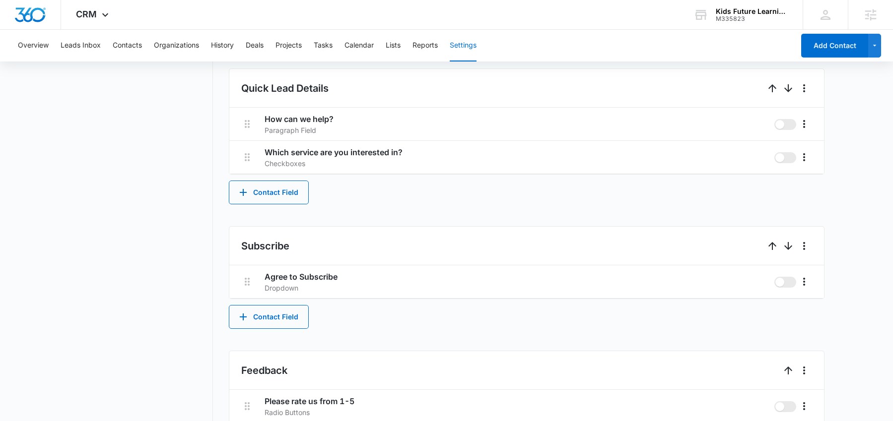
scroll to position [592, 0]
click at [809, 159] on icon "More" at bounding box center [804, 158] width 12 height 12
click at [810, 180] on button "Edit" at bounding box center [825, 185] width 57 height 15
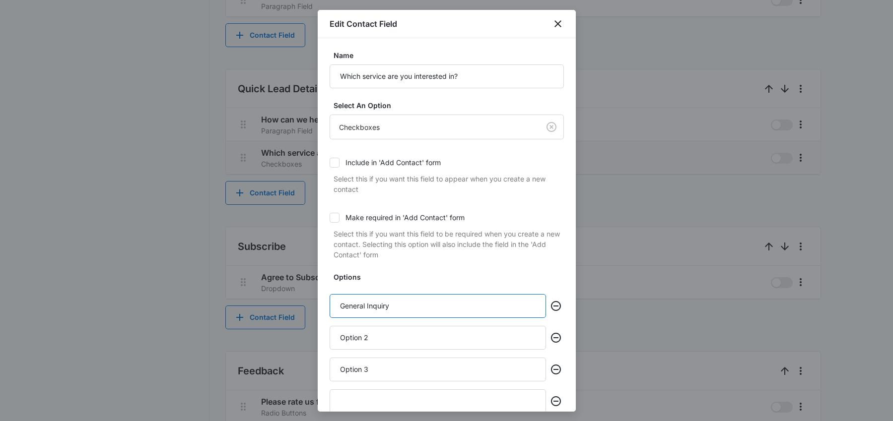
click at [403, 307] on input "General Inquiry" at bounding box center [438, 306] width 216 height 24
paste input "Daycare"
type input "Daycare"
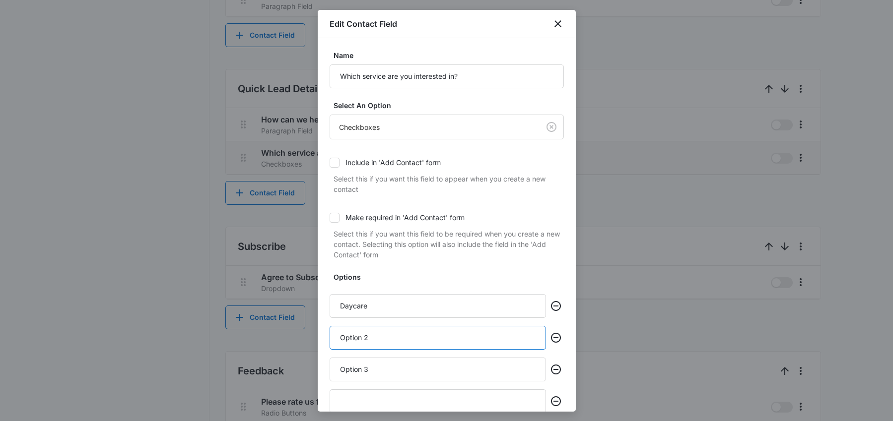
click at [392, 331] on input "Option 2" at bounding box center [438, 338] width 216 height 24
paste input "Before School Care"
type input "Before School Care"
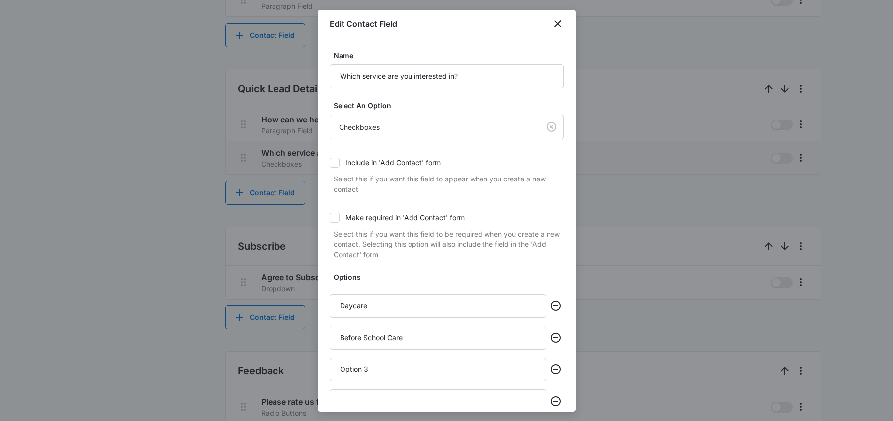
click at [391, 370] on input "Option 3" at bounding box center [438, 370] width 216 height 24
paste input "After School Care"
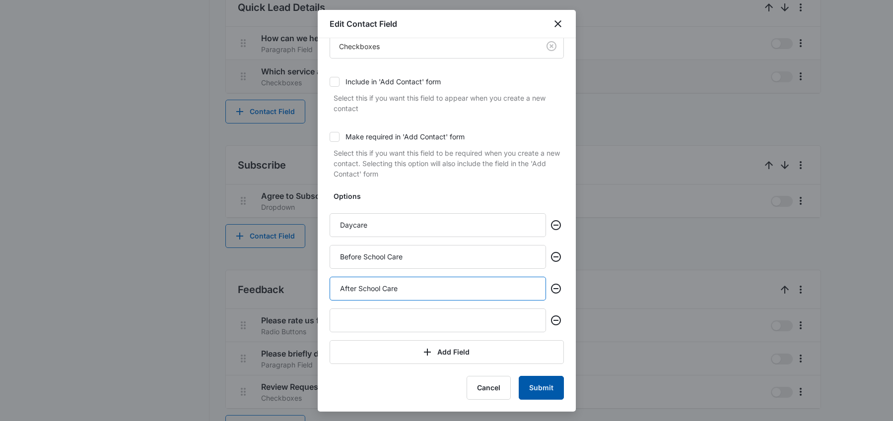
scroll to position [679, 0]
type input "After School Care"
click at [527, 388] on button "Submit" at bounding box center [541, 388] width 45 height 24
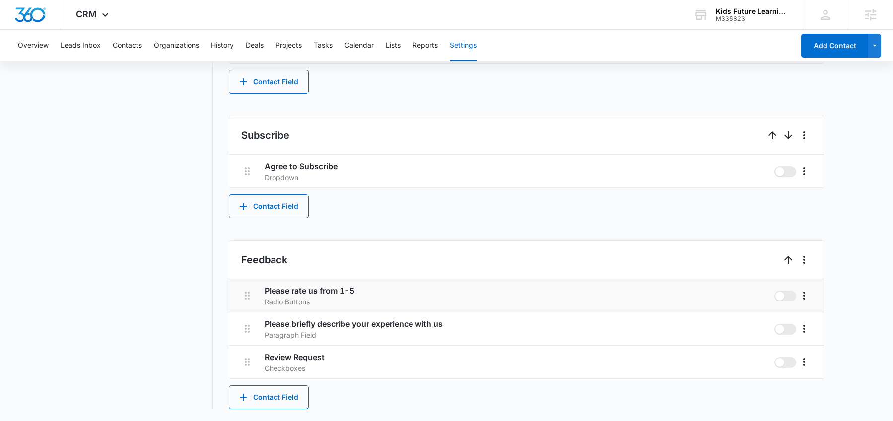
scroll to position [497, 0]
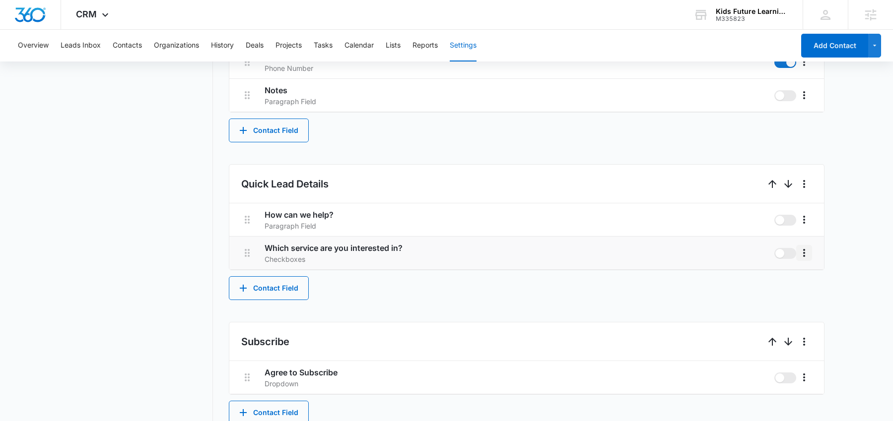
click at [799, 249] on icon "More" at bounding box center [804, 253] width 12 height 12
click at [810, 278] on div "Edit" at bounding box center [819, 280] width 21 height 7
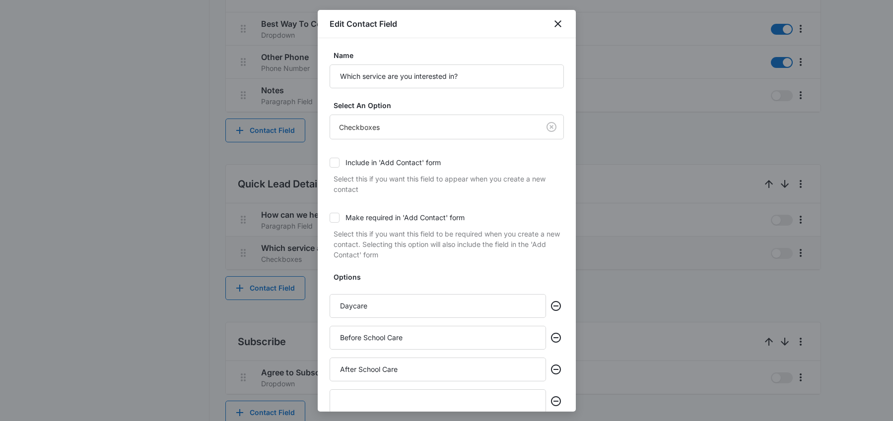
scroll to position [81, 0]
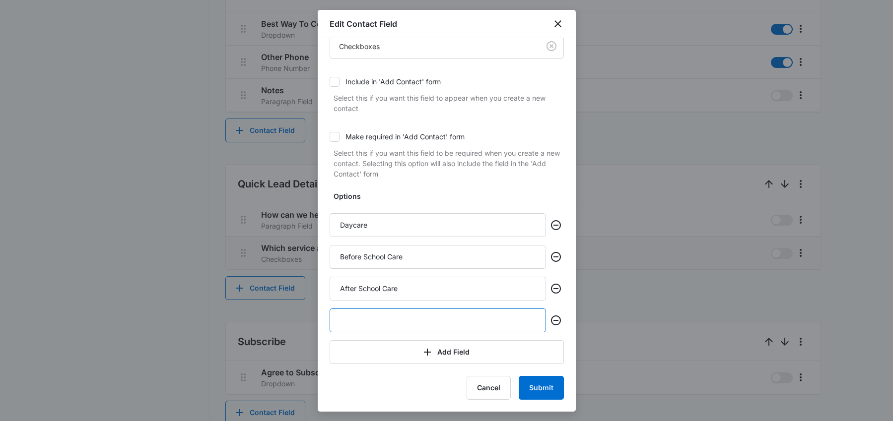
click at [385, 322] on input "text" at bounding box center [438, 321] width 216 height 24
type input "General Inquiry"
click at [533, 389] on button "Submit" at bounding box center [541, 388] width 45 height 24
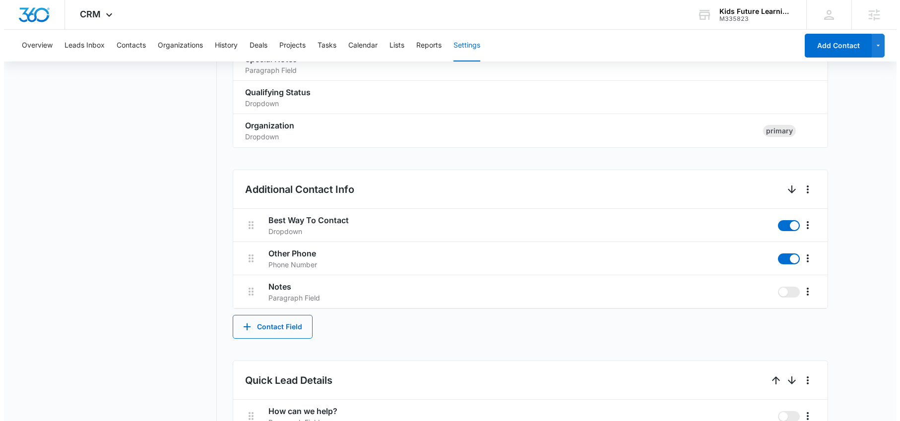
scroll to position [0, 0]
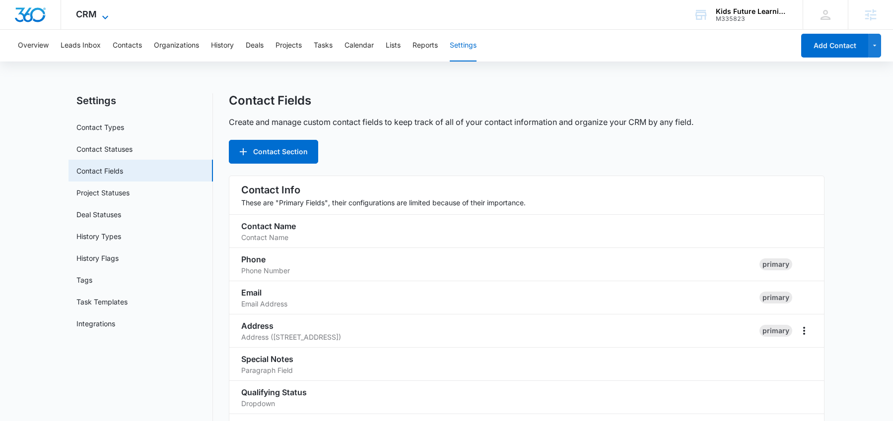
click at [100, 12] on icon at bounding box center [105, 17] width 12 height 12
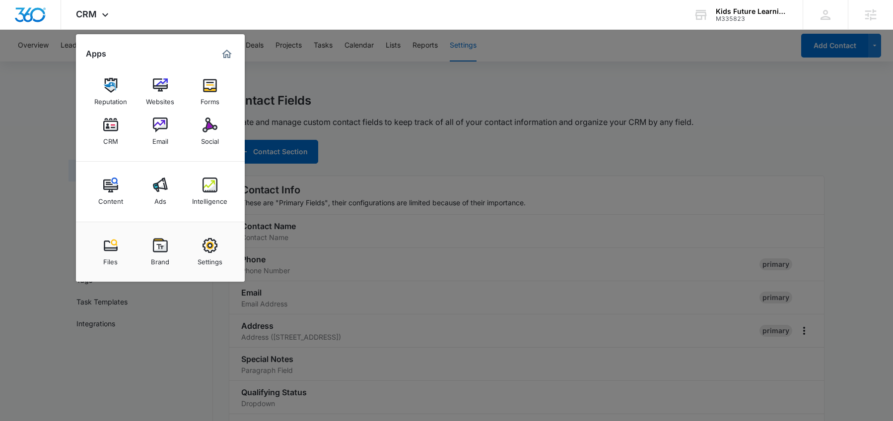
click at [205, 84] on img at bounding box center [210, 85] width 15 height 15
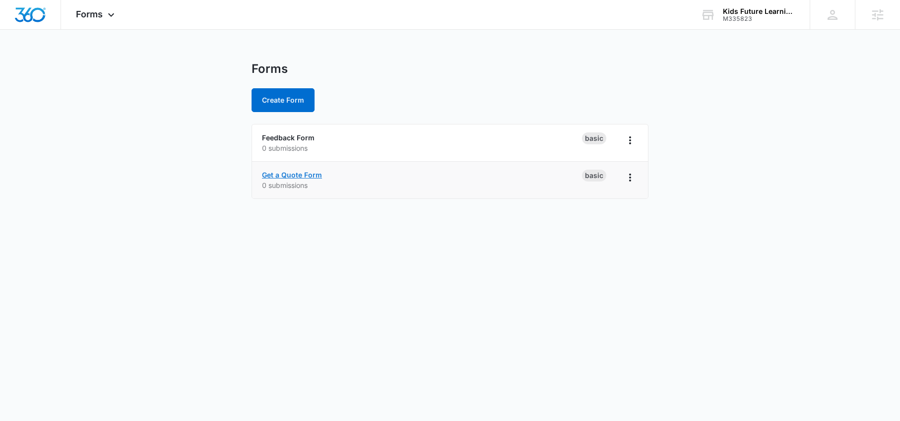
click at [283, 177] on link "Get a Quote Form" at bounding box center [292, 175] width 60 height 8
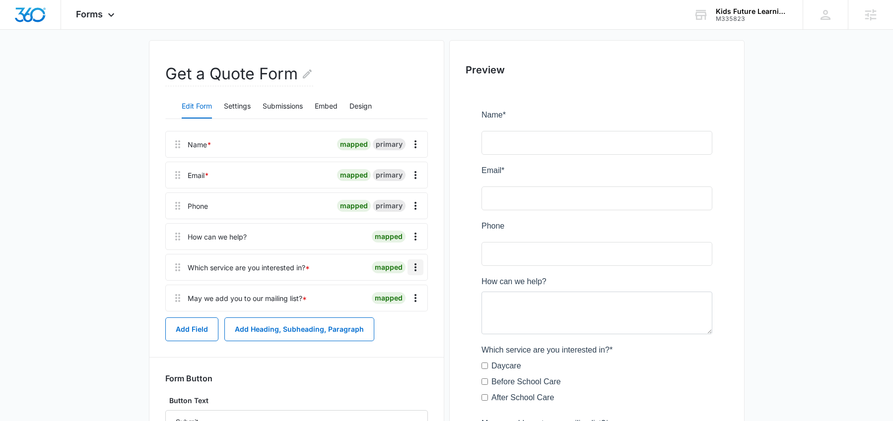
scroll to position [75, 0]
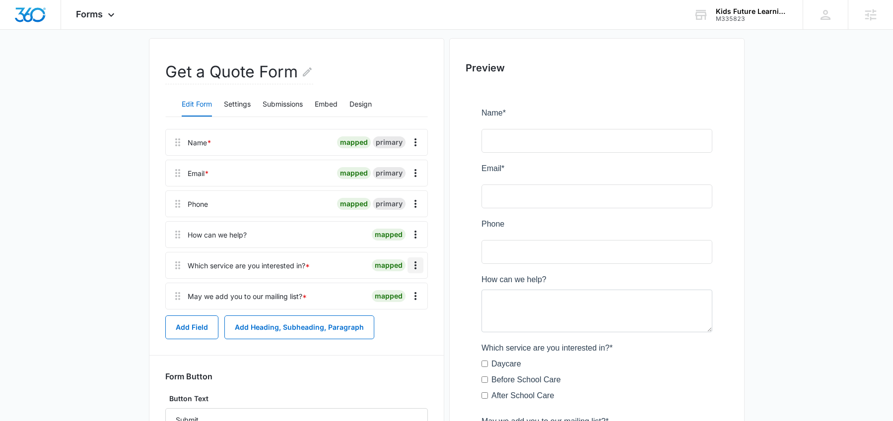
click at [421, 269] on button "Overflow Menu" at bounding box center [416, 266] width 16 height 16
click at [395, 290] on div "Edit" at bounding box center [388, 293] width 21 height 7
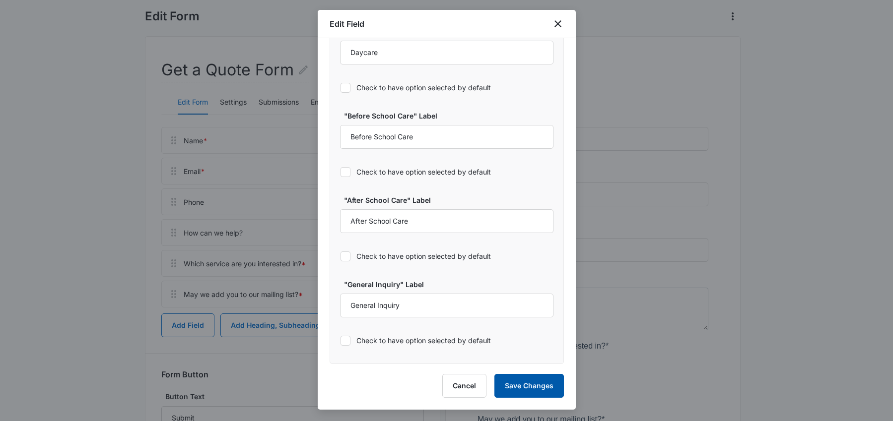
scroll to position [535, 0]
select select "350"
click at [531, 393] on button "Save Changes" at bounding box center [528, 386] width 69 height 24
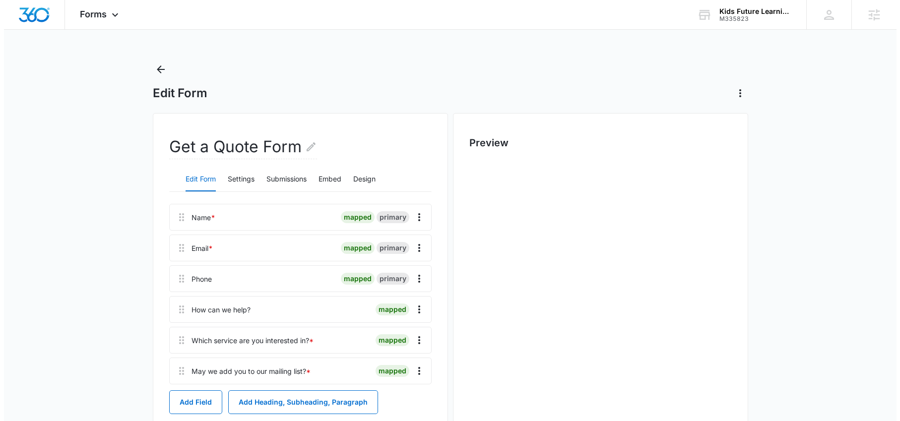
scroll to position [0, 0]
click at [97, 24] on div "Forms Apps Reputation Websites Forms CRM Email Social Content Ads Intelligence …" at bounding box center [96, 14] width 71 height 29
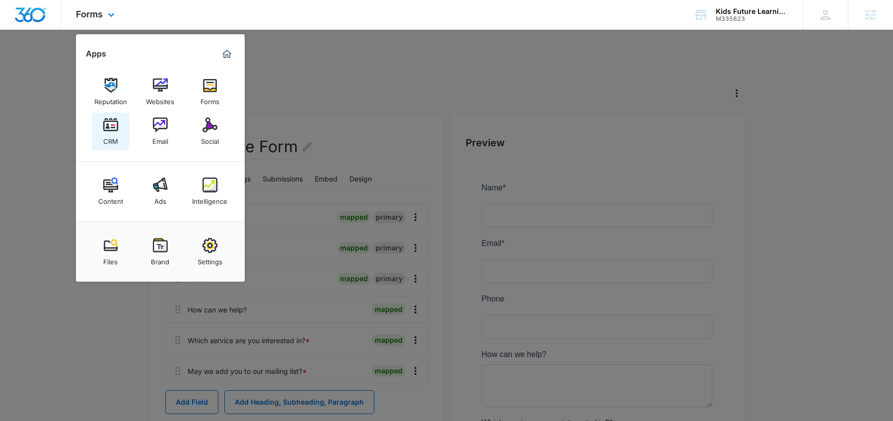
click at [113, 130] on img at bounding box center [110, 125] width 15 height 15
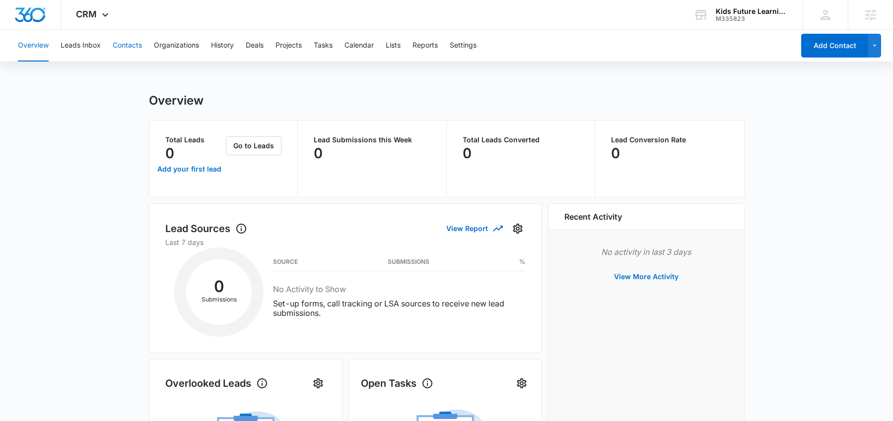
click at [123, 45] on button "Contacts" at bounding box center [127, 46] width 29 height 32
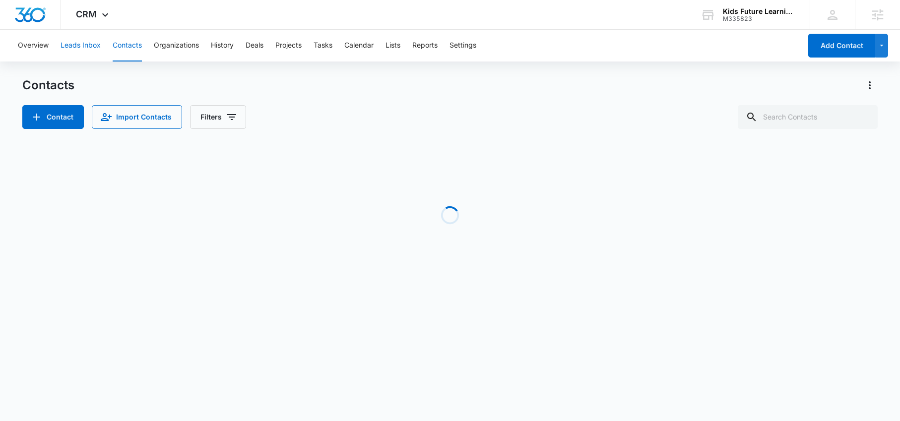
click at [77, 45] on button "Leads Inbox" at bounding box center [81, 46] width 40 height 32
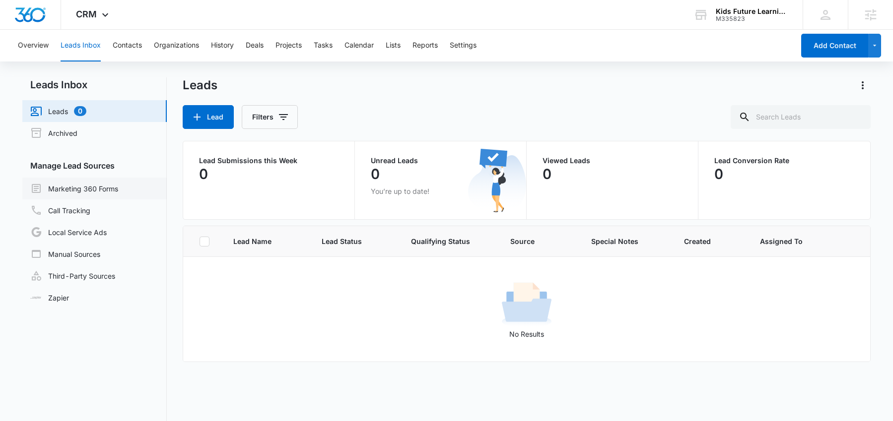
click at [99, 187] on link "Marketing 360 Forms" at bounding box center [74, 189] width 88 height 12
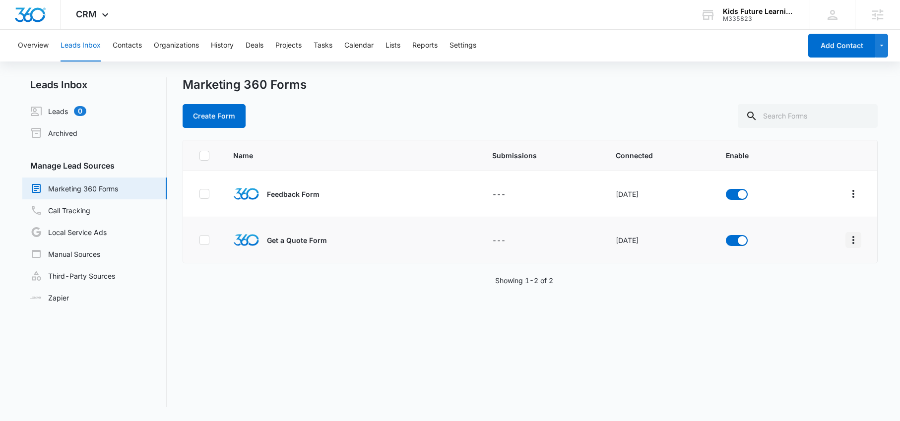
click at [848, 244] on icon "Overflow Menu" at bounding box center [854, 240] width 12 height 12
click at [820, 301] on button "Field Mapping" at bounding box center [808, 297] width 92 height 15
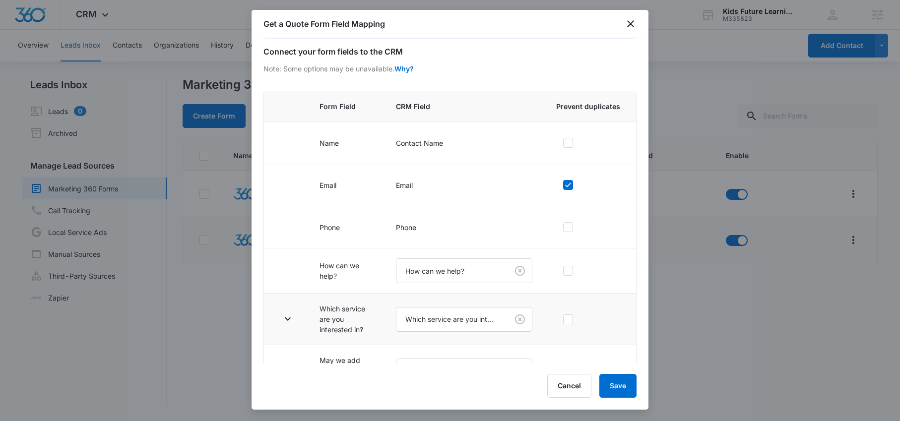
scroll to position [76, 0]
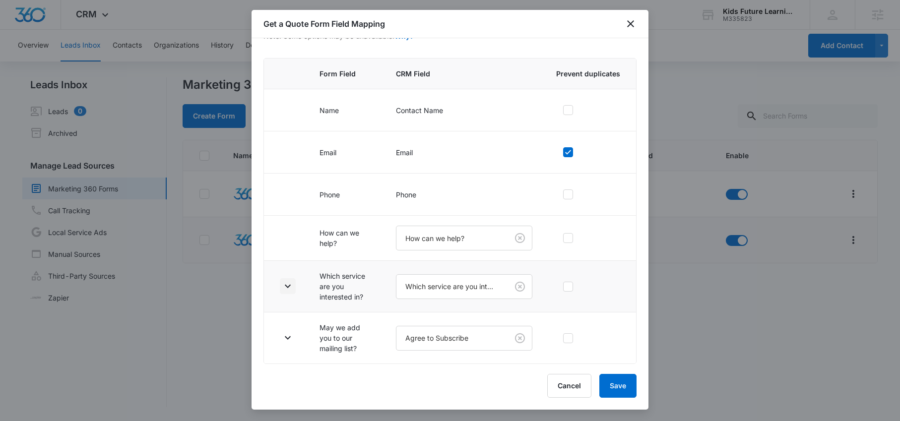
click at [288, 288] on icon "button" at bounding box center [288, 286] width 12 height 12
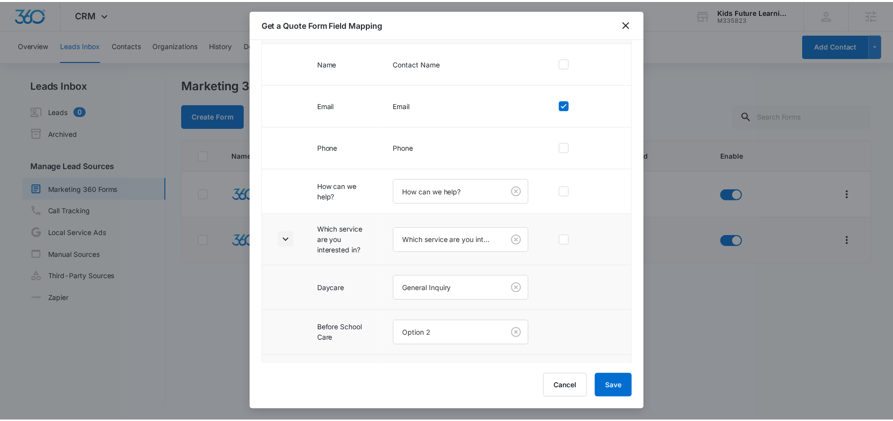
scroll to position [211, 0]
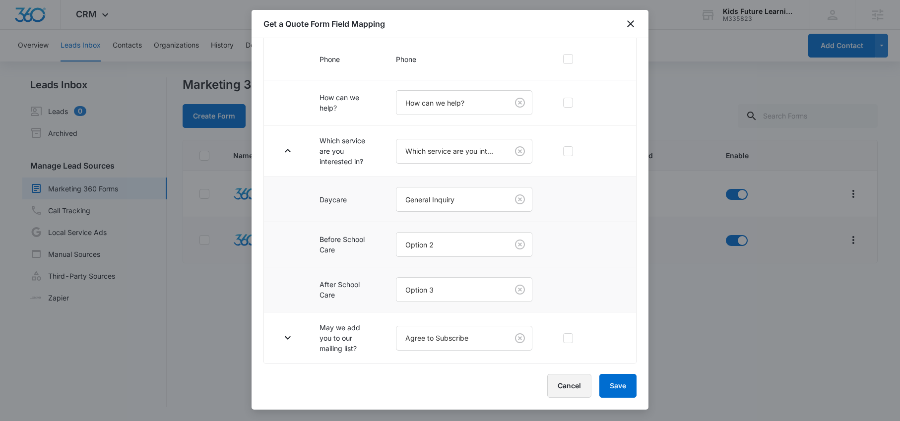
drag, startPoint x: 572, startPoint y: 393, endPoint x: 562, endPoint y: 385, distance: 13.0
click at [570, 391] on button "Cancel" at bounding box center [569, 386] width 44 height 24
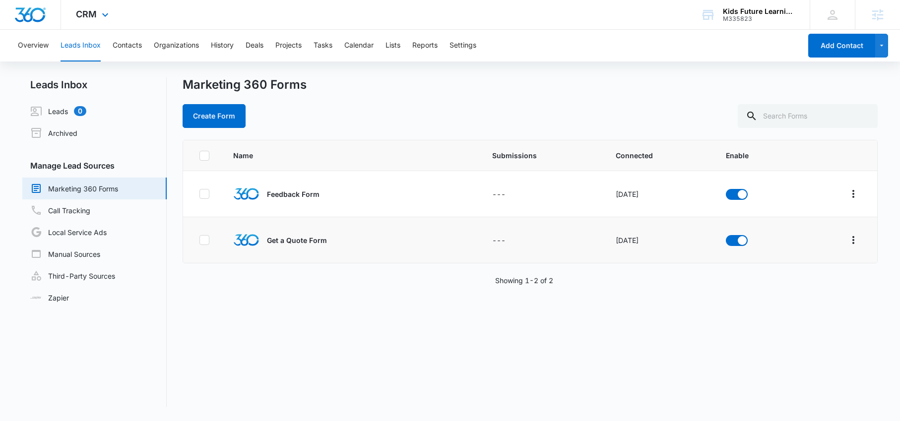
click at [40, 17] on img "Dashboard" at bounding box center [30, 14] width 32 height 15
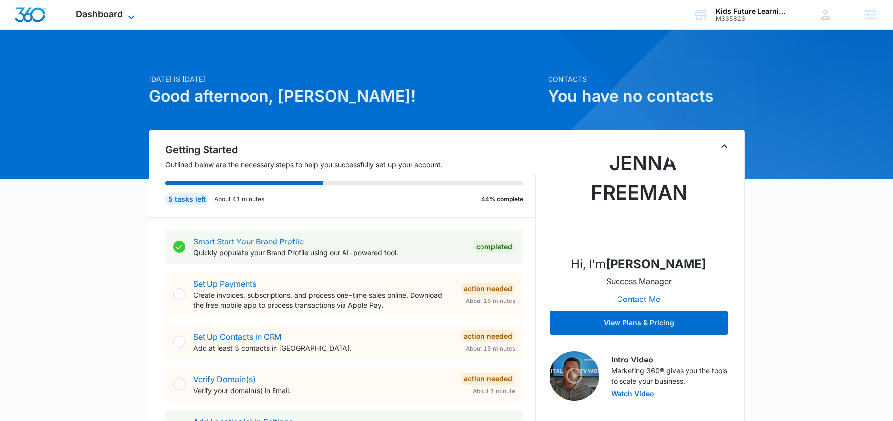
click at [86, 10] on span "Dashboard" at bounding box center [99, 14] width 47 height 10
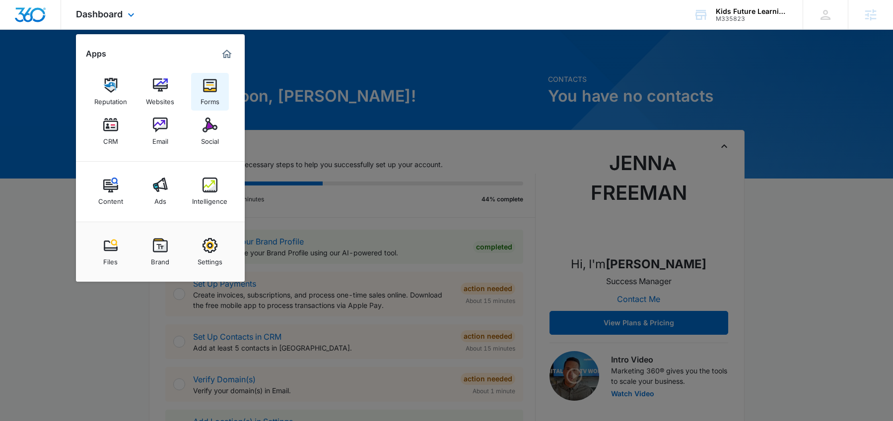
click at [209, 86] on img at bounding box center [210, 85] width 15 height 15
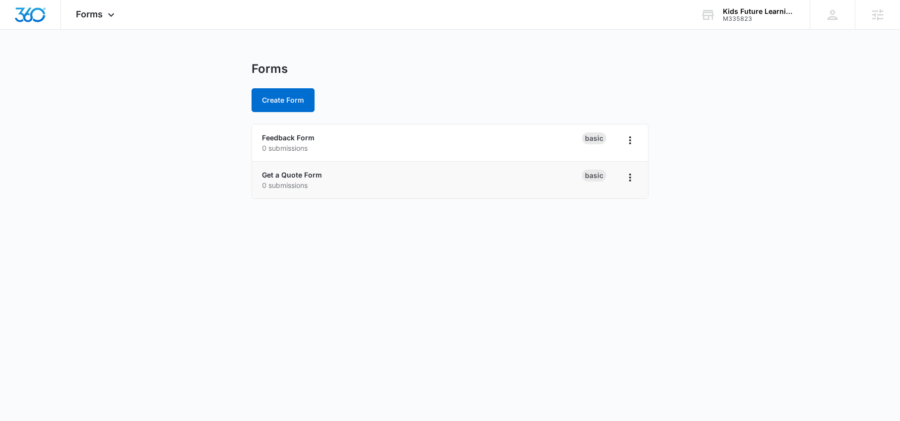
click at [287, 167] on li "Get a Quote Form 0 submissions Basic" at bounding box center [450, 180] width 396 height 37
click at [285, 176] on link "Get a Quote Form" at bounding box center [292, 175] width 60 height 8
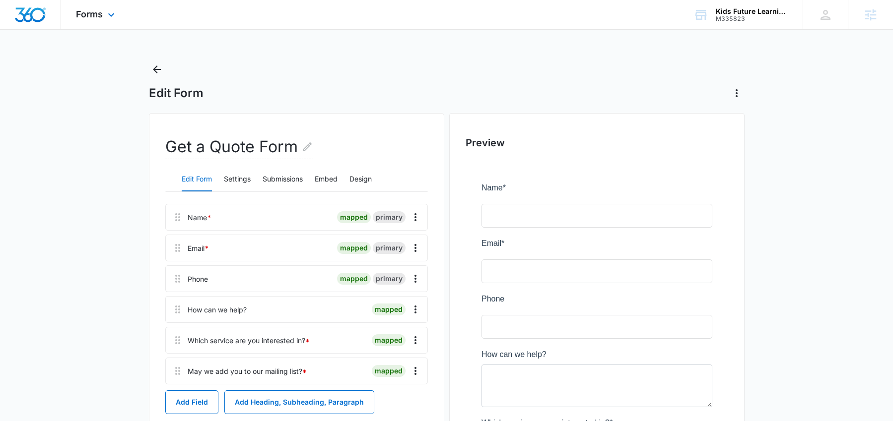
click at [87, 21] on div "Forms Apps Reputation Websites Forms CRM Email Social Content Ads Intelligence …" at bounding box center [96, 14] width 71 height 29
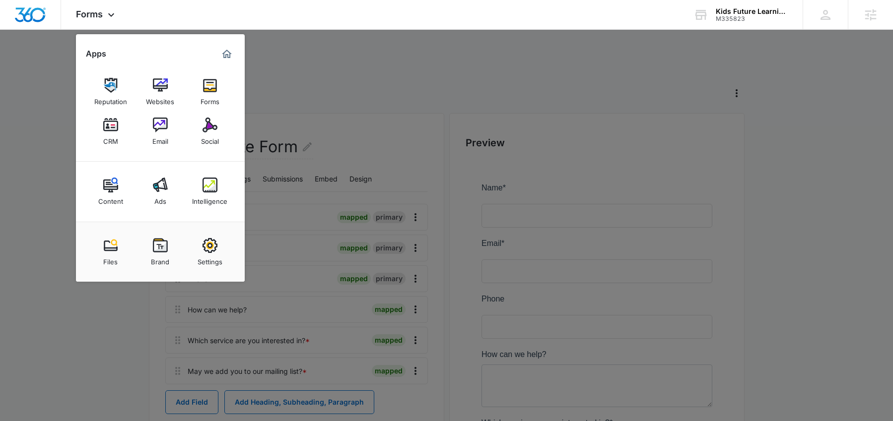
click at [118, 126] on link "CRM" at bounding box center [111, 132] width 38 height 38
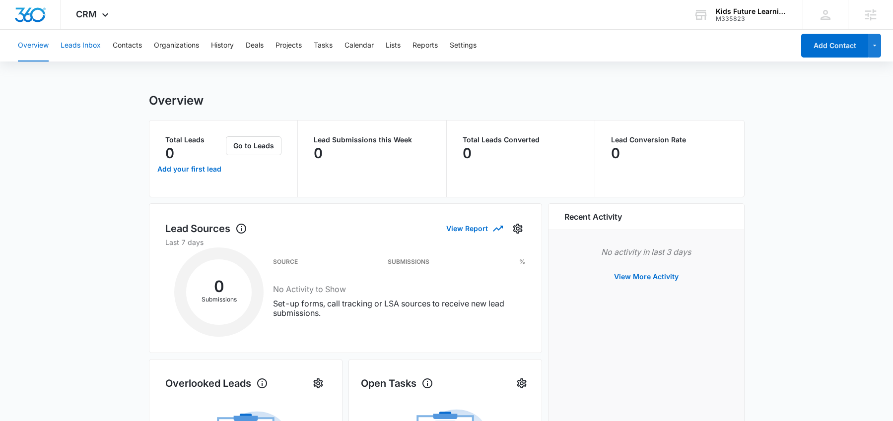
click at [73, 54] on button "Leads Inbox" at bounding box center [81, 46] width 40 height 32
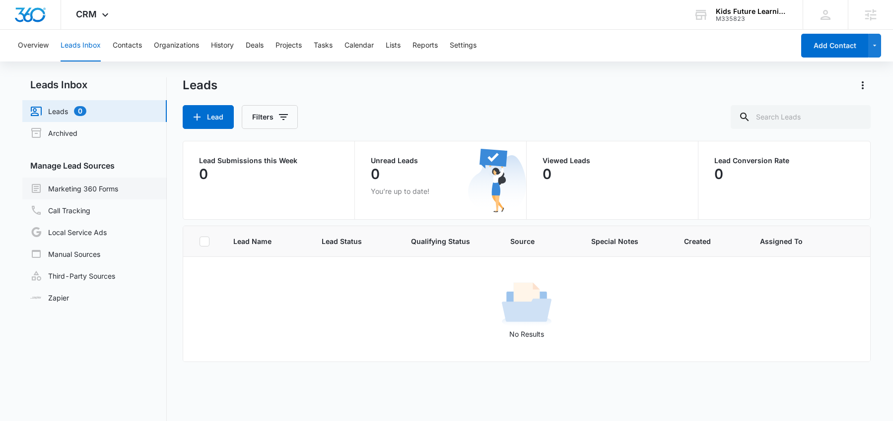
click at [80, 189] on link "Marketing 360 Forms" at bounding box center [74, 189] width 88 height 12
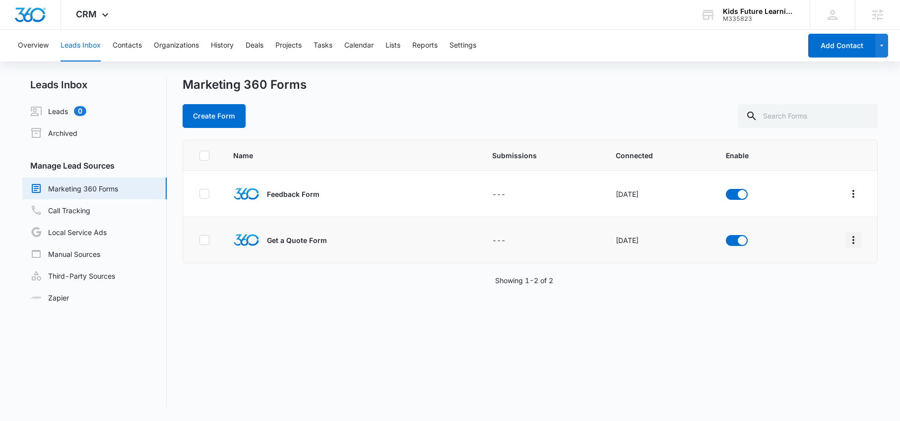
click at [849, 239] on icon "Overflow Menu" at bounding box center [854, 240] width 12 height 12
click at [808, 294] on div "Field Mapping" at bounding box center [802, 297] width 56 height 7
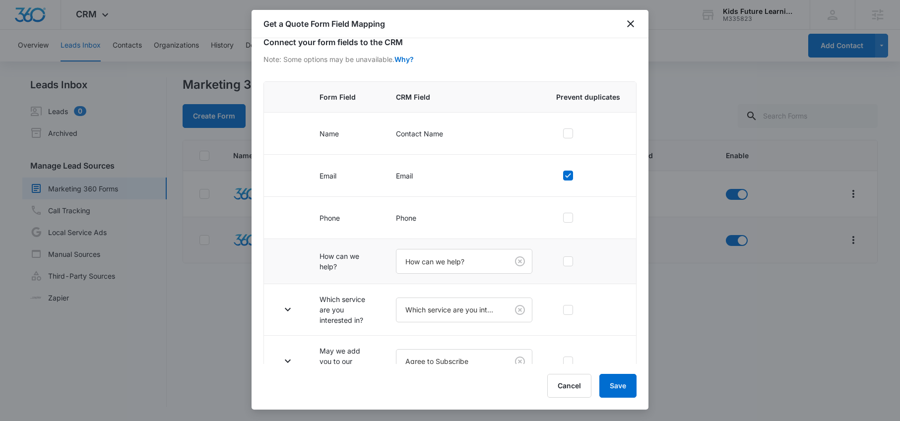
scroll to position [76, 0]
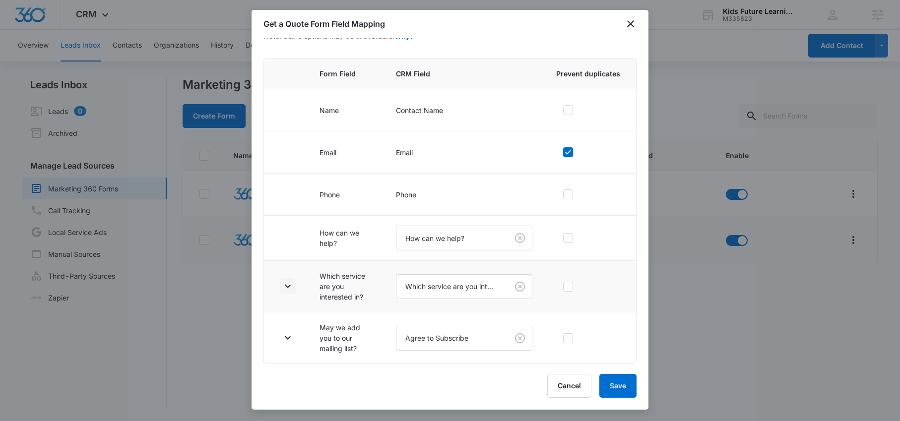
click at [289, 285] on icon "button" at bounding box center [288, 286] width 12 height 12
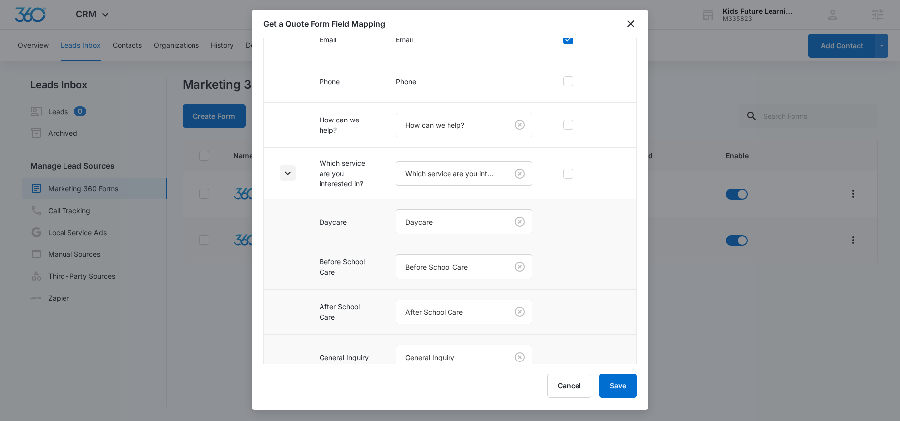
scroll to position [257, 0]
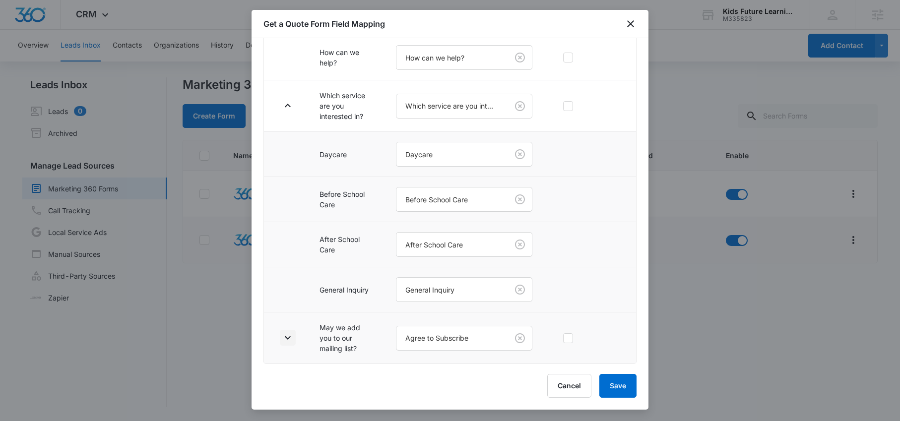
click at [288, 339] on icon "button" at bounding box center [288, 338] width 6 height 3
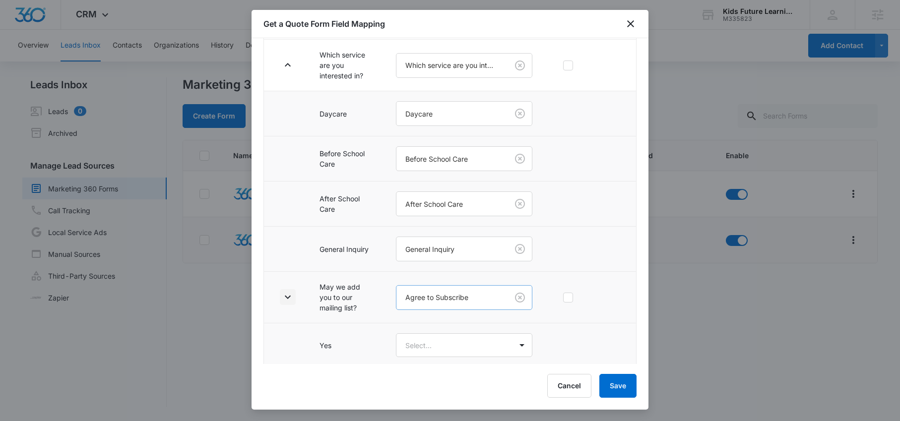
scroll to position [345, 0]
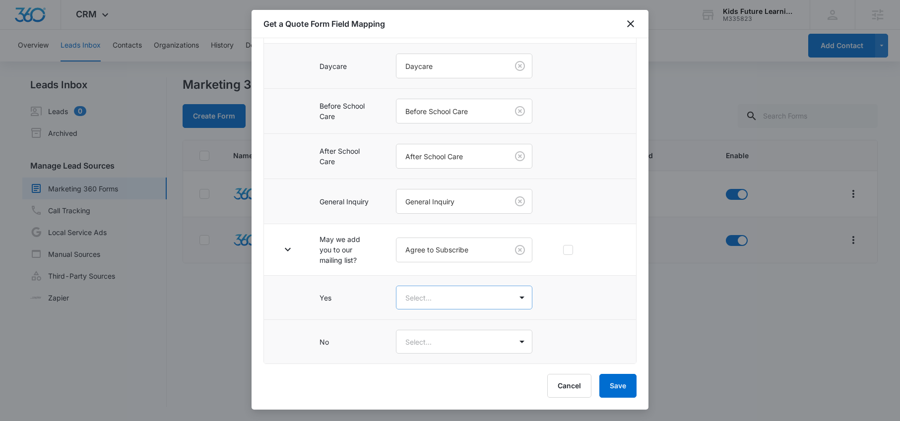
click at [425, 306] on body "CRM Apps Reputation Websites Forms CRM Email Social Content Ads Intelligence Fi…" at bounding box center [450, 210] width 900 height 421
click at [422, 330] on div "Yes" at bounding box center [460, 333] width 105 height 10
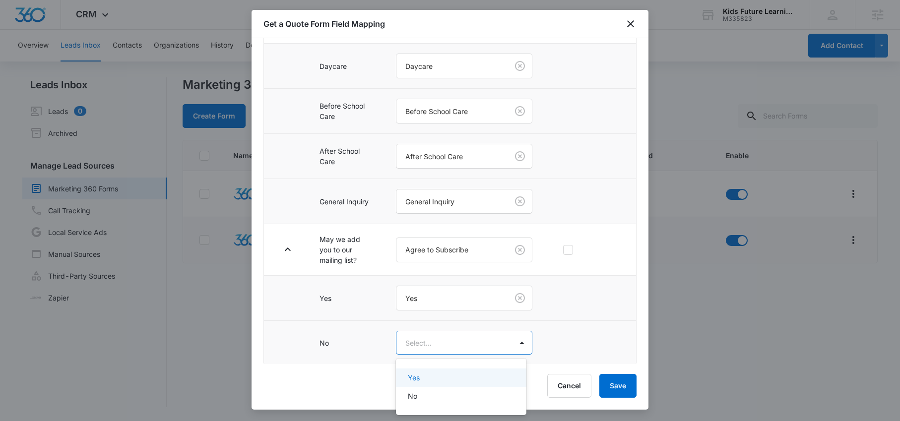
click at [424, 343] on body "CRM Apps Reputation Websites Forms CRM Email Social Content Ads Intelligence Fi…" at bounding box center [450, 210] width 900 height 421
drag, startPoint x: 411, startPoint y: 396, endPoint x: 419, endPoint y: 391, distance: 9.6
click at [411, 396] on p "No" at bounding box center [412, 396] width 9 height 10
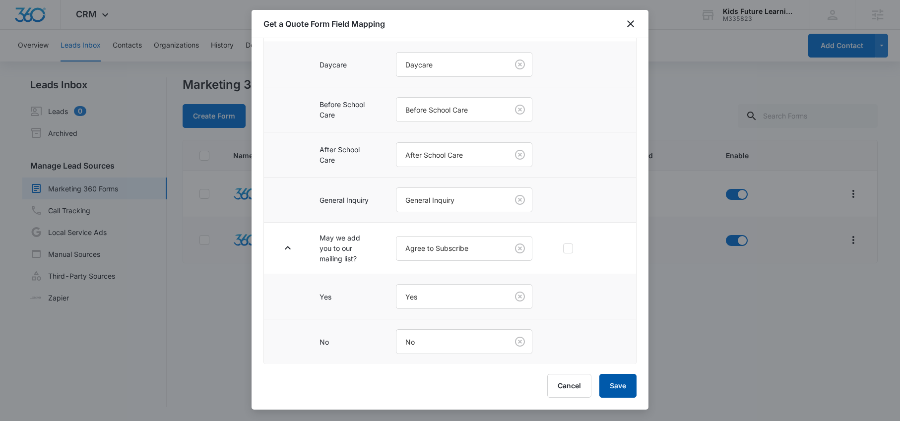
scroll to position [347, 0]
click at [637, 383] on div "Get a Quote Form Field Mapping Primary fields such as the “Contact Name”, “Emai…" at bounding box center [450, 210] width 397 height 400
click at [624, 391] on button "Save" at bounding box center [618, 386] width 37 height 24
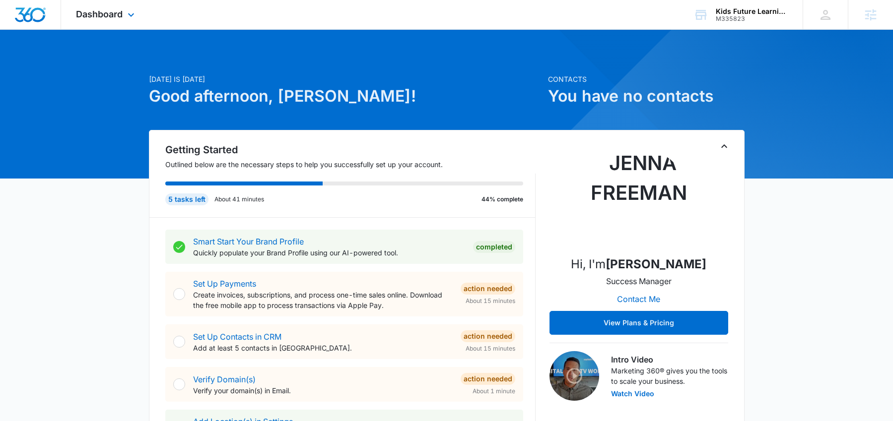
click at [103, 20] on div "Dashboard Apps Reputation Websites Forms CRM Email Social Content Ads Intellige…" at bounding box center [106, 14] width 91 height 29
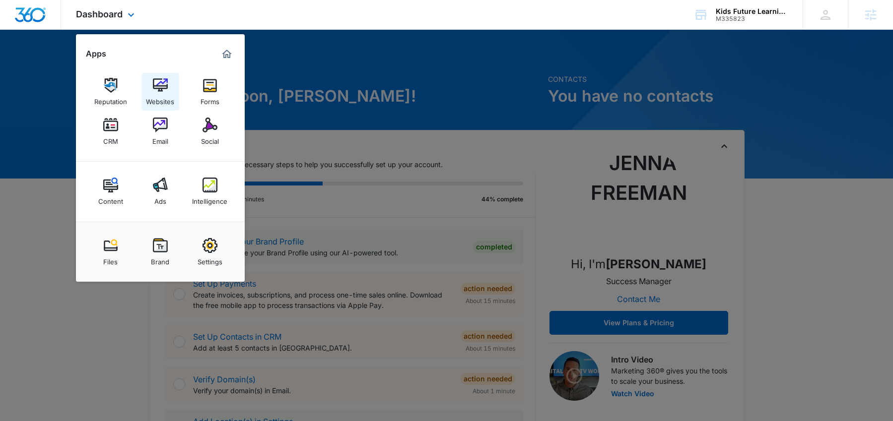
click at [160, 90] on img at bounding box center [160, 85] width 15 height 15
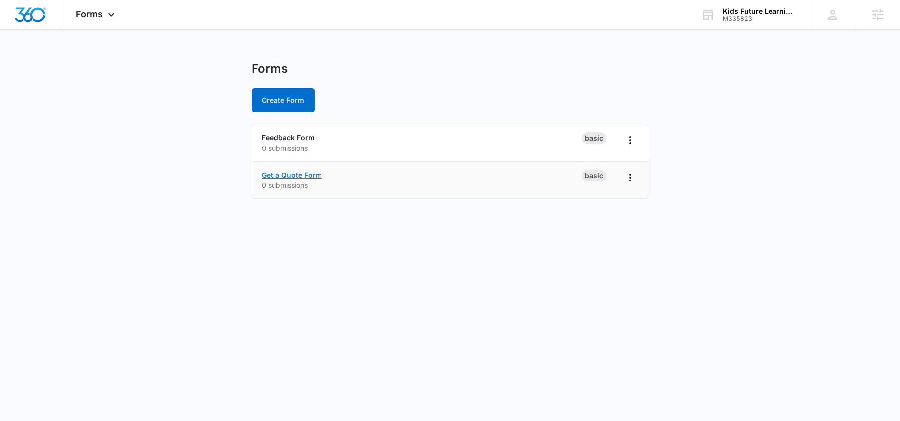
click at [291, 174] on link "Get a Quote Form" at bounding box center [292, 175] width 60 height 8
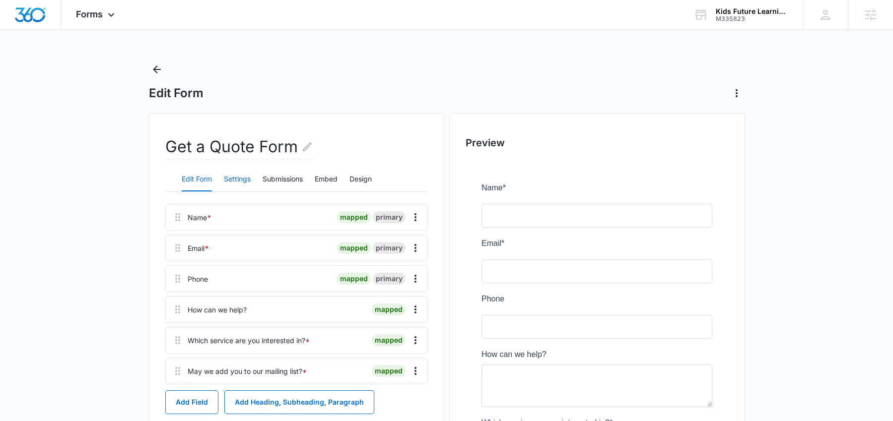
click at [236, 182] on button "Settings" at bounding box center [237, 180] width 27 height 24
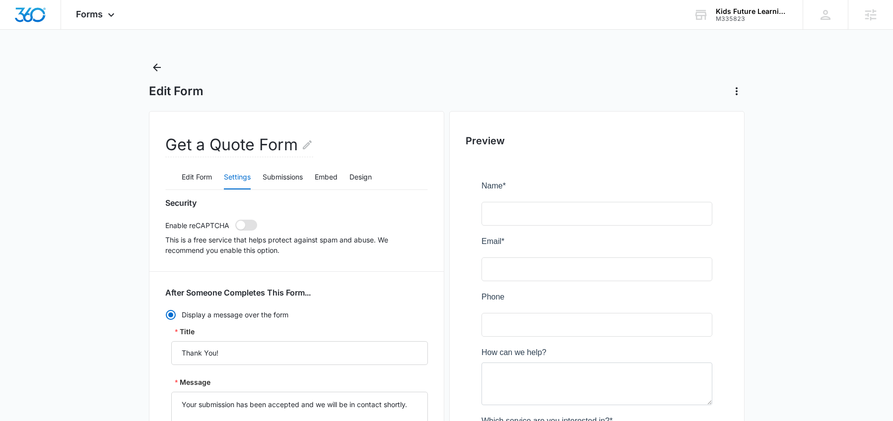
click at [243, 230] on span at bounding box center [246, 225] width 22 height 11
click at [235, 220] on input "checkbox" at bounding box center [235, 219] width 0 height 0
checkbox input "true"
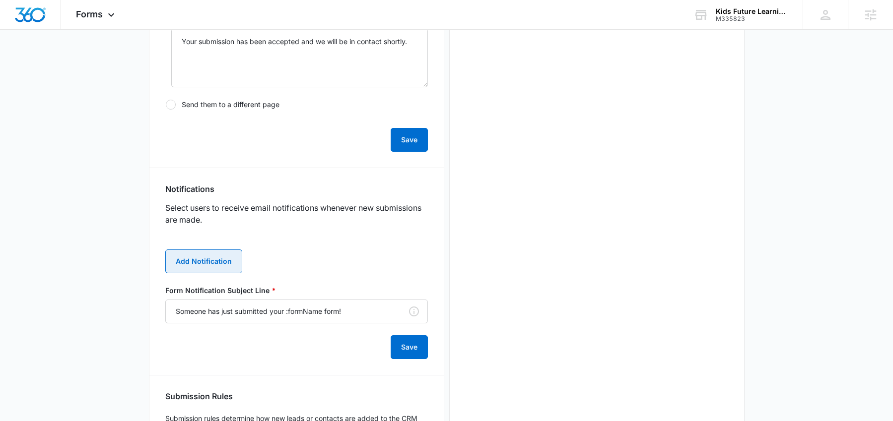
click at [199, 261] on button "Add Notification" at bounding box center [203, 262] width 77 height 24
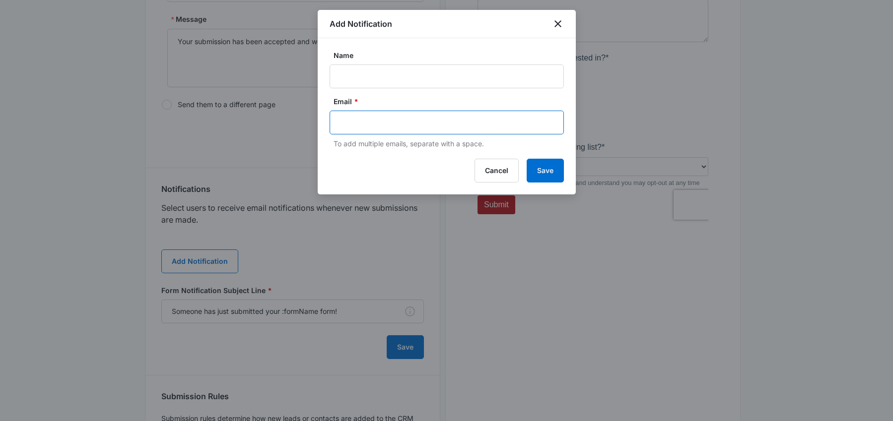
click at [398, 122] on input "text" at bounding box center [447, 122] width 215 height 15
paste input "[EMAIL_ADDRESS][DOMAIN_NAME]"
type input "[EMAIL_ADDRESS][DOMAIN_NAME]"
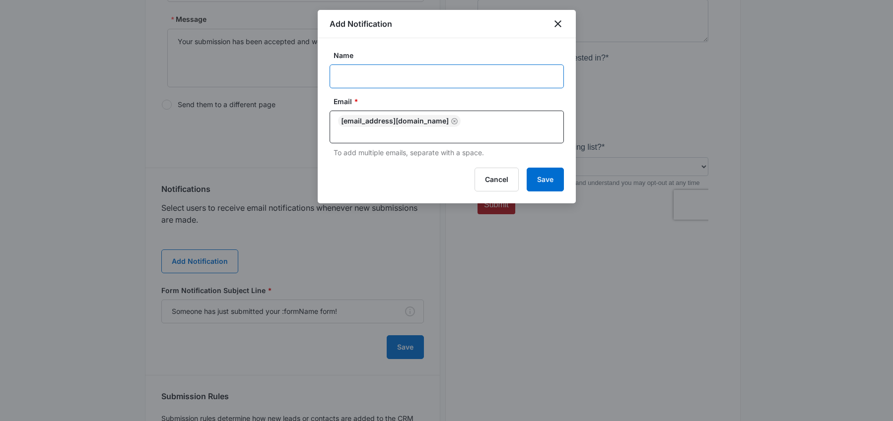
click at [395, 66] on input "Name" at bounding box center [447, 77] width 234 height 24
type input "Aiche"
click at [556, 168] on button "Save" at bounding box center [545, 180] width 37 height 24
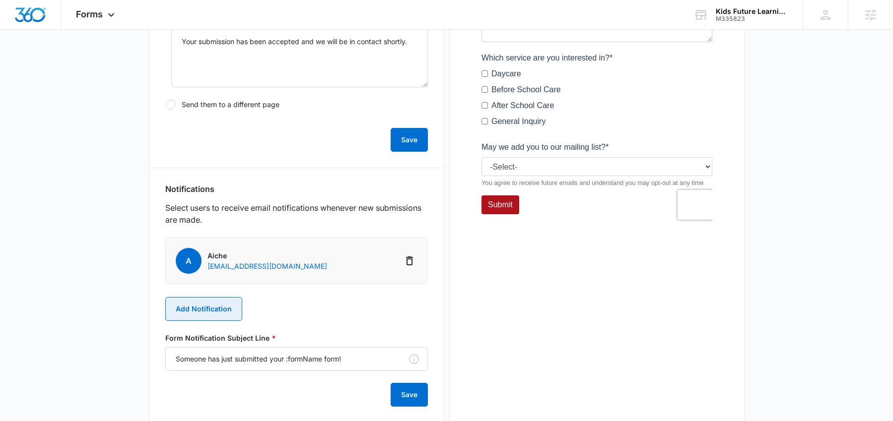
click at [212, 307] on button "Add Notification" at bounding box center [203, 309] width 77 height 24
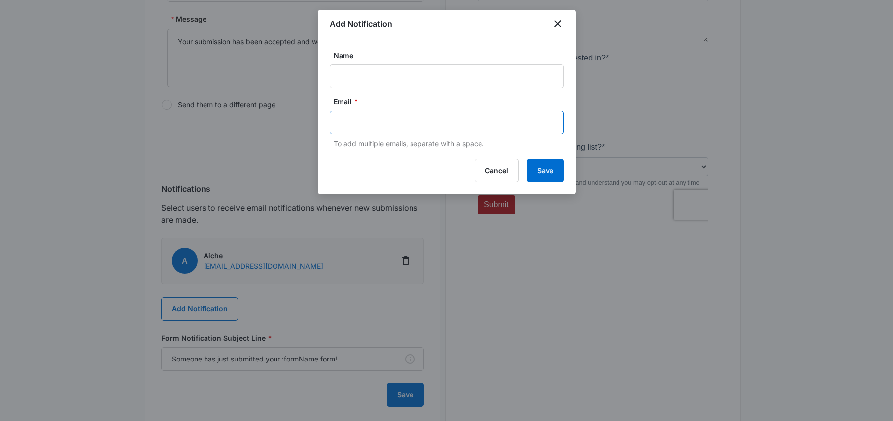
click at [379, 117] on input "text" at bounding box center [447, 122] width 215 height 15
click at [377, 79] on input "Name" at bounding box center [447, 77] width 234 height 24
paste input "M335823 - Kid's Future"
type input "M335823 - Kid's Future"
click at [404, 125] on input "text" at bounding box center [447, 122] width 215 height 15
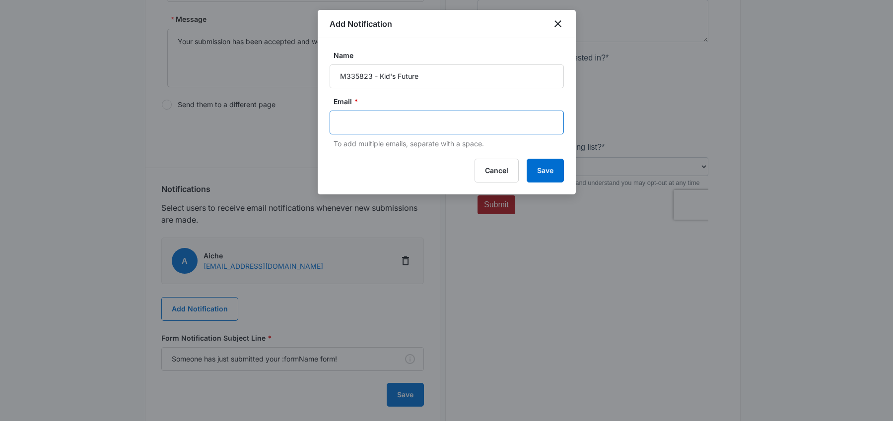
paste input "[PERSON_NAME][EMAIL_ADDRESS][PERSON_NAME][DOMAIN_NAME]"
type input "[PERSON_NAME][EMAIL_ADDRESS][PERSON_NAME][DOMAIN_NAME]"
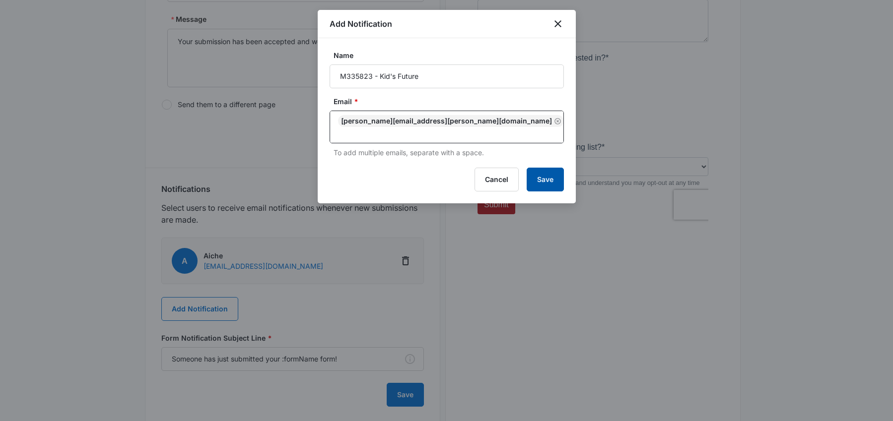
click at [541, 173] on button "Save" at bounding box center [545, 180] width 37 height 24
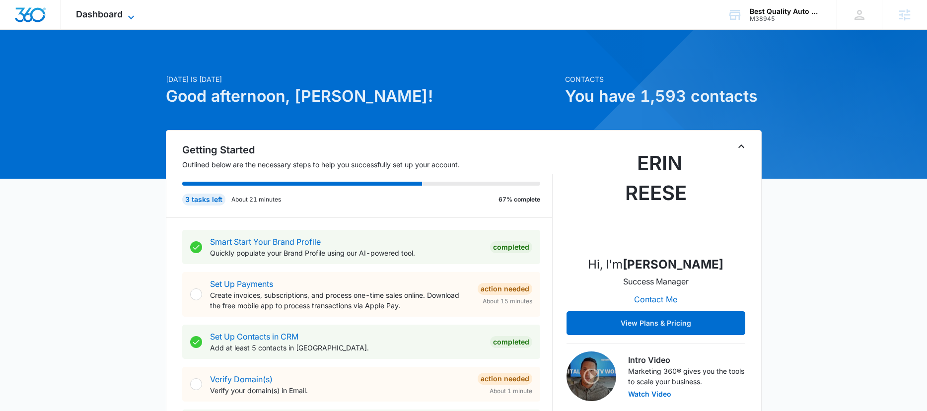
click at [118, 11] on span "Dashboard" at bounding box center [99, 14] width 47 height 10
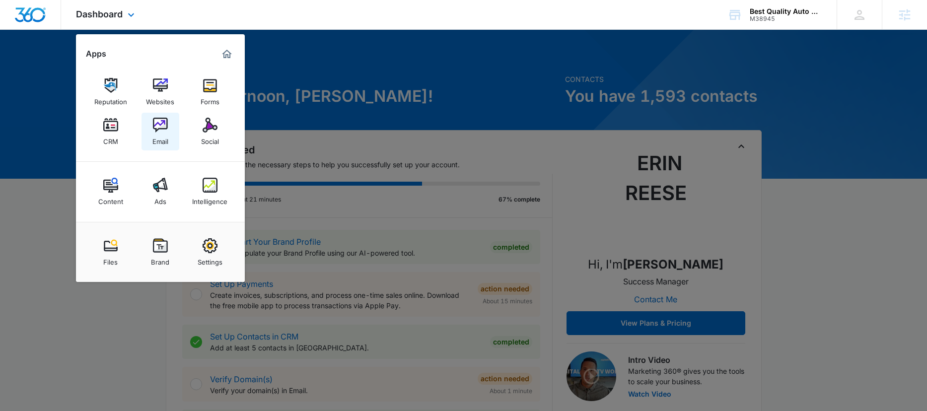
click at [168, 126] on link "Email" at bounding box center [160, 132] width 38 height 38
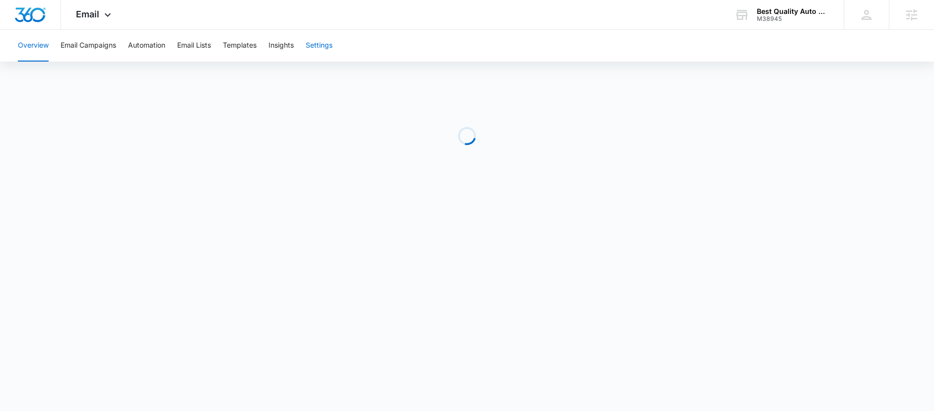
click at [311, 44] on button "Settings" at bounding box center [319, 46] width 27 height 32
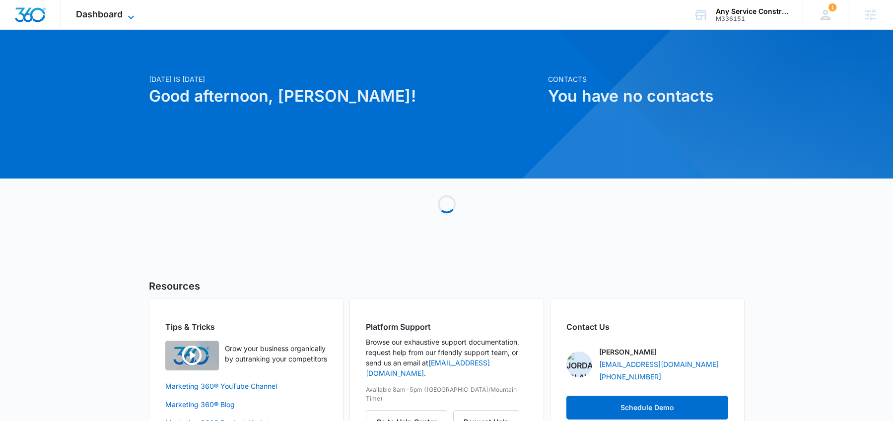
click at [106, 18] on span "Dashboard" at bounding box center [99, 14] width 47 height 10
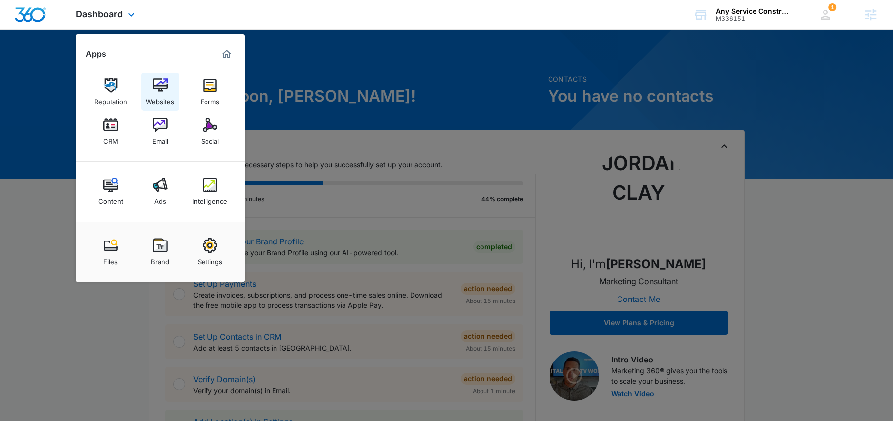
click at [150, 87] on link "Websites" at bounding box center [160, 92] width 38 height 38
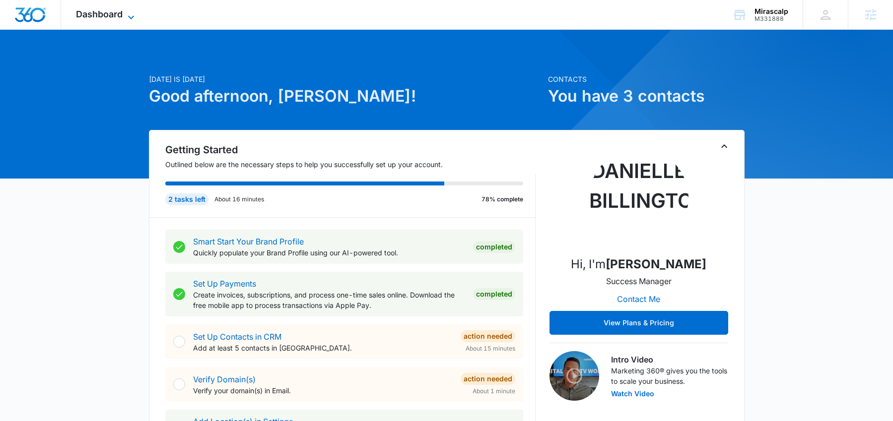
click at [130, 13] on icon at bounding box center [131, 17] width 12 height 12
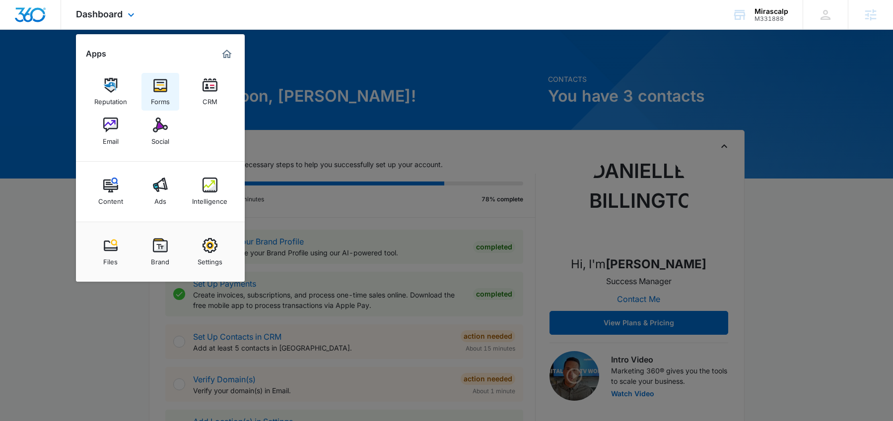
click at [162, 81] on img at bounding box center [160, 85] width 15 height 15
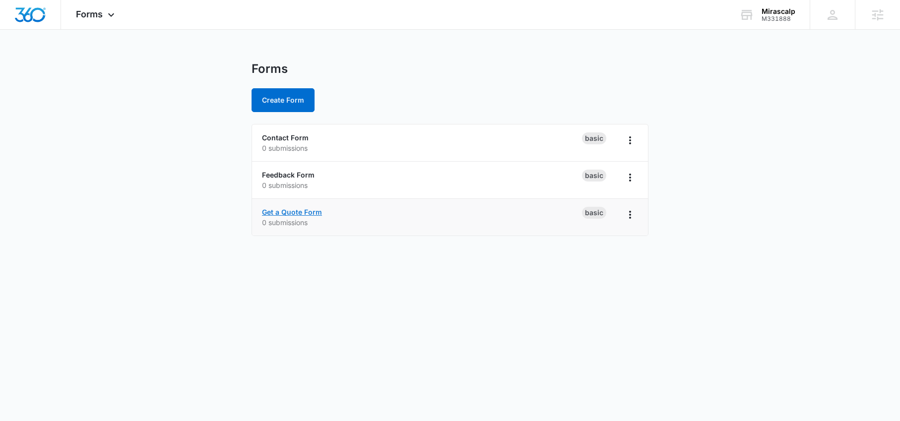
click at [306, 215] on link "Get a Quote Form" at bounding box center [292, 212] width 60 height 8
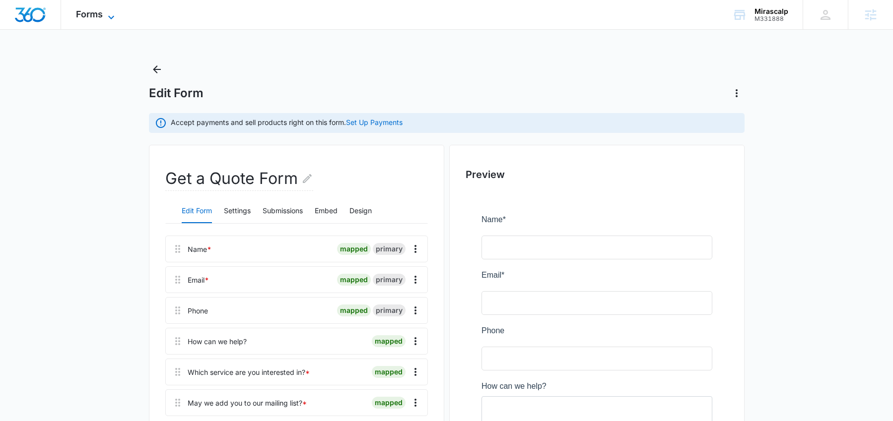
click at [95, 18] on span "Forms" at bounding box center [89, 14] width 27 height 10
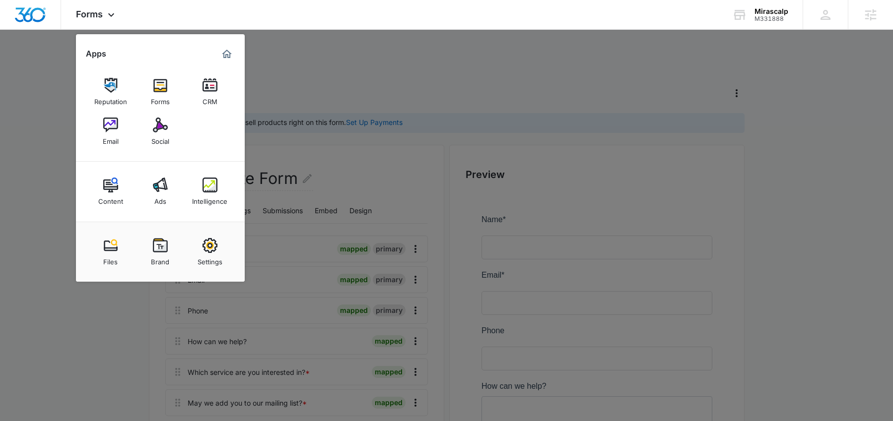
click at [216, 92] on img at bounding box center [210, 85] width 15 height 15
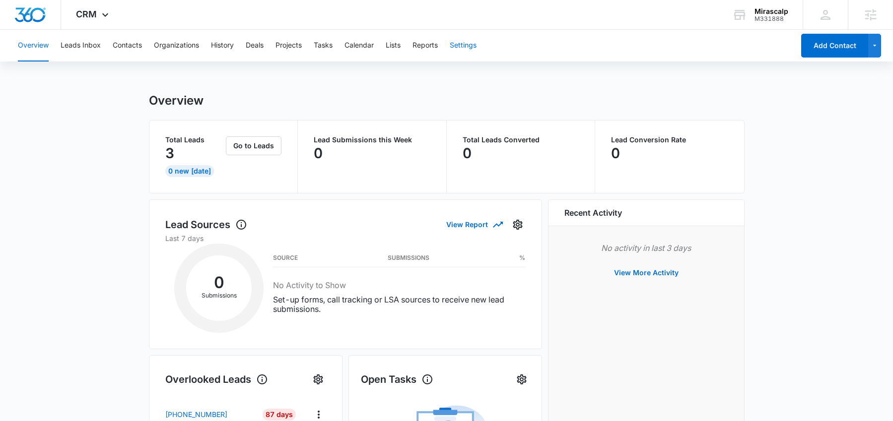
click at [464, 46] on button "Settings" at bounding box center [463, 46] width 27 height 32
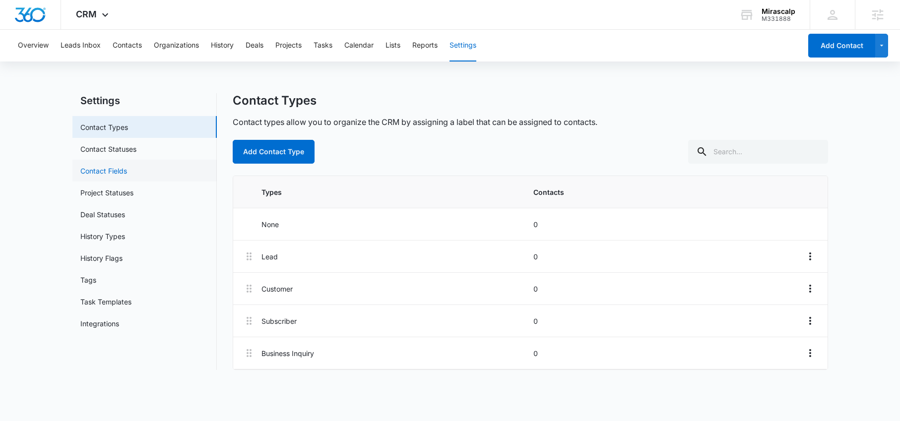
click at [114, 167] on link "Contact Fields" at bounding box center [103, 171] width 47 height 10
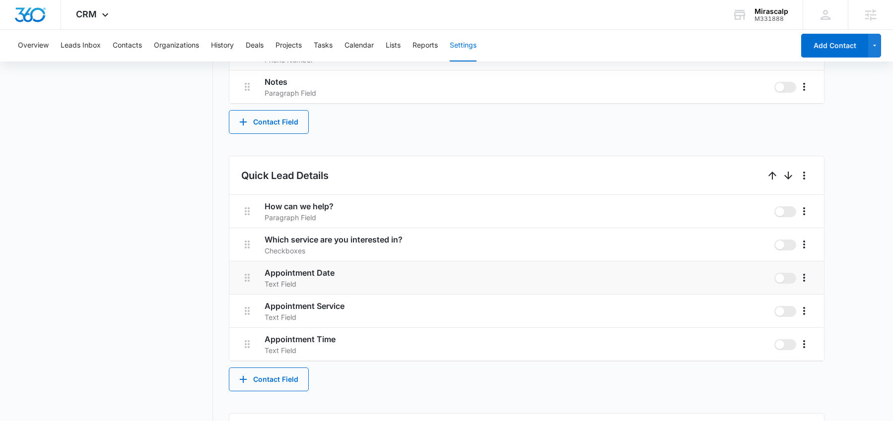
scroll to position [511, 0]
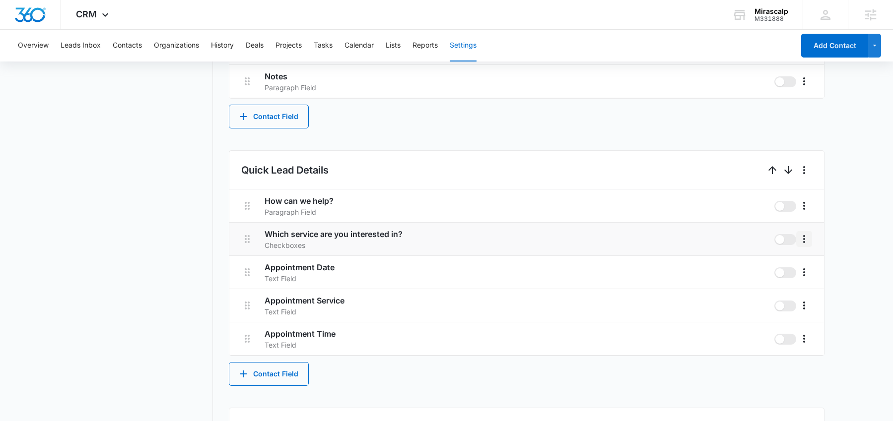
click at [804, 245] on button "More" at bounding box center [804, 239] width 16 height 16
click at [810, 263] on button "Edit" at bounding box center [825, 267] width 57 height 15
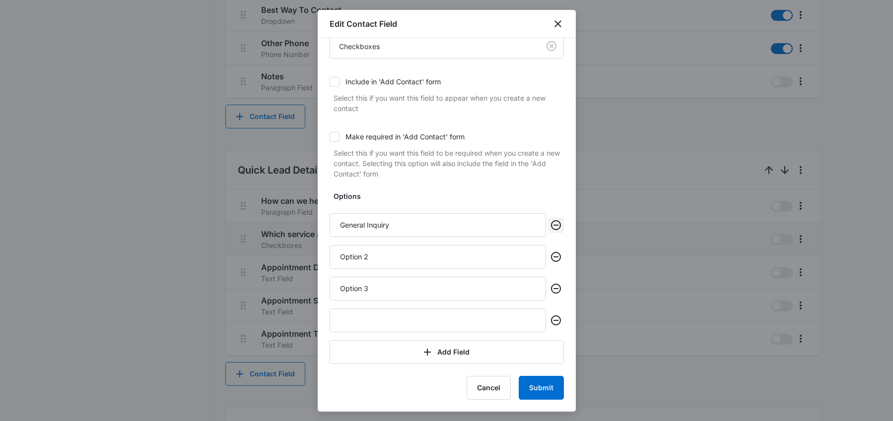
drag, startPoint x: 549, startPoint y: 232, endPoint x: 546, endPoint y: 227, distance: 5.7
click at [549, 231] on button "Remove" at bounding box center [556, 225] width 16 height 16
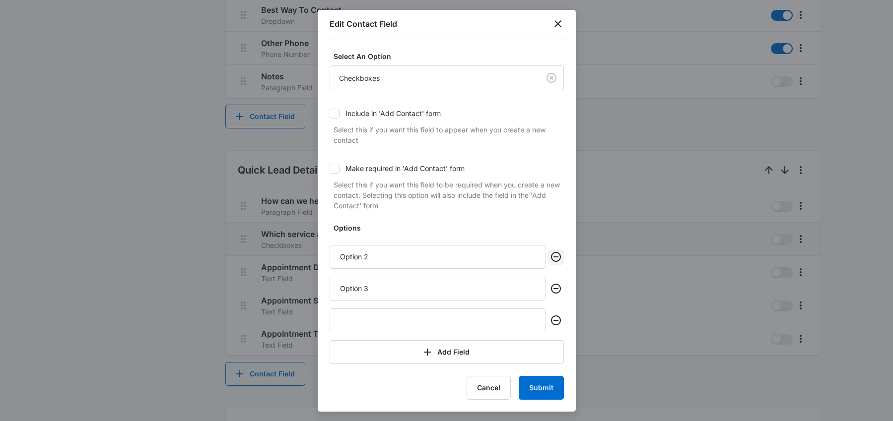
click at [550, 256] on icon "Remove" at bounding box center [556, 257] width 12 height 12
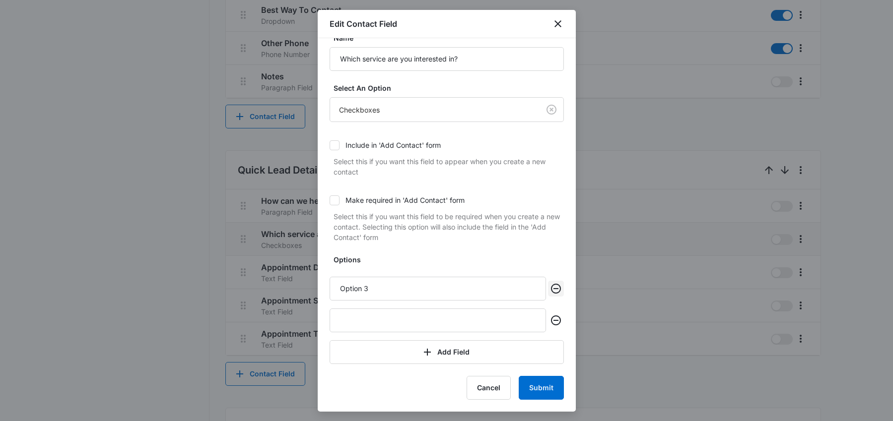
click at [551, 289] on icon "Remove" at bounding box center [556, 289] width 12 height 12
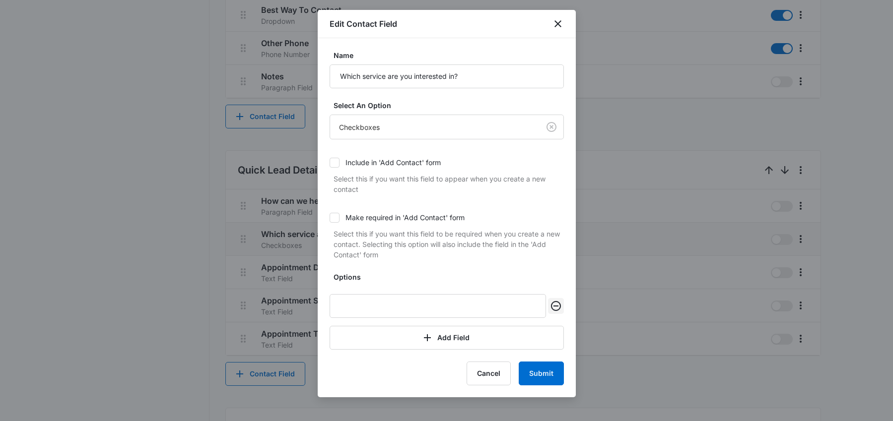
click at [556, 306] on icon "Remove" at bounding box center [556, 306] width 10 height 10
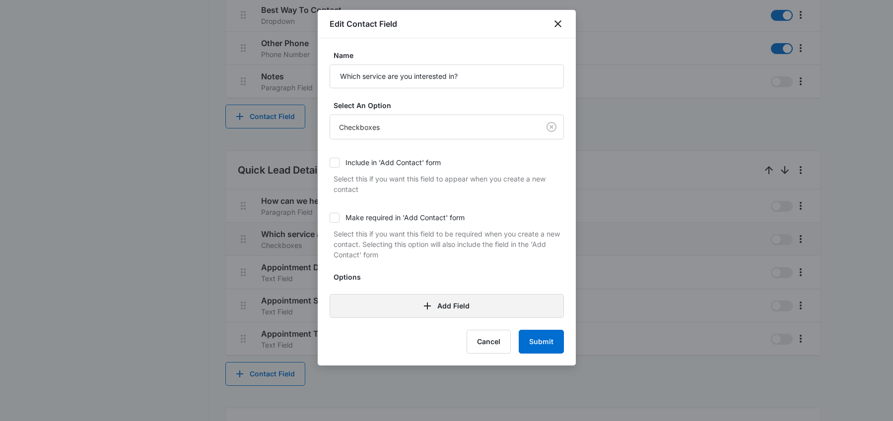
click at [457, 303] on button "Add Field" at bounding box center [447, 306] width 234 height 24
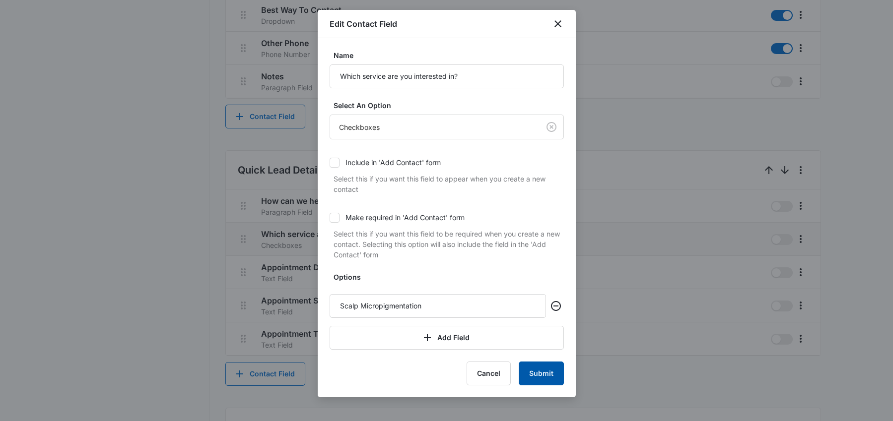
type input "Scalp Micropigmentation"
click at [537, 379] on button "Submit" at bounding box center [541, 374] width 45 height 24
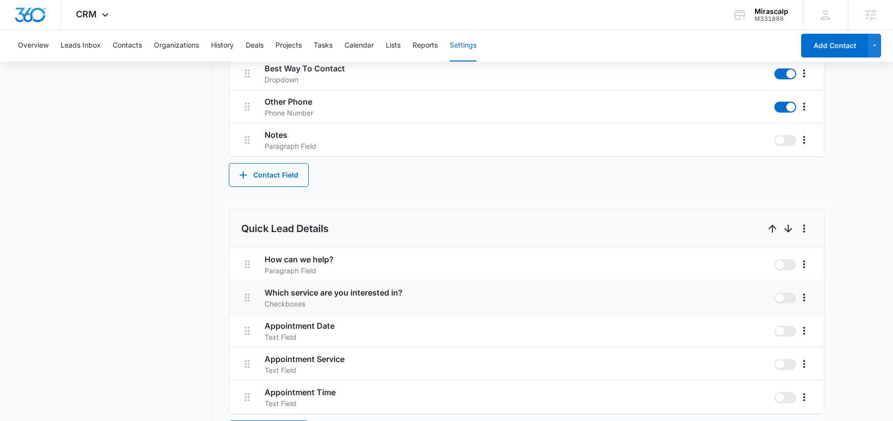
scroll to position [460, 0]
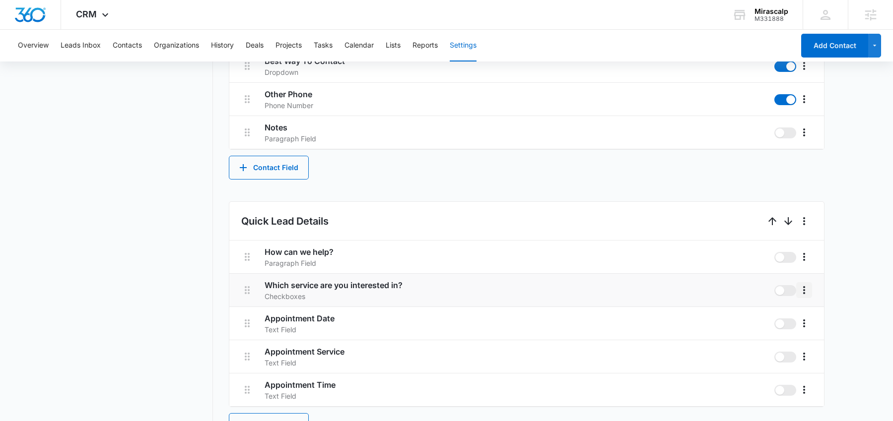
click at [808, 292] on icon "More" at bounding box center [804, 290] width 12 height 12
click at [808, 313] on button "Edit" at bounding box center [825, 318] width 57 height 15
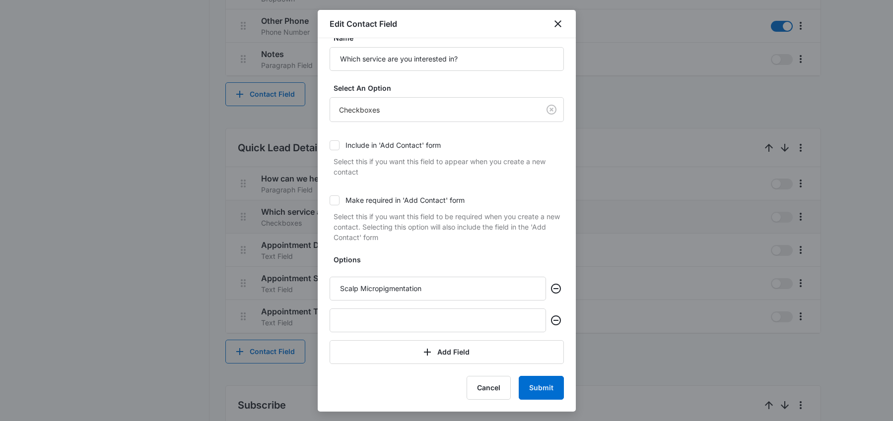
scroll to position [535, 0]
click at [402, 317] on input "text" at bounding box center [438, 321] width 216 height 24
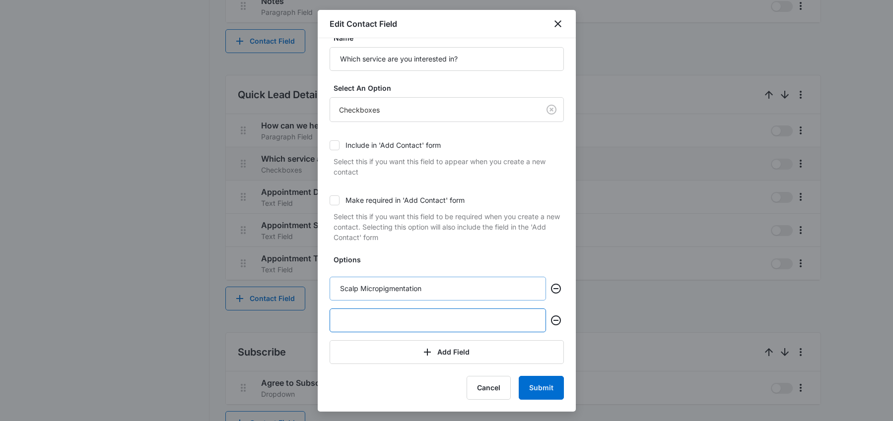
scroll to position [598, 0]
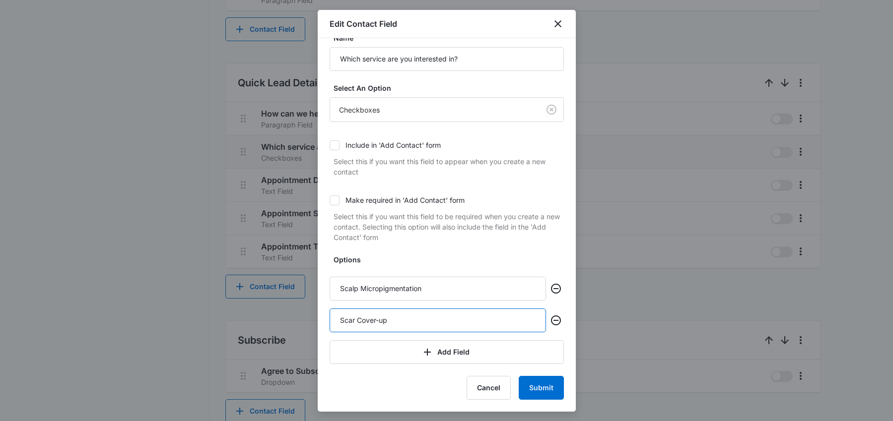
type input "Scar Cover-up"
click at [545, 387] on button "Submit" at bounding box center [541, 388] width 45 height 24
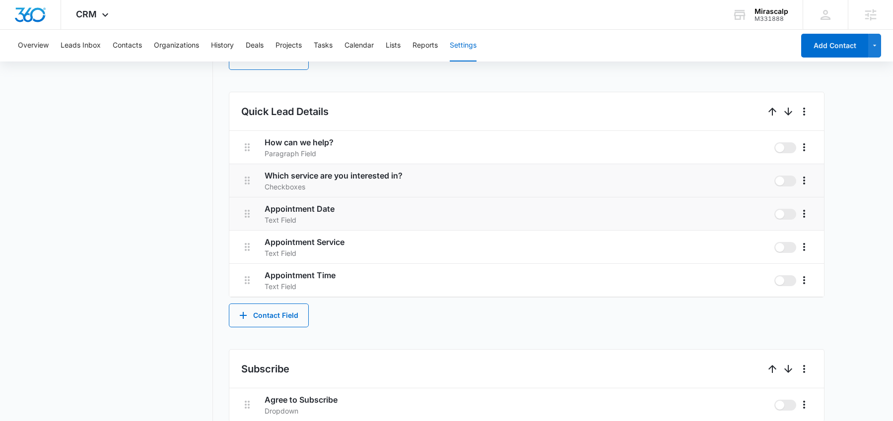
scroll to position [567, 0]
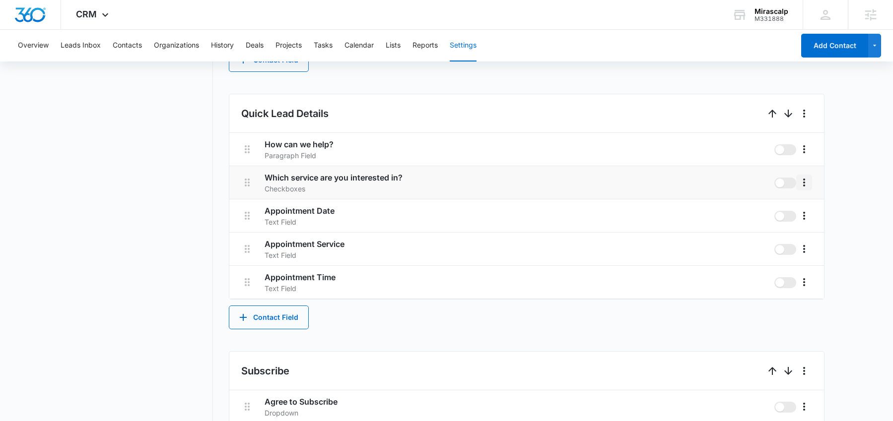
click at [801, 186] on icon "More" at bounding box center [804, 183] width 12 height 12
click at [810, 204] on button "Edit" at bounding box center [825, 210] width 57 height 15
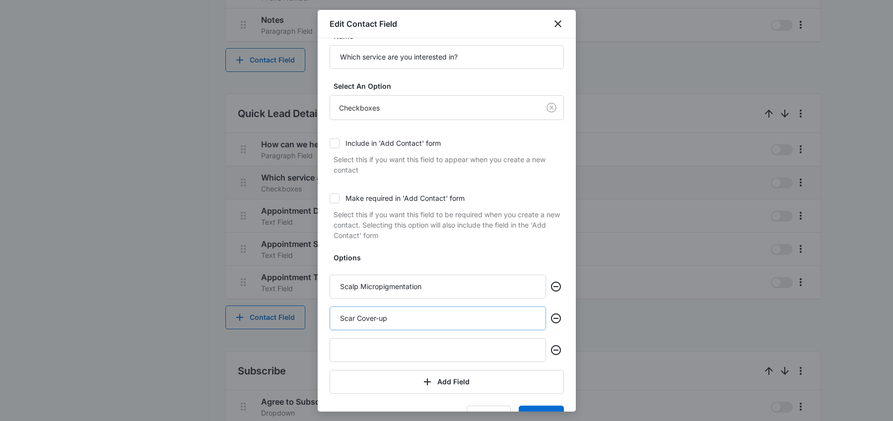
scroll to position [49, 0]
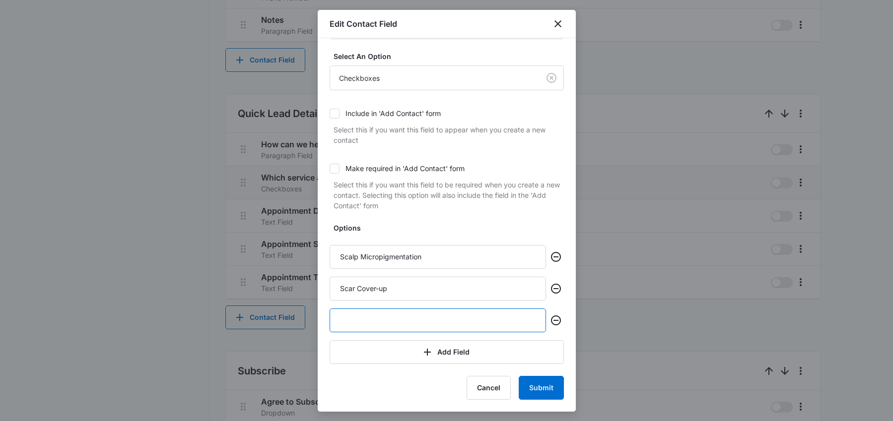
click at [398, 317] on input "text" at bounding box center [438, 321] width 216 height 24
type input "General Inquiry"
click at [536, 392] on button "Submit" at bounding box center [541, 388] width 45 height 24
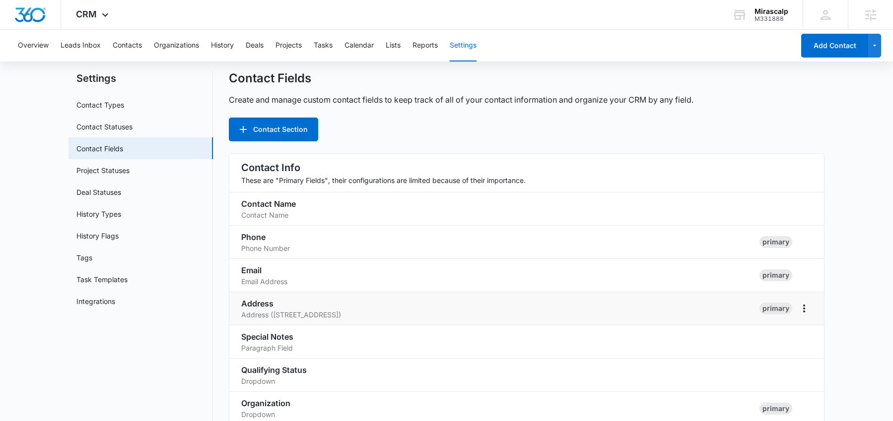
scroll to position [0, 0]
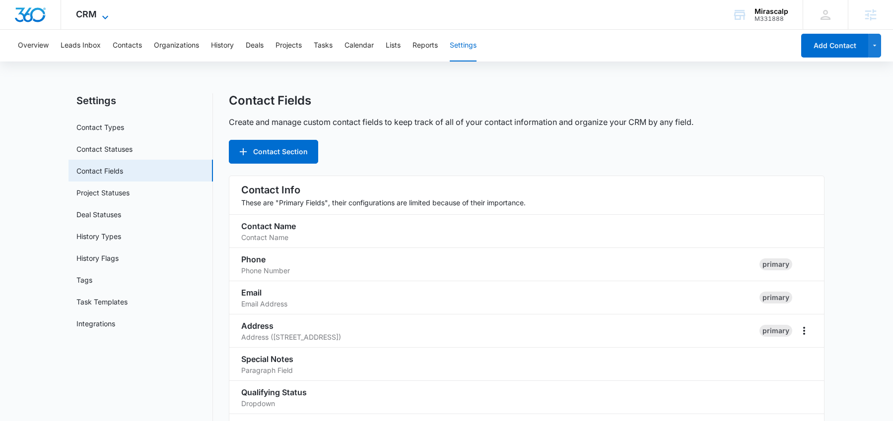
click at [88, 16] on span "CRM" at bounding box center [86, 14] width 21 height 10
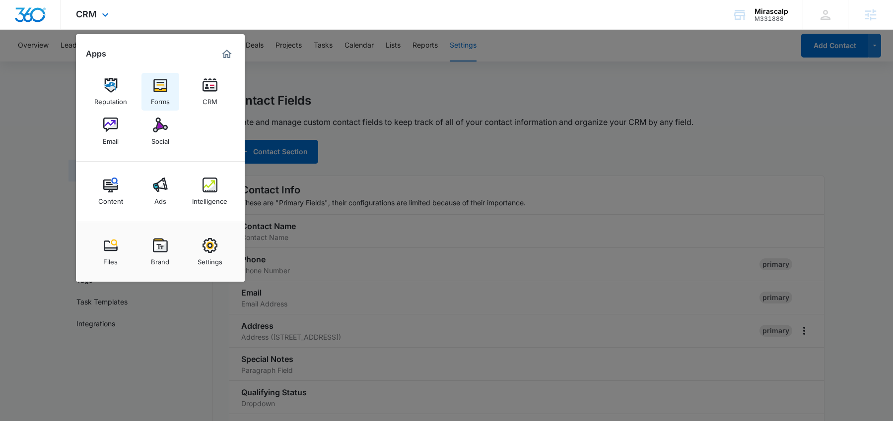
click at [156, 82] on img at bounding box center [160, 85] width 15 height 15
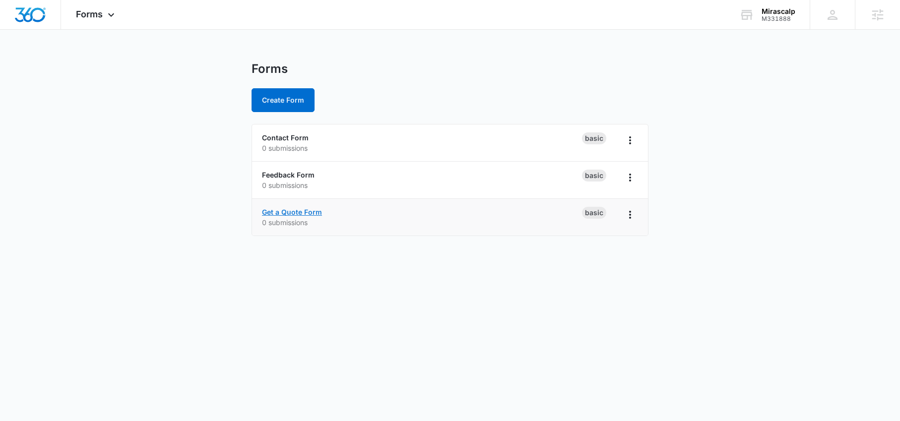
click at [288, 210] on link "Get a Quote Form" at bounding box center [292, 212] width 60 height 8
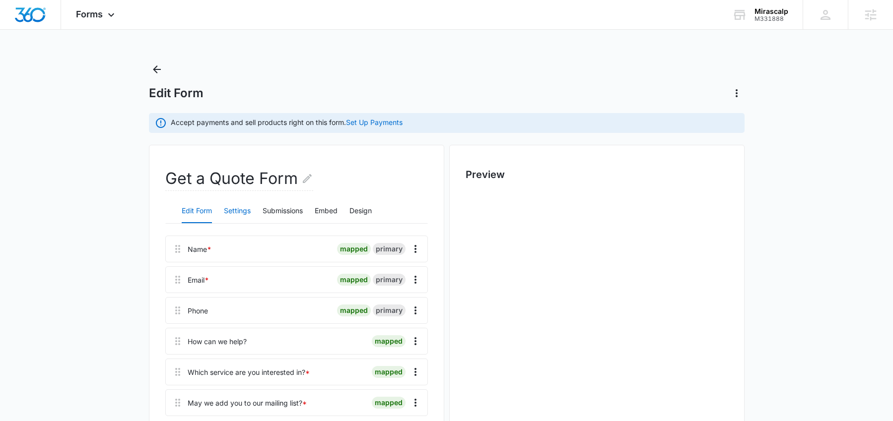
click at [231, 211] on button "Settings" at bounding box center [237, 212] width 27 height 24
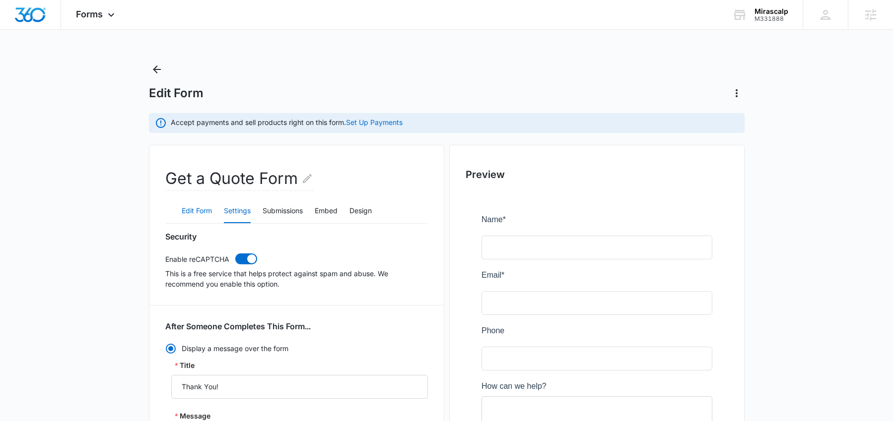
click at [197, 214] on button "Edit Form" at bounding box center [197, 212] width 30 height 24
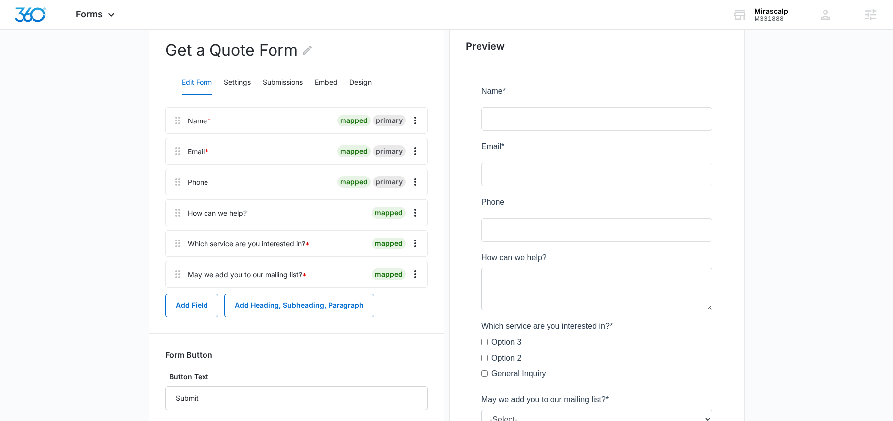
scroll to position [241, 0]
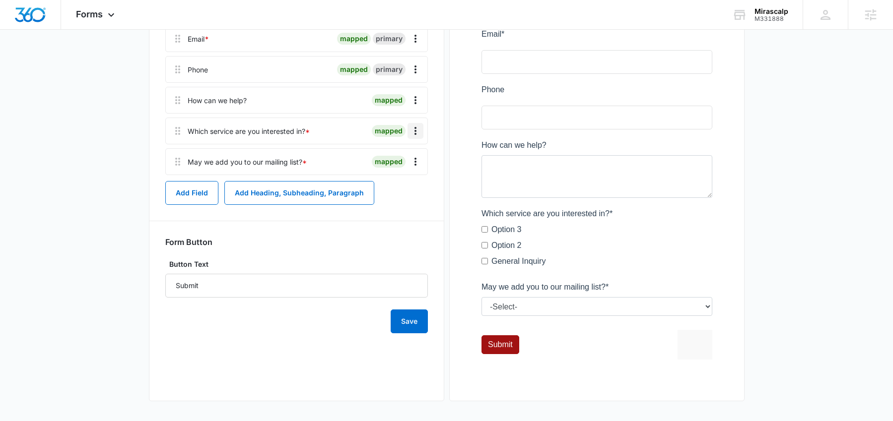
click at [418, 131] on icon "Overflow Menu" at bounding box center [416, 131] width 12 height 12
click at [402, 159] on button "Edit" at bounding box center [394, 158] width 57 height 15
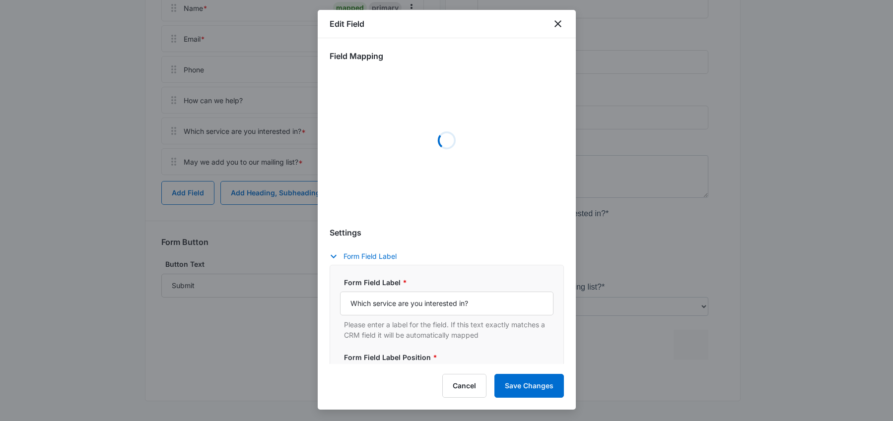
select select "350"
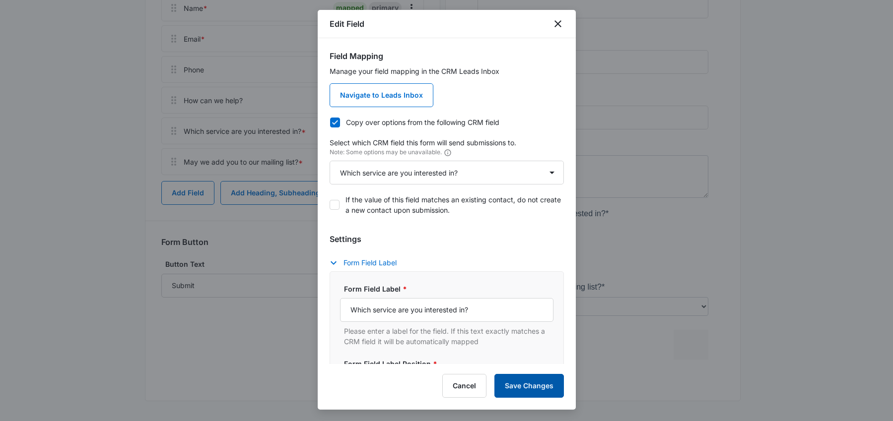
click at [543, 389] on button "Save Changes" at bounding box center [528, 386] width 69 height 24
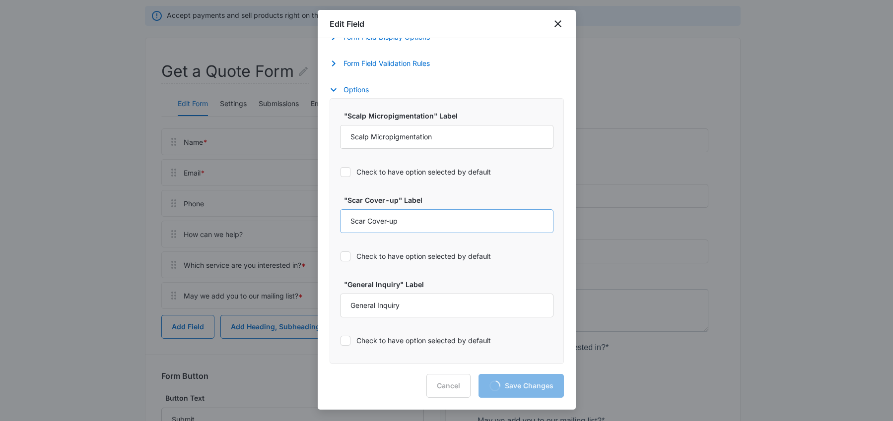
scroll to position [0, 0]
